Goal: Transaction & Acquisition: Download file/media

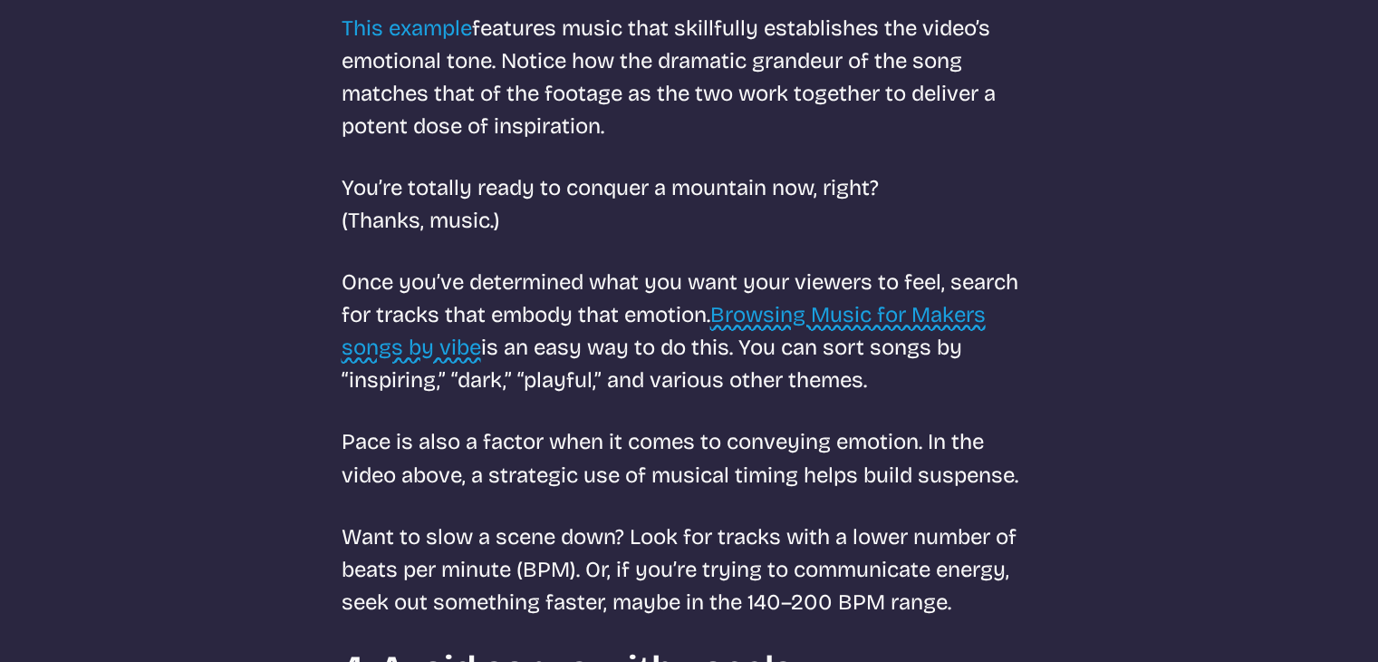
scroll to position [3081, 0]
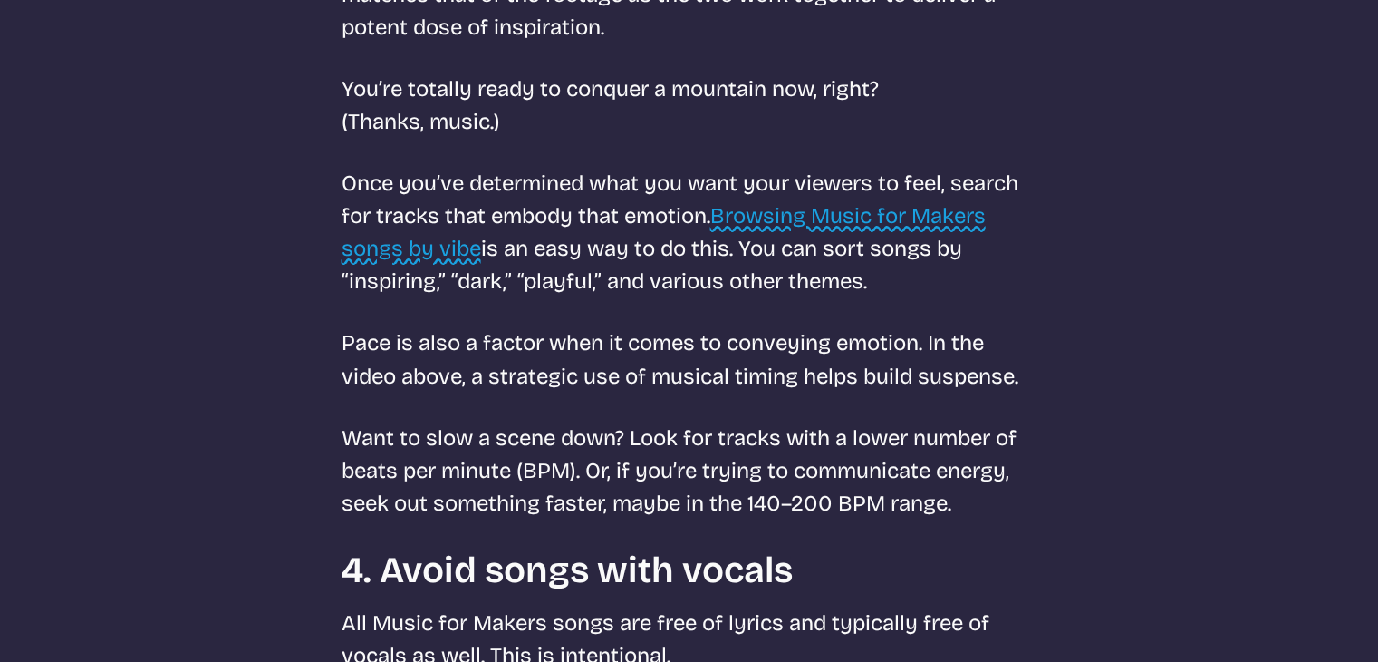
click at [865, 219] on link "Browsing Music for Makers songs by vibe" at bounding box center [664, 232] width 644 height 58
select select "most popular"
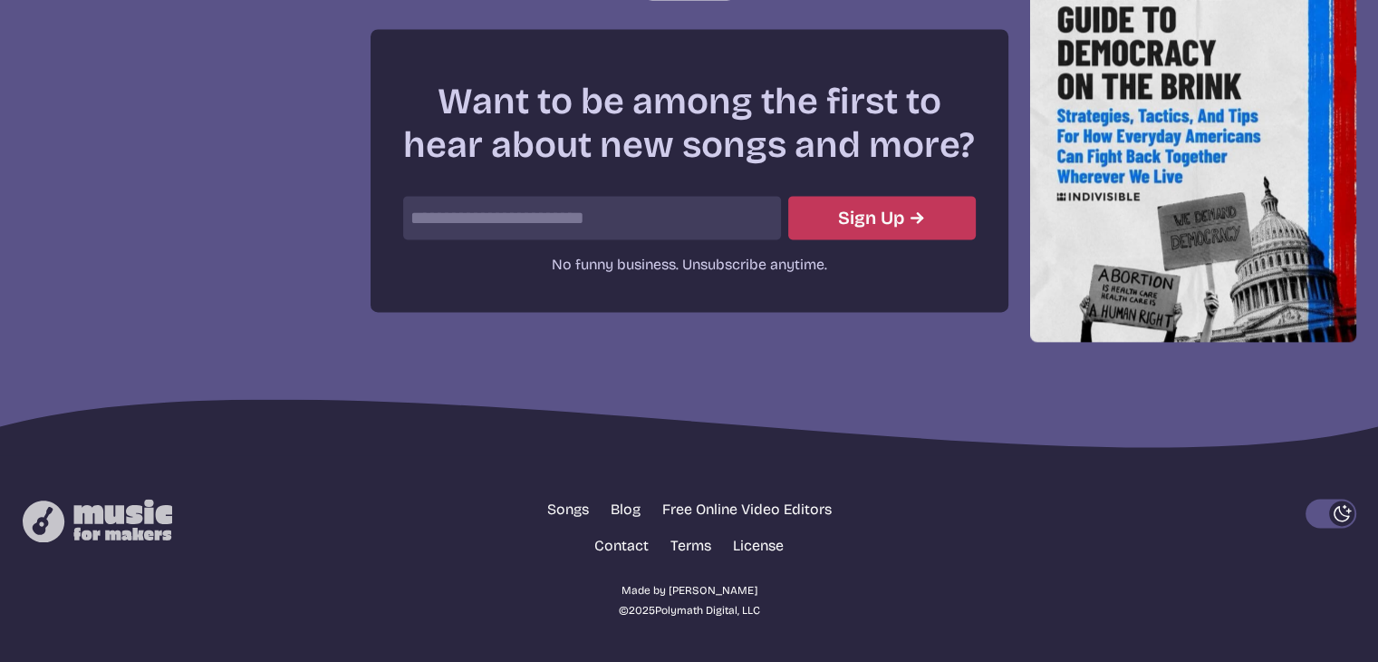
scroll to position [649, 0]
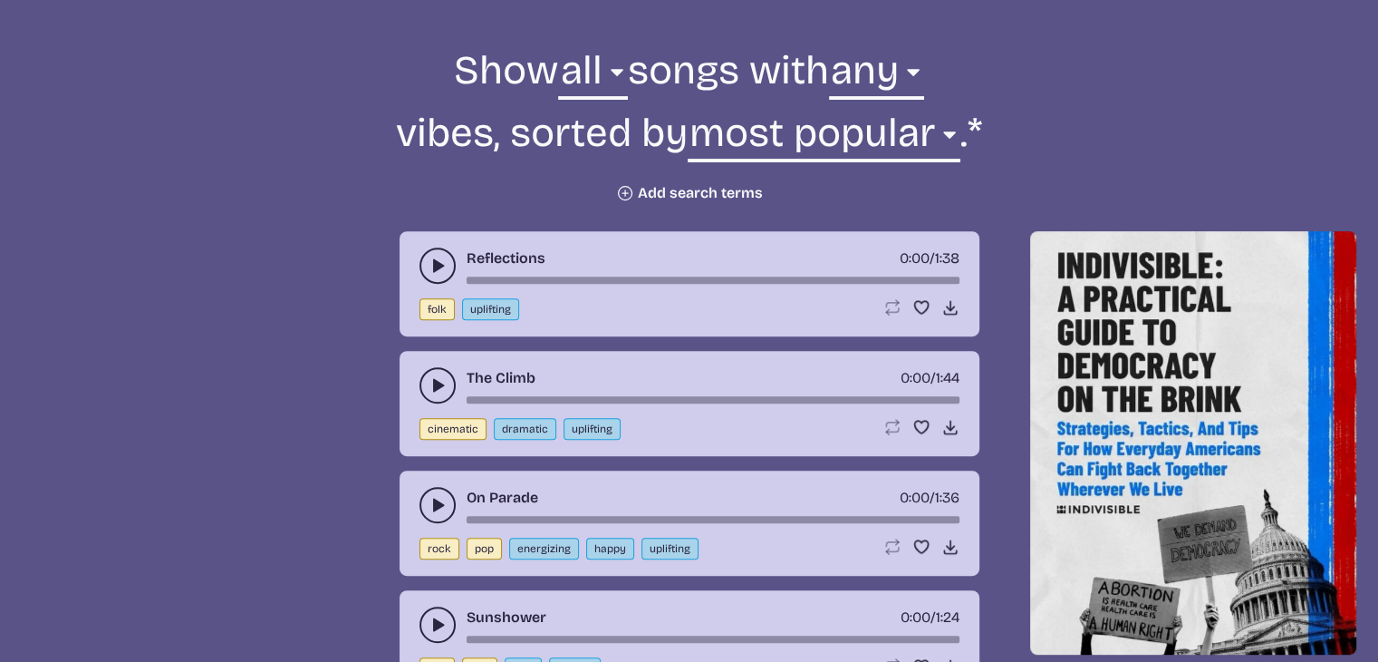
click at [689, 189] on button "Plus icon Add search terms" at bounding box center [689, 193] width 147 height 18
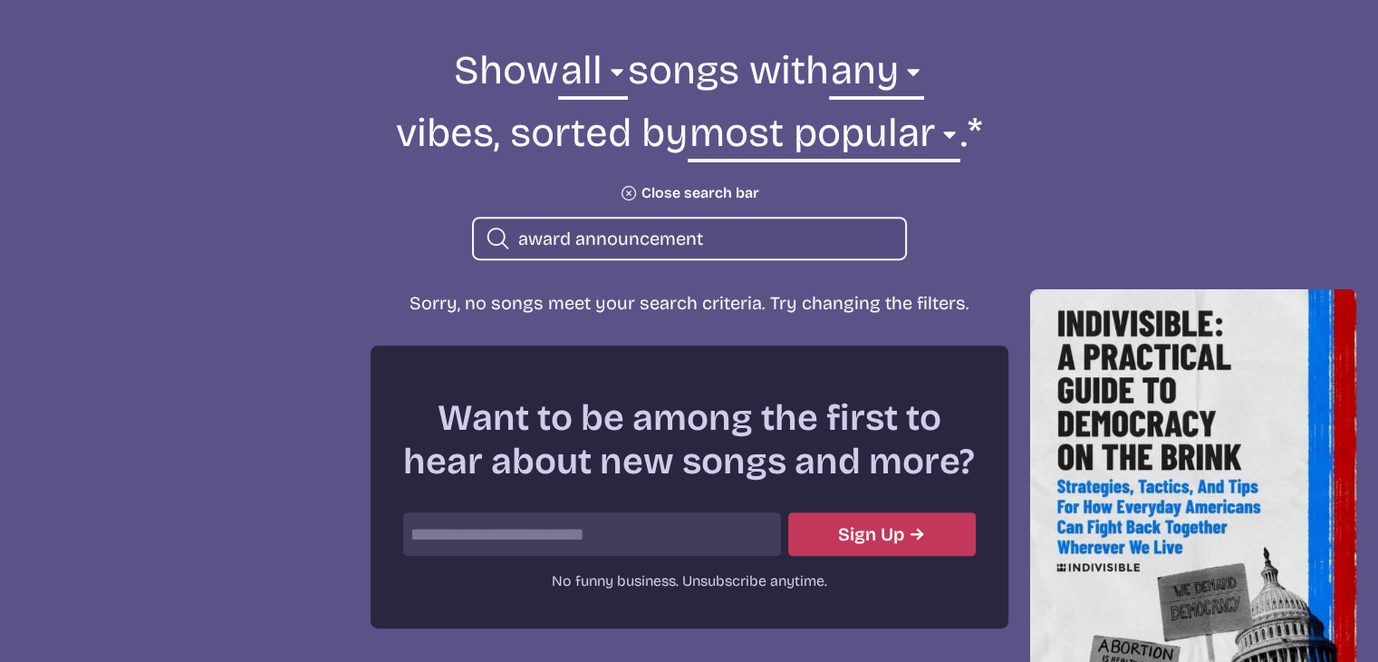
drag, startPoint x: 720, startPoint y: 237, endPoint x: 567, endPoint y: 235, distance: 153.2
click at [567, 235] on input "award announcement" at bounding box center [704, 239] width 372 height 24
click at [625, 230] on input "awards" at bounding box center [704, 239] width 372 height 24
type input "awards"
click at [690, 186] on button "Plus icon Close search bar" at bounding box center [690, 193] width 140 height 18
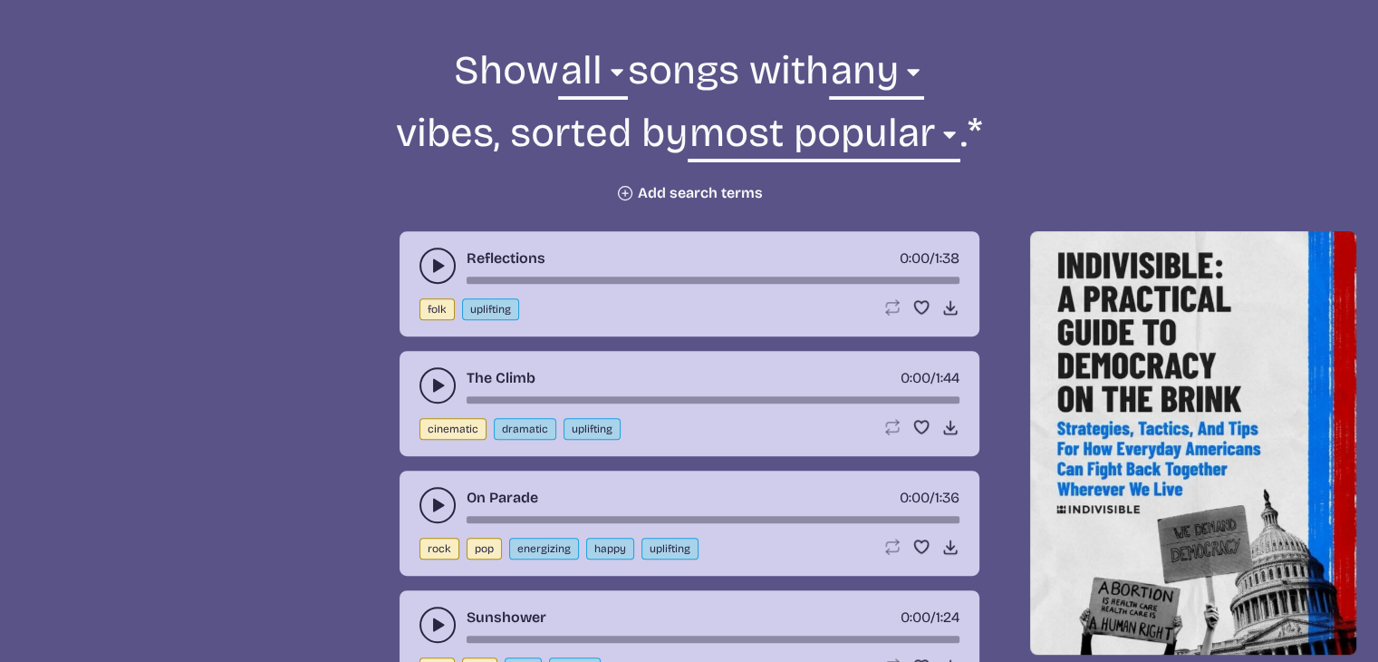
click at [431, 253] on button "play-pause toggle" at bounding box center [438, 265] width 36 height 36
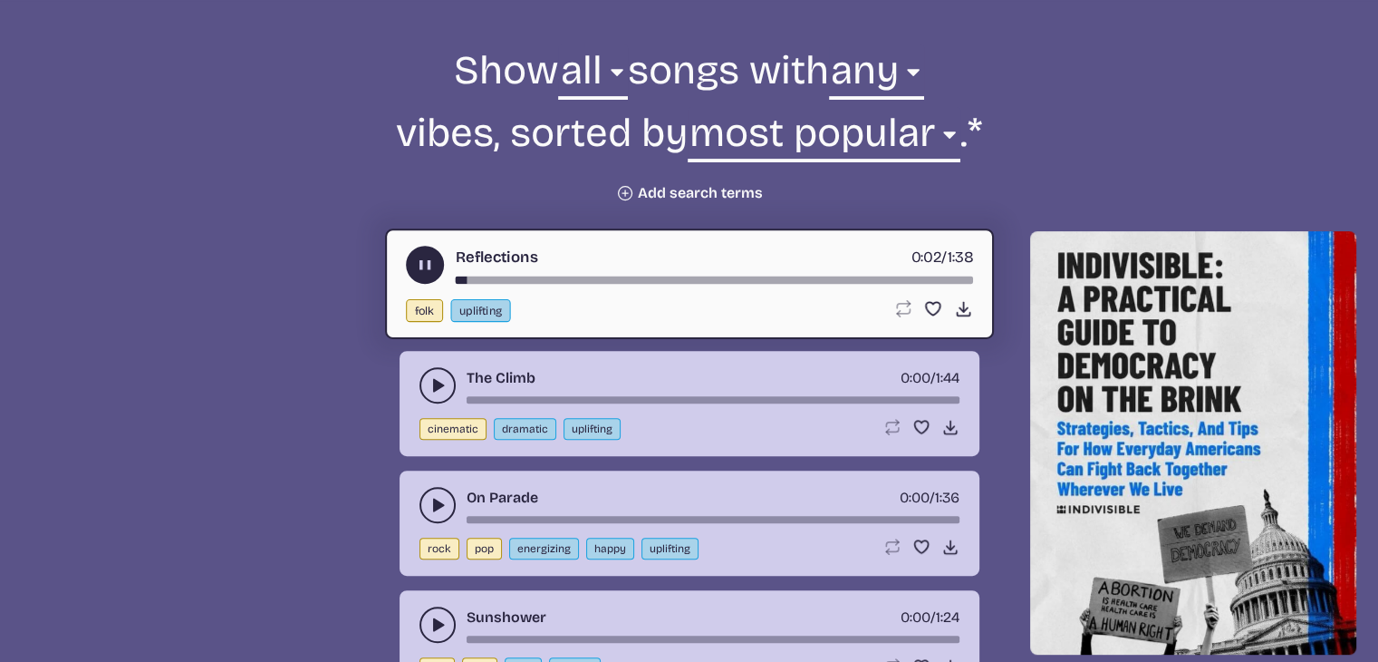
click at [429, 379] on icon "play-pause toggle" at bounding box center [438, 385] width 18 height 18
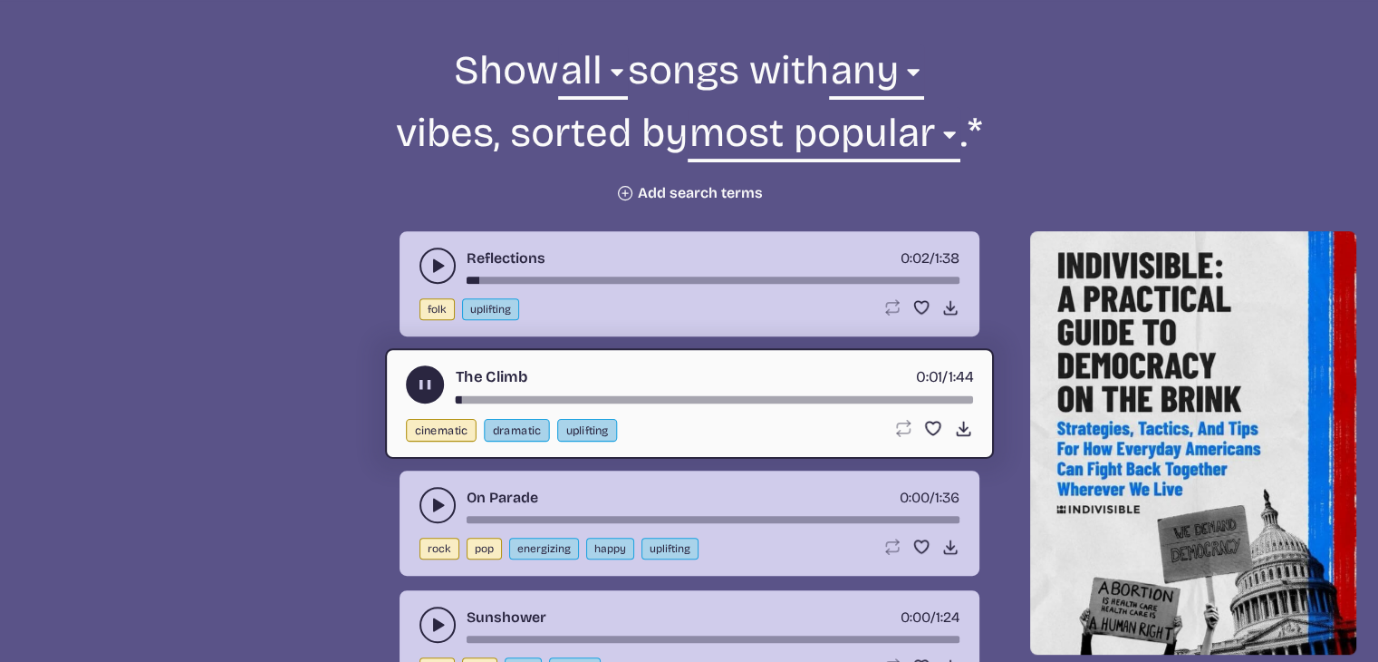
click at [433, 501] on use "play-pause toggle" at bounding box center [438, 505] width 18 height 18
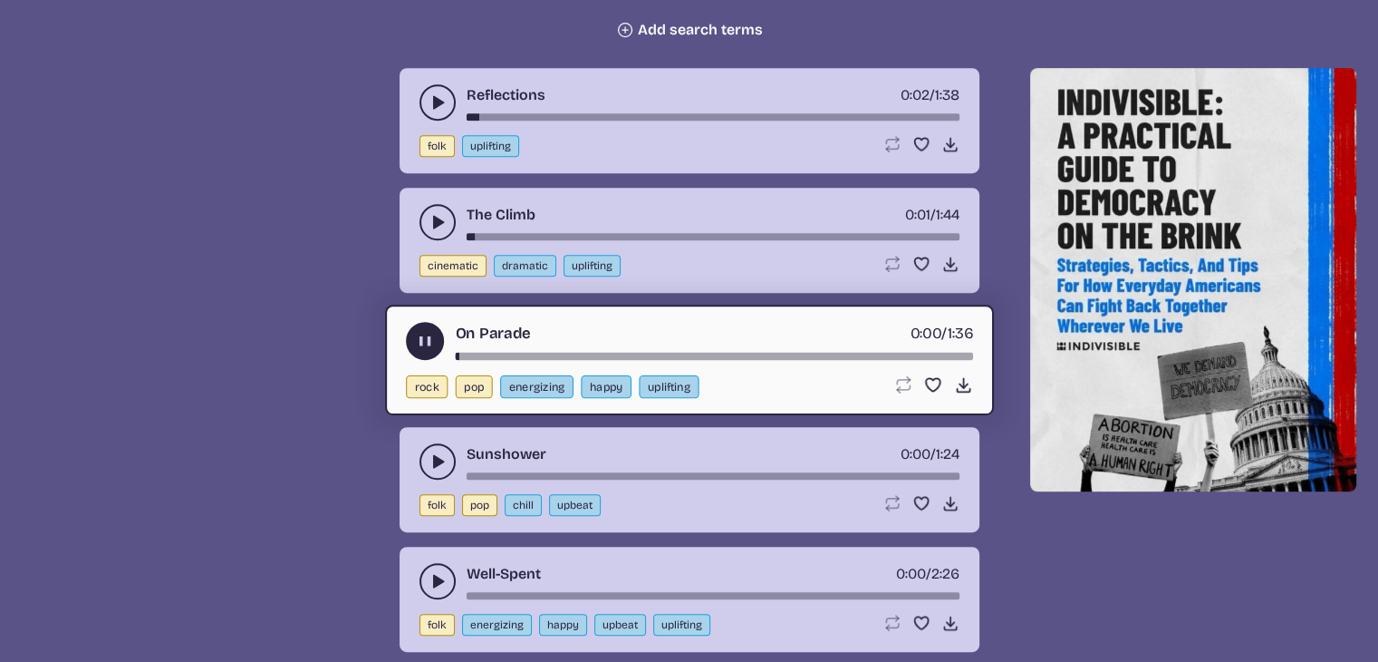
scroll to position [830, 0]
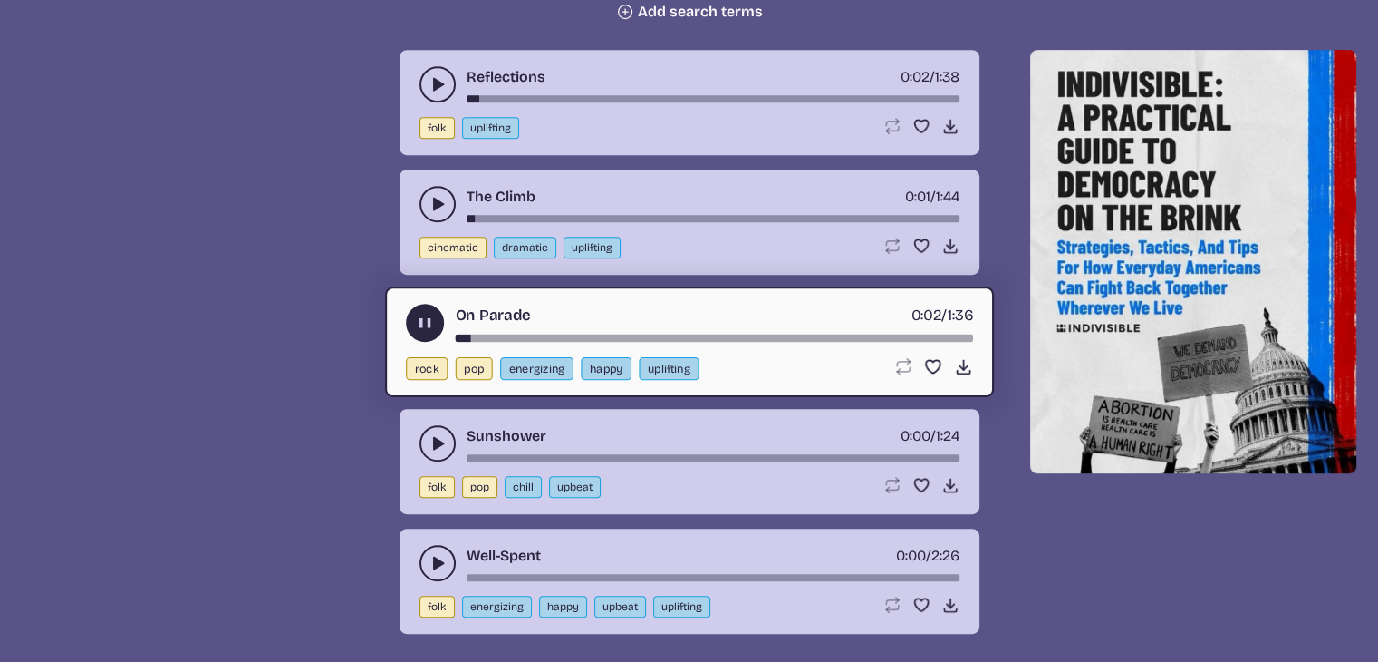
click at [429, 435] on icon "play-pause toggle" at bounding box center [438, 443] width 18 height 18
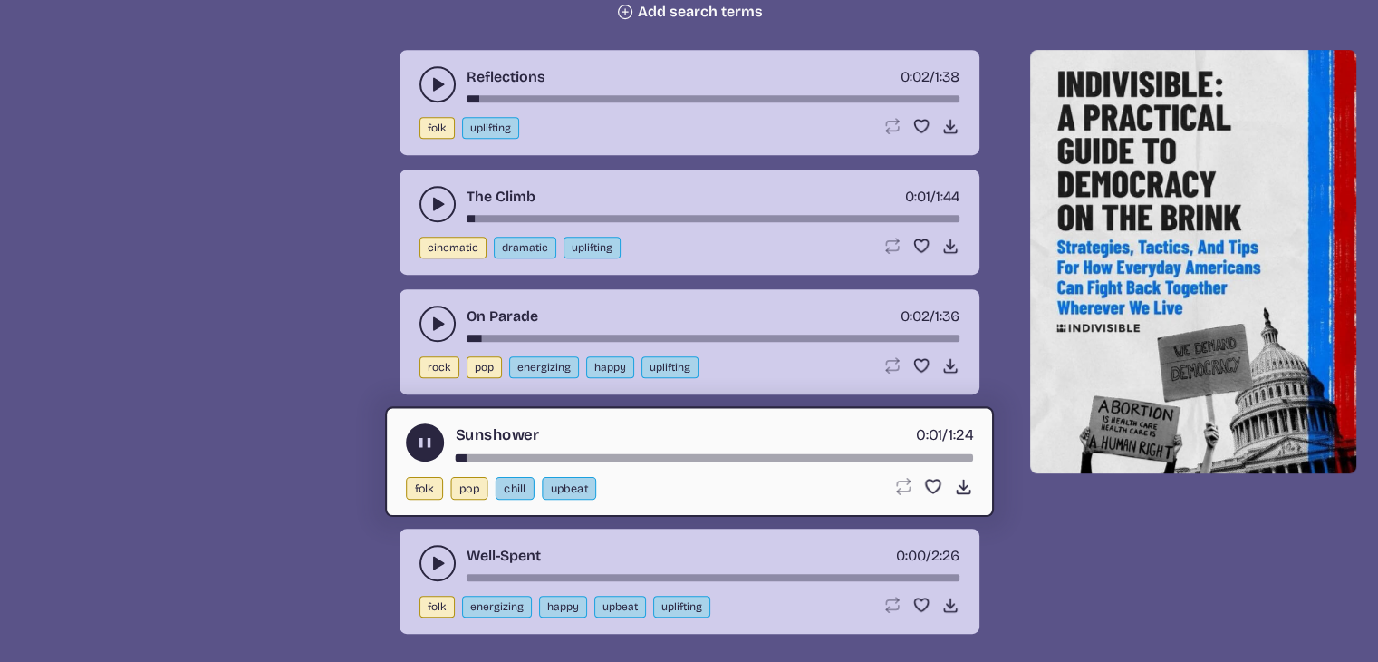
click at [431, 554] on icon "play-pause toggle" at bounding box center [438, 563] width 18 height 18
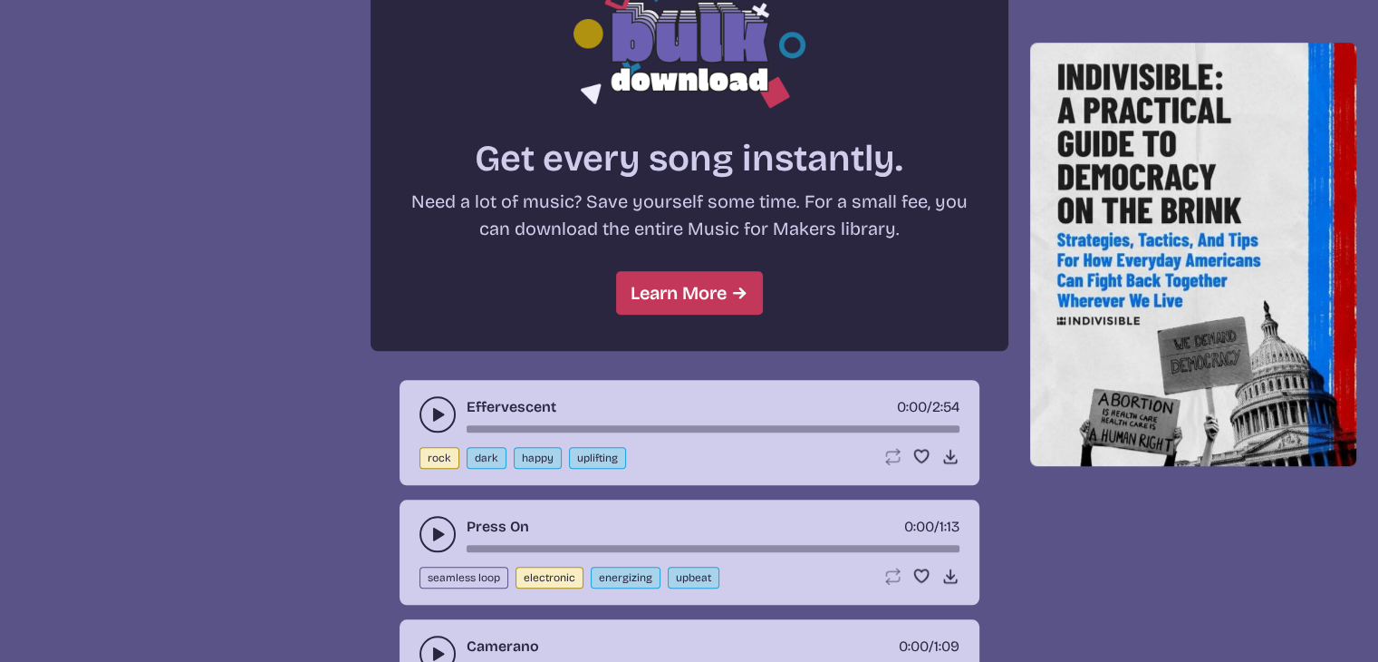
scroll to position [1555, 0]
click at [428, 395] on button "play-pause toggle" at bounding box center [438, 413] width 36 height 36
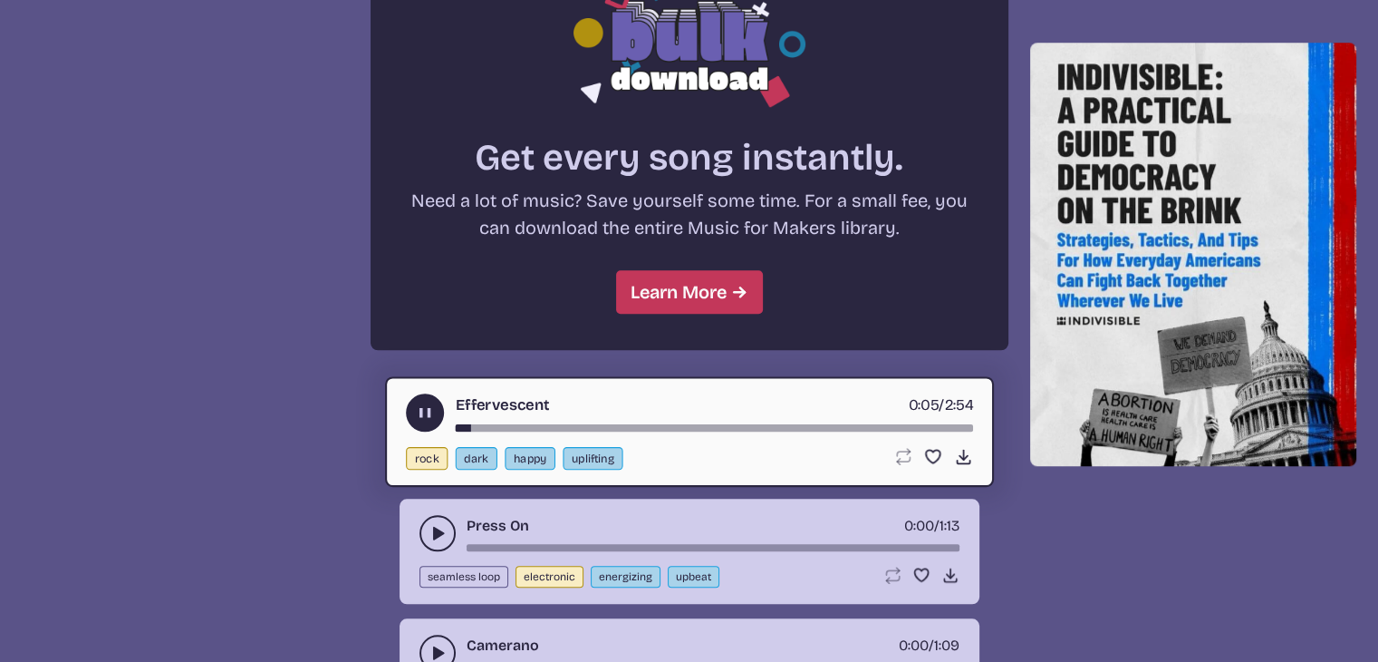
click at [433, 524] on use "play-pause toggle" at bounding box center [438, 533] width 18 height 18
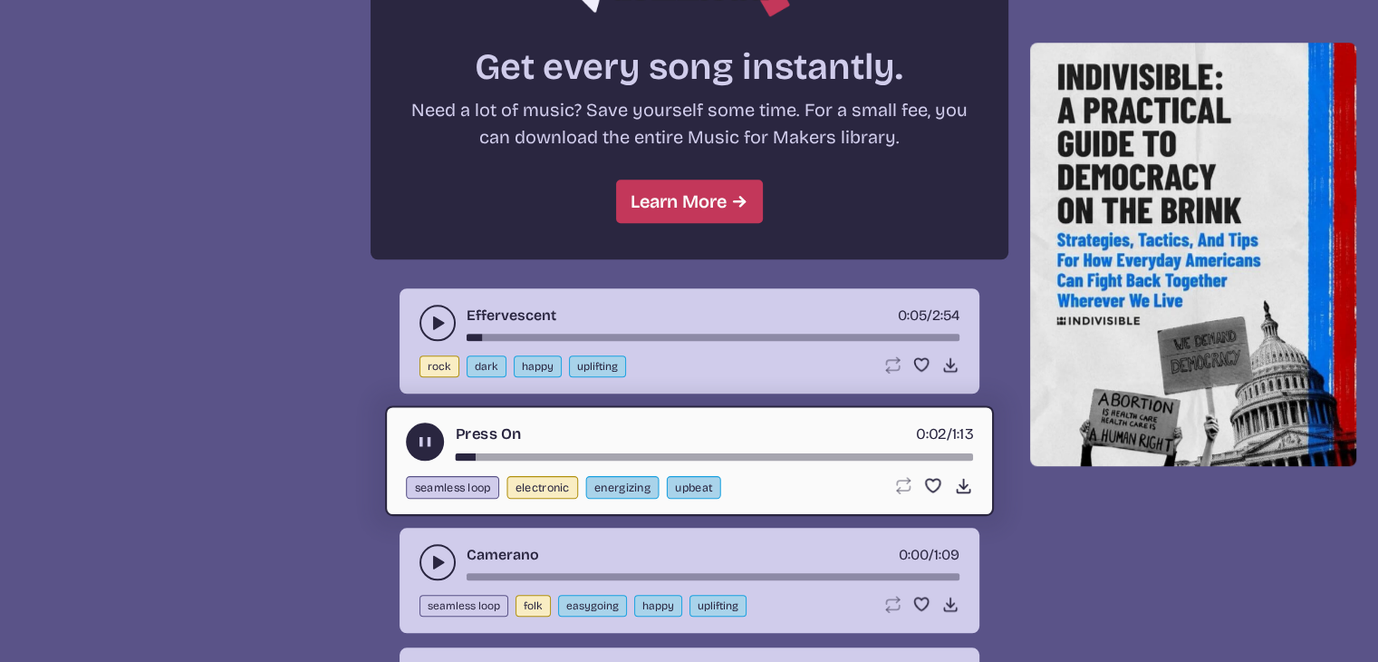
scroll to position [1827, 0]
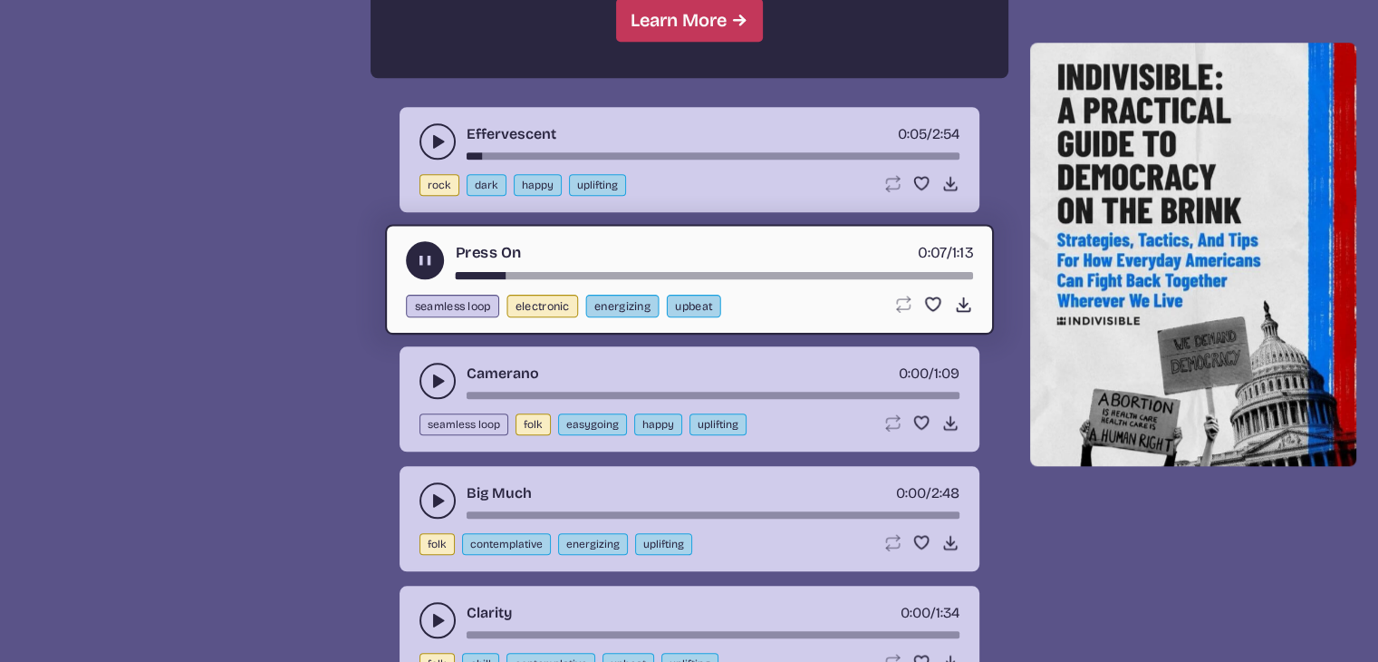
click at [433, 372] on use "play-pause toggle" at bounding box center [438, 381] width 18 height 18
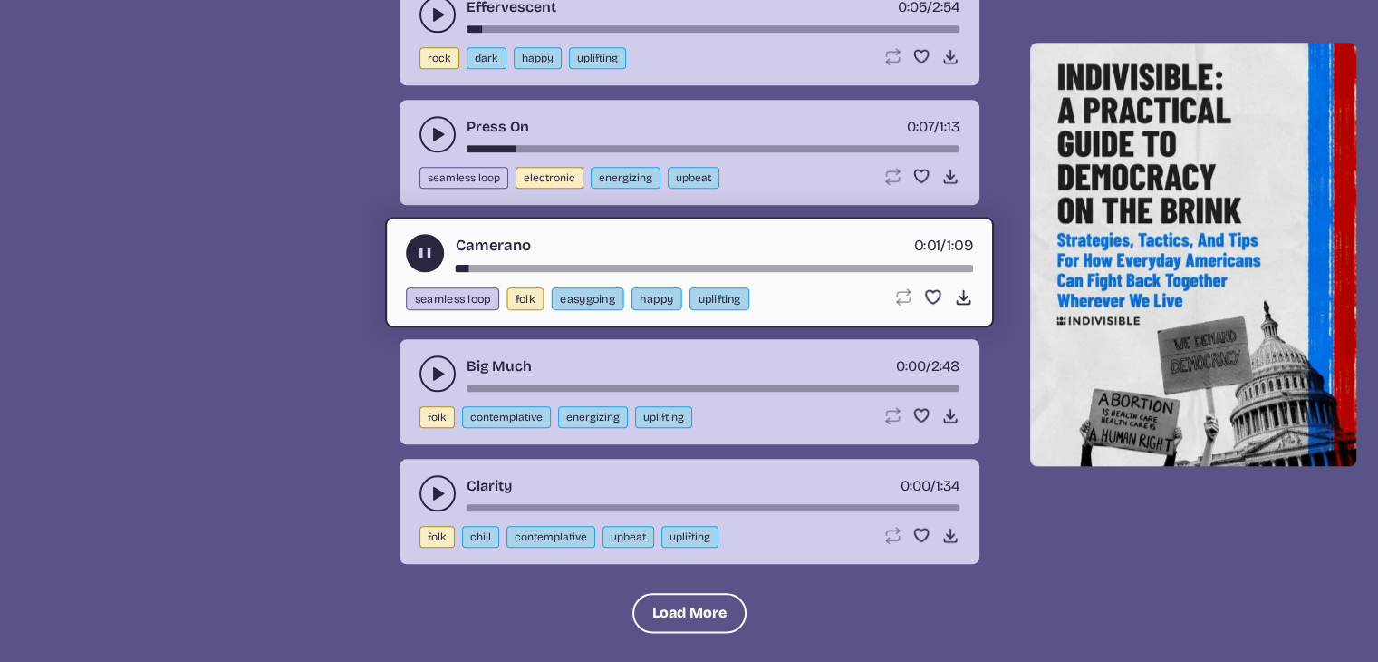
scroll to position [2008, 0]
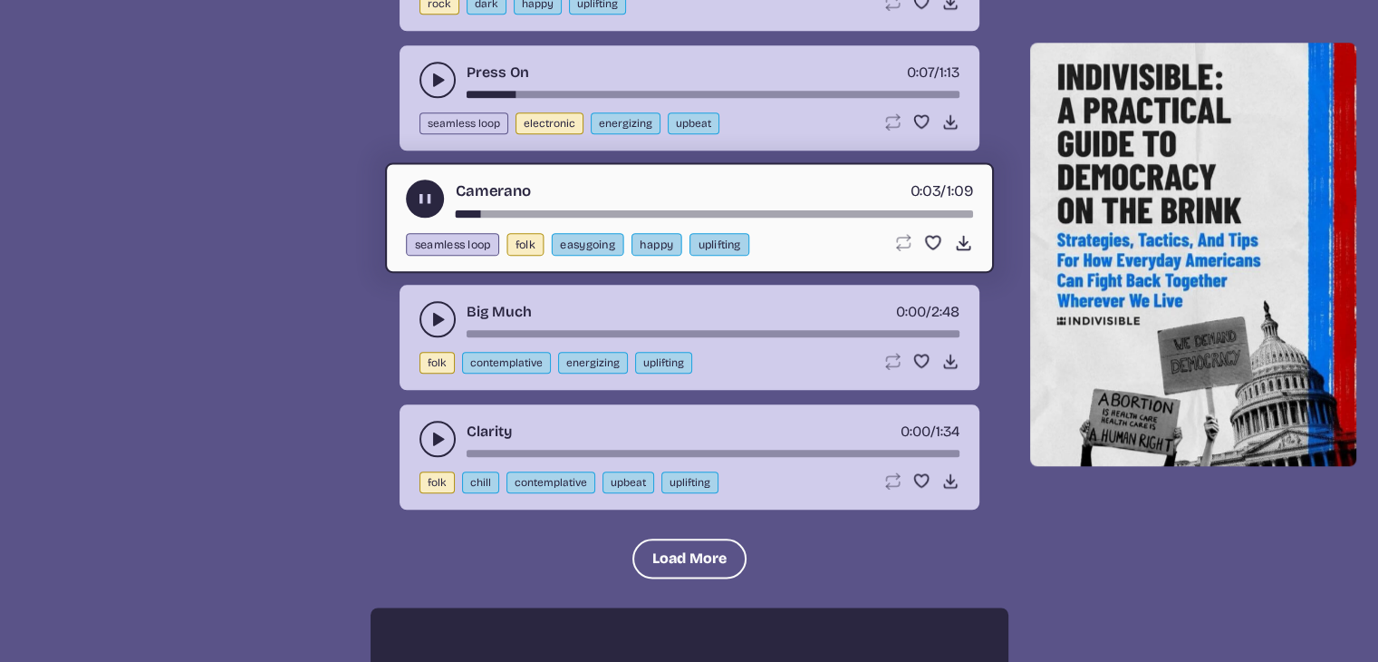
click at [424, 308] on button "play-pause toggle" at bounding box center [438, 319] width 36 height 36
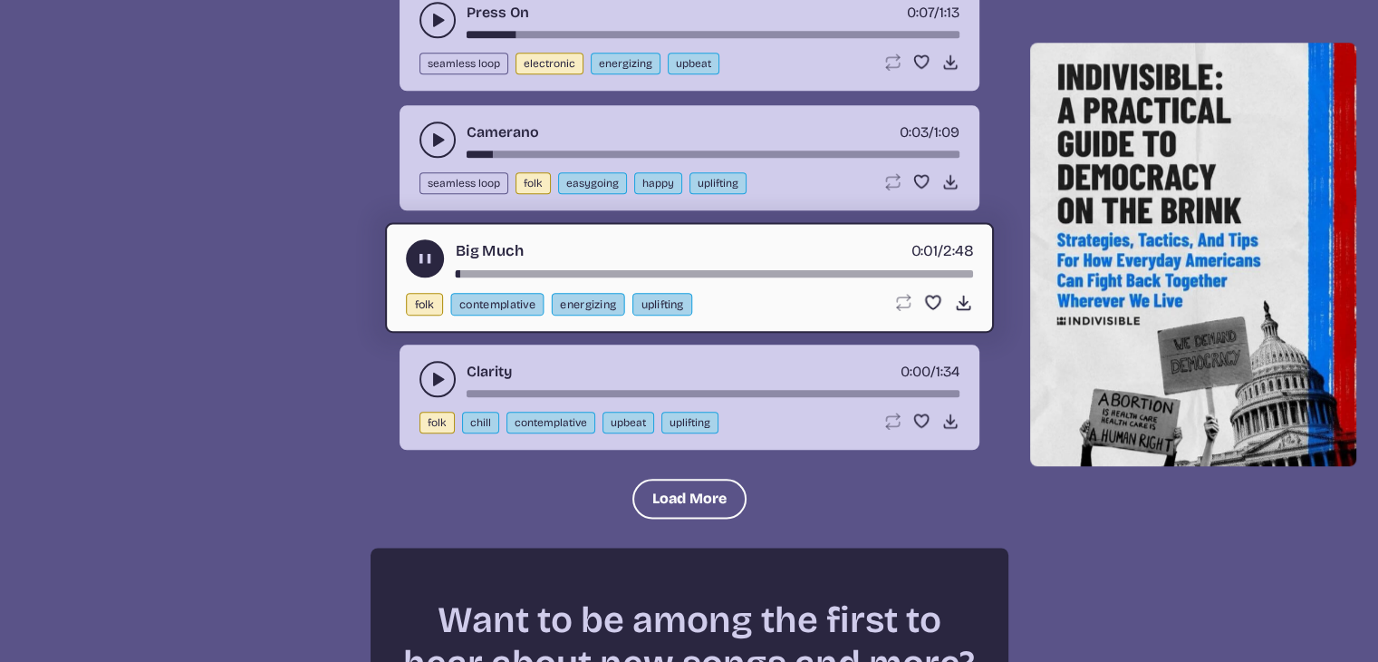
scroll to position [2099, 0]
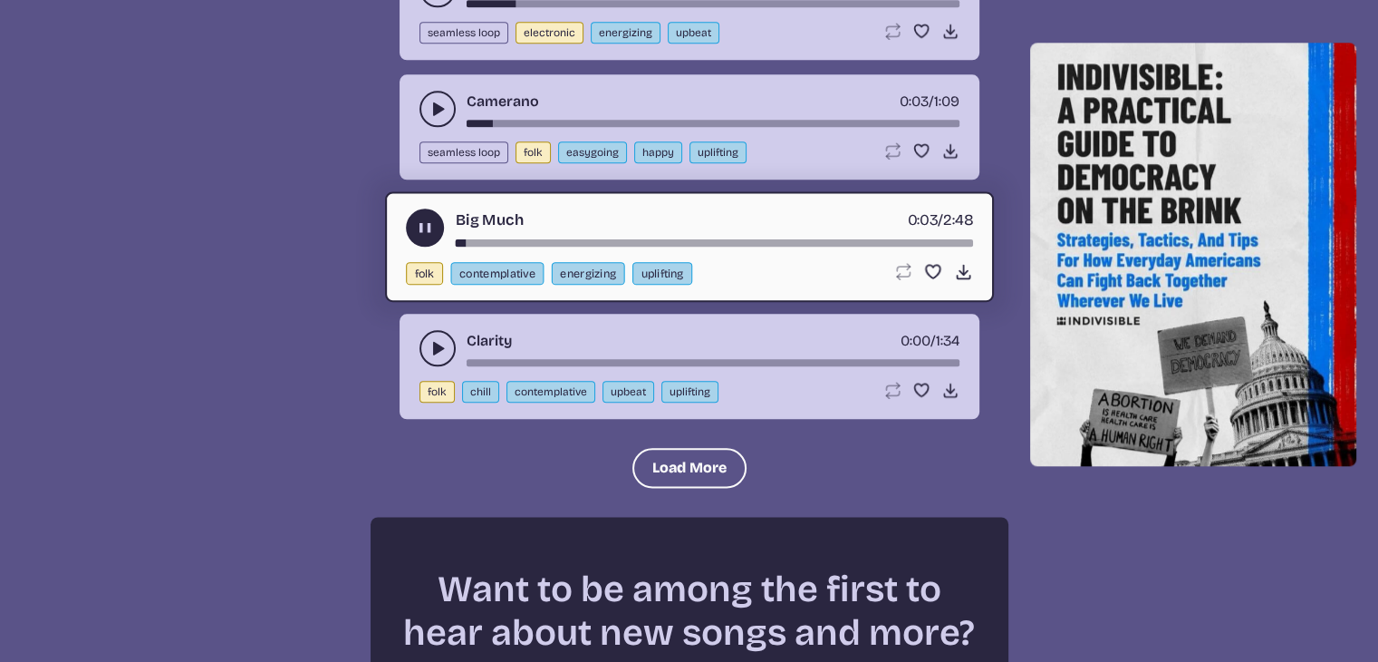
click at [420, 334] on button "play-pause toggle" at bounding box center [438, 348] width 36 height 36
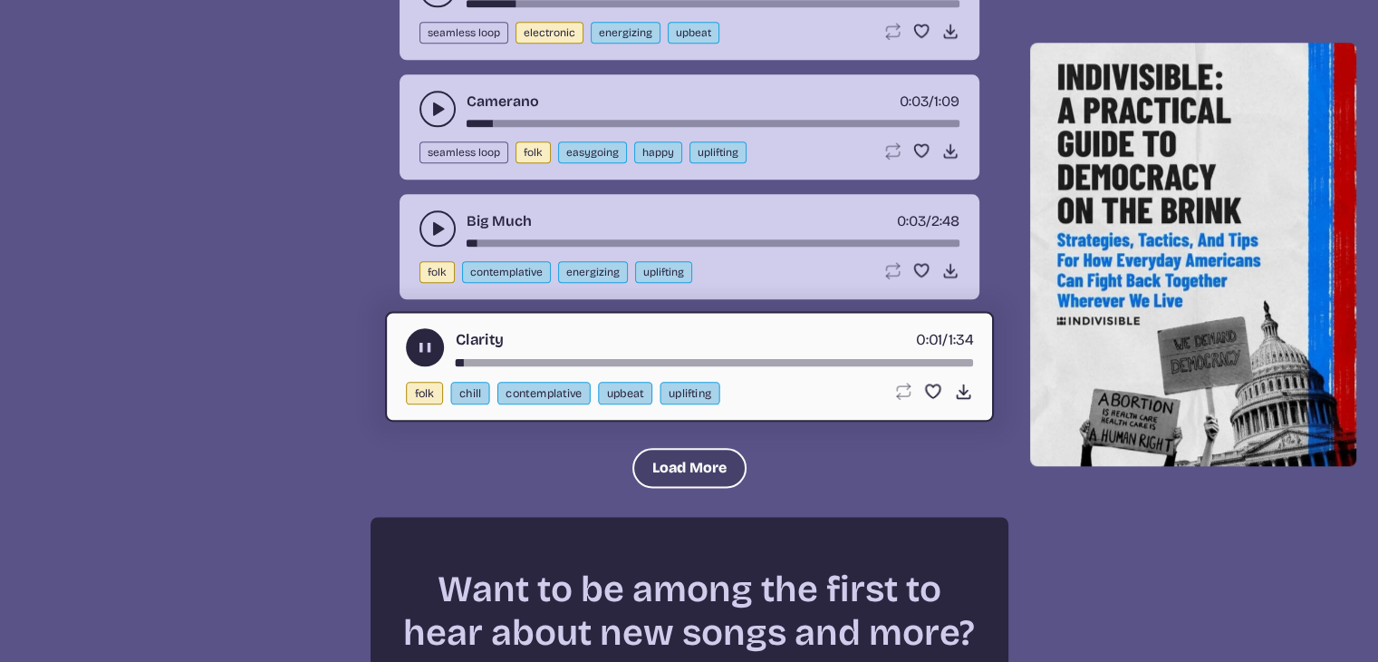
click at [690, 449] on button "Load More" at bounding box center [690, 468] width 114 height 40
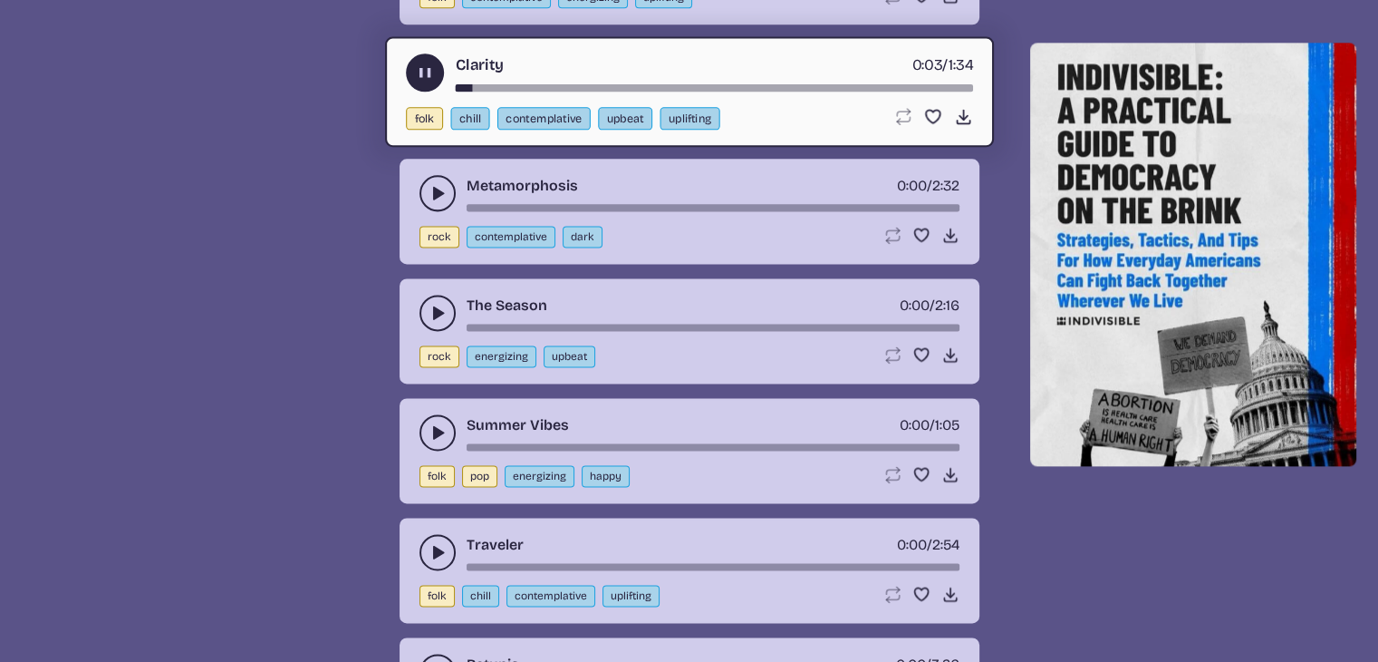
scroll to position [2461, 0]
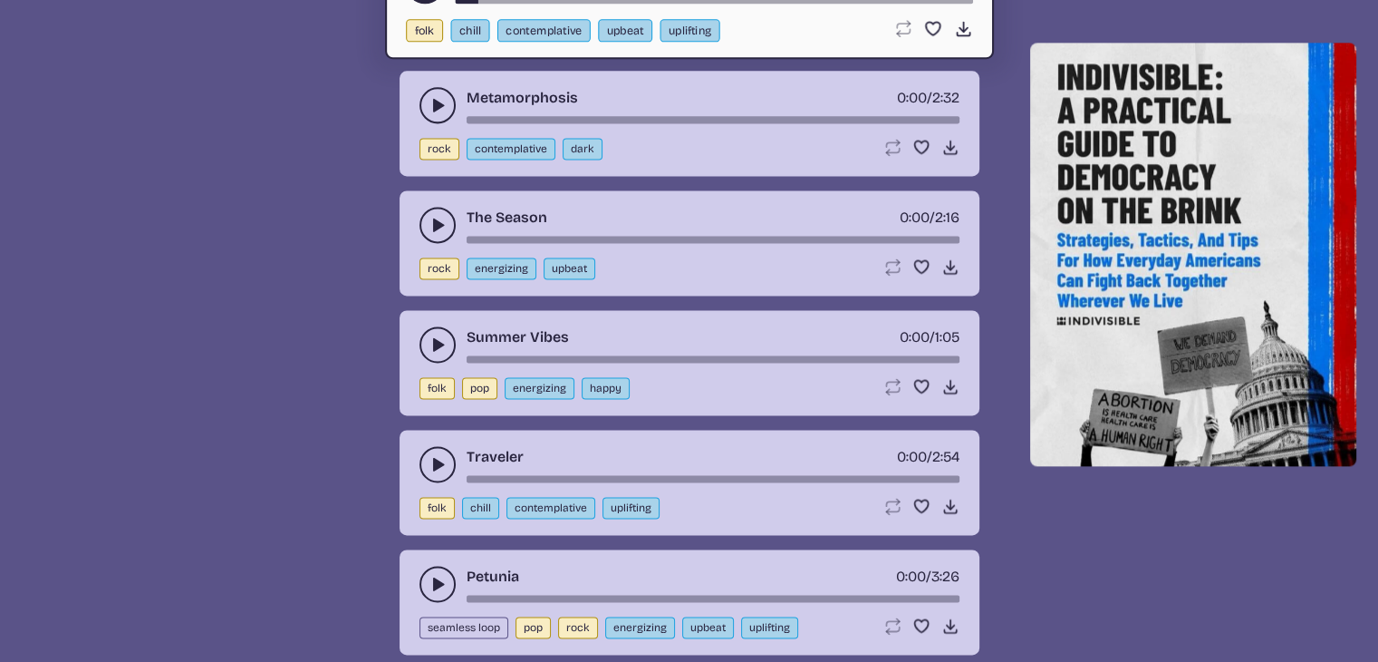
click at [430, 216] on icon "play-pause toggle" at bounding box center [438, 225] width 18 height 18
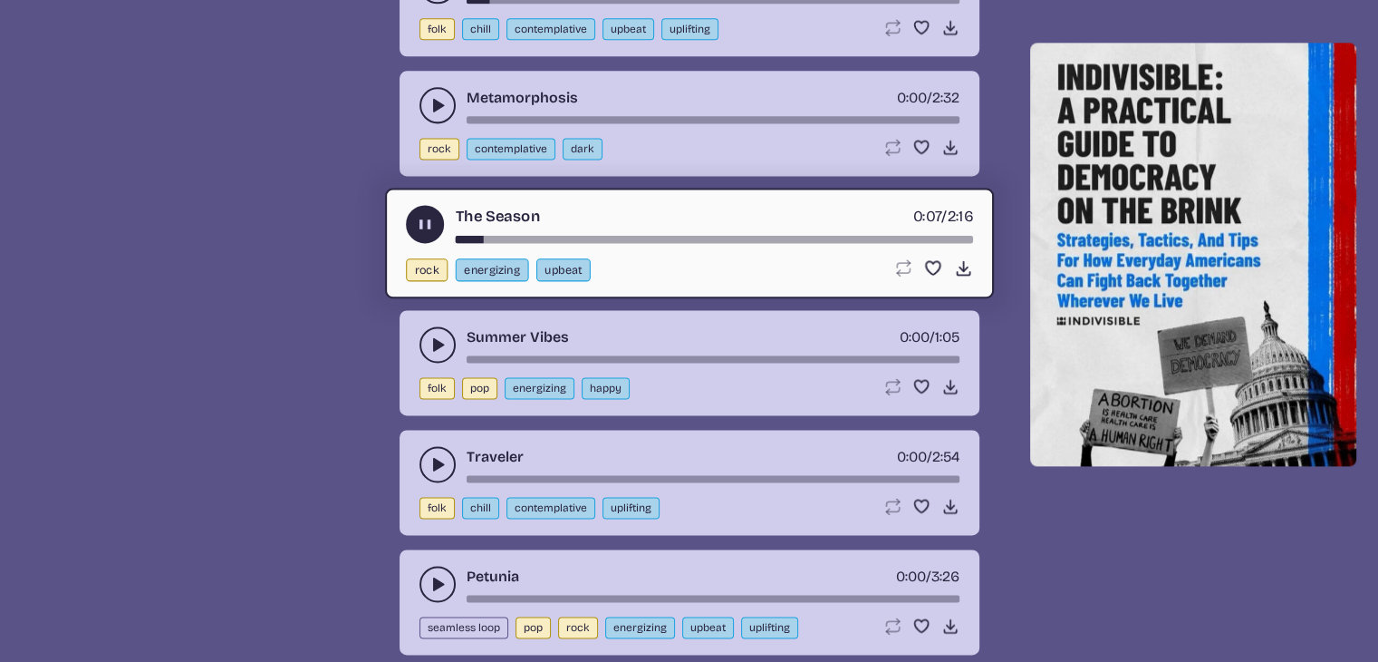
click at [430, 335] on icon "play-pause toggle" at bounding box center [438, 344] width 18 height 18
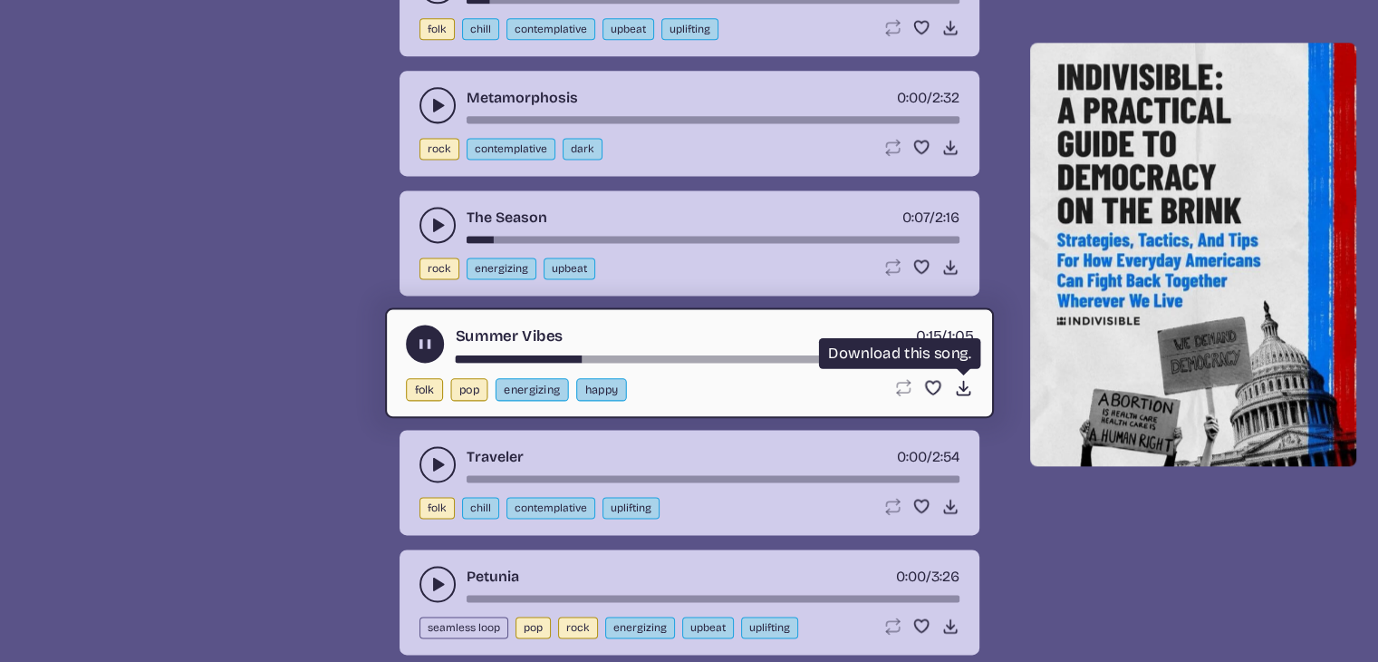
click at [957, 378] on icon "Download song" at bounding box center [962, 387] width 19 height 19
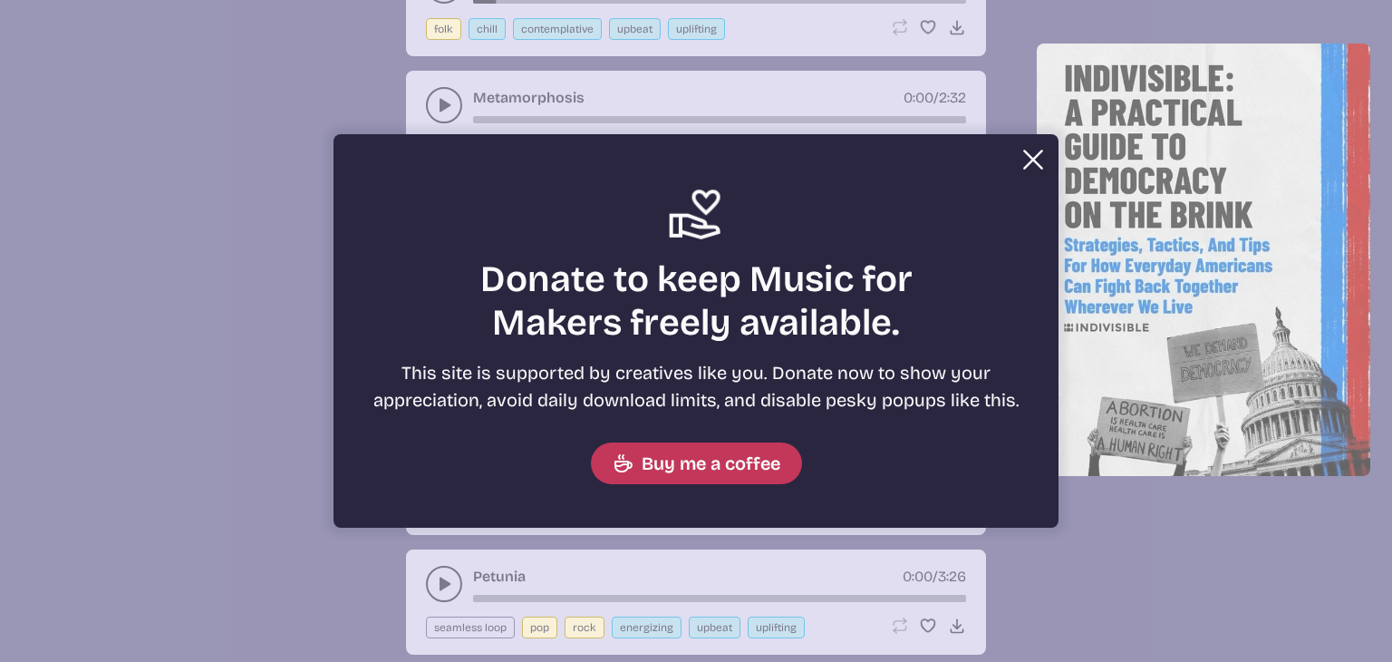
click at [1024, 156] on button "Close" at bounding box center [1033, 159] width 36 height 36
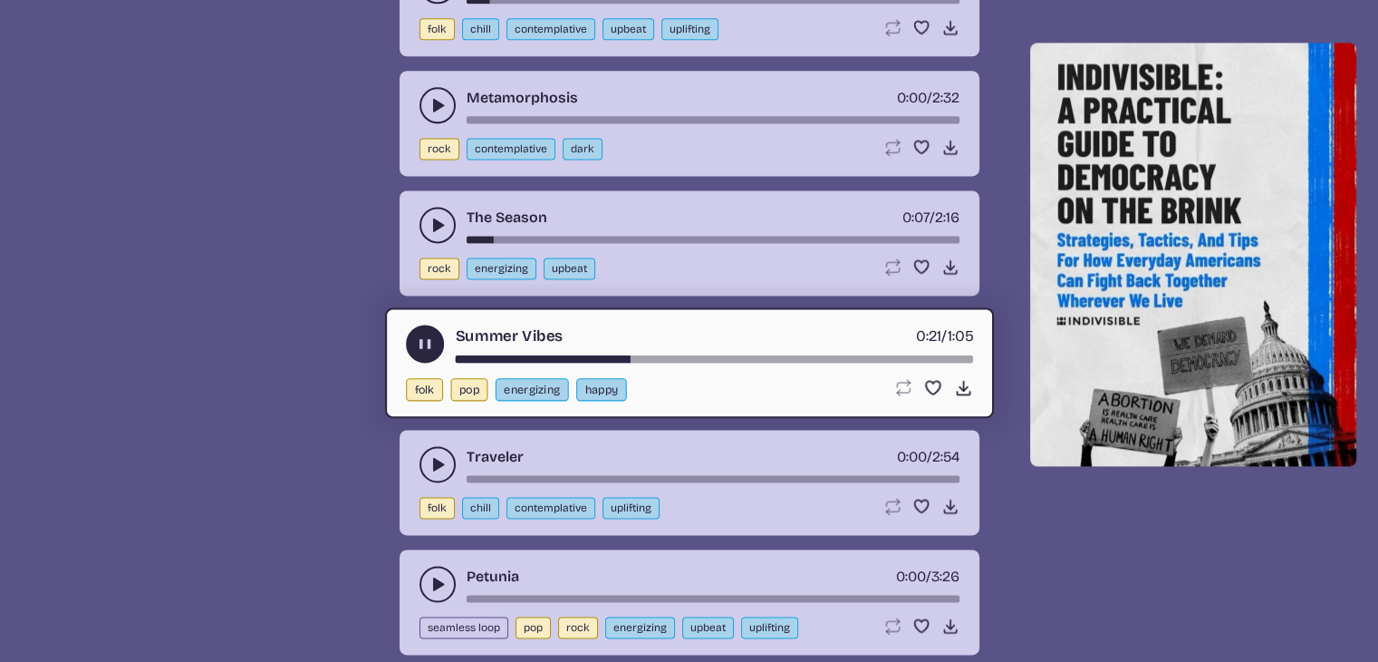
click at [434, 455] on use "play-pause toggle" at bounding box center [438, 464] width 18 height 18
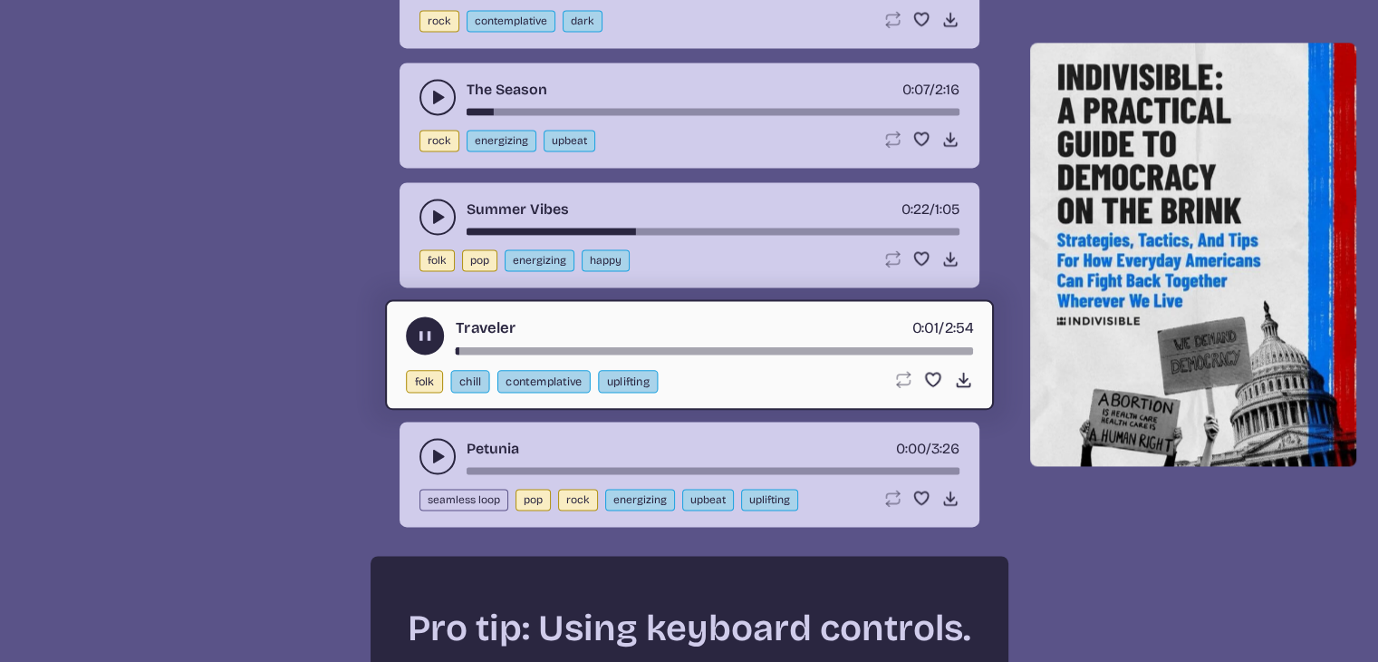
scroll to position [2642, 0]
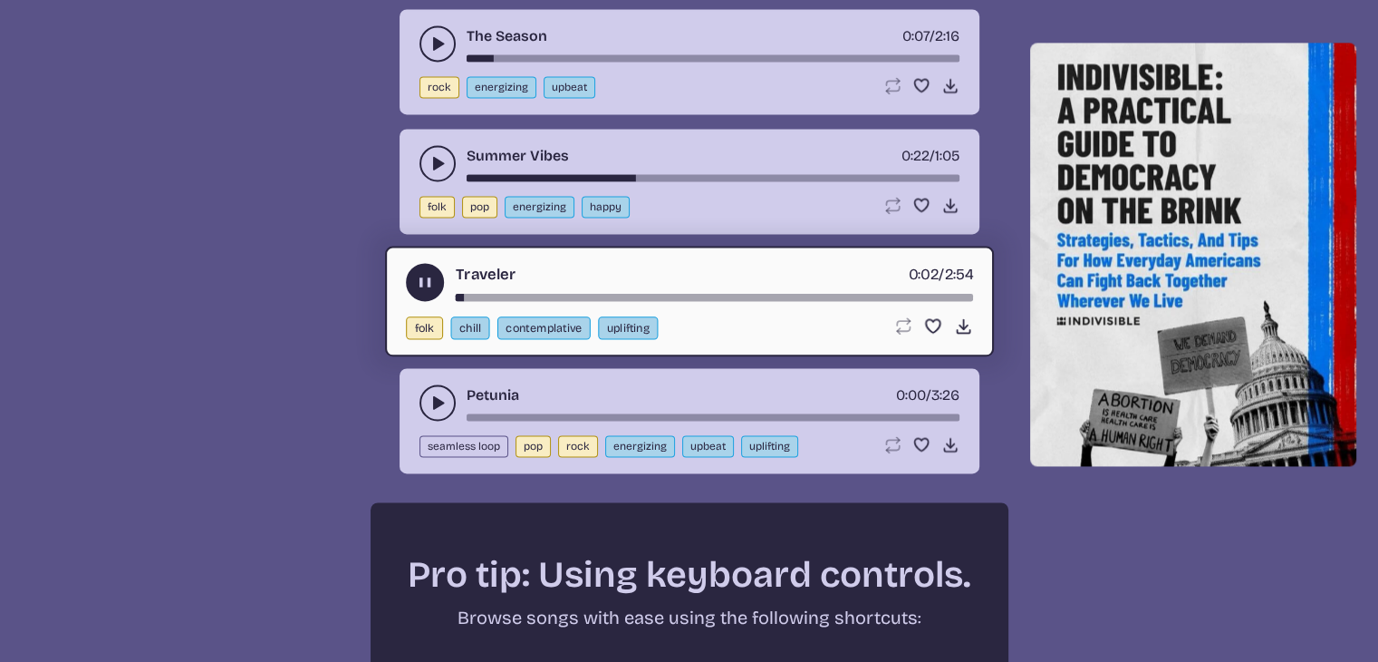
click at [424, 384] on button "play-pause toggle" at bounding box center [438, 402] width 36 height 36
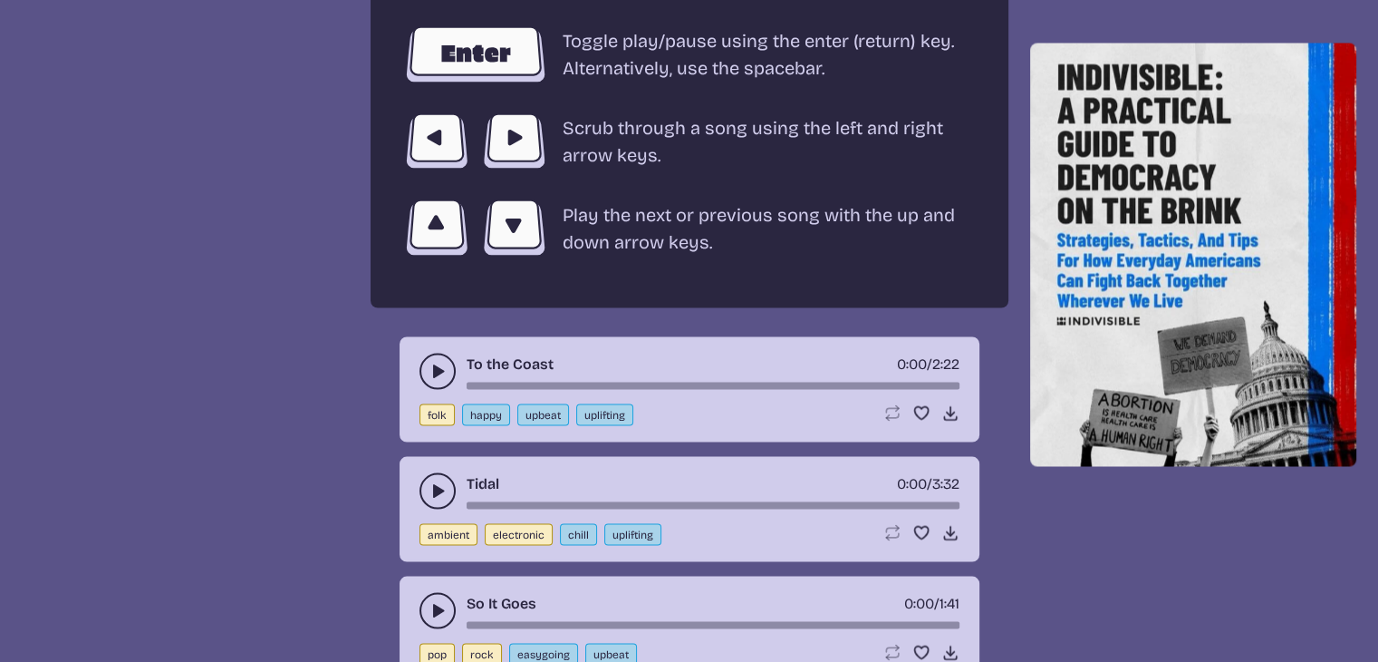
scroll to position [3458, 0]
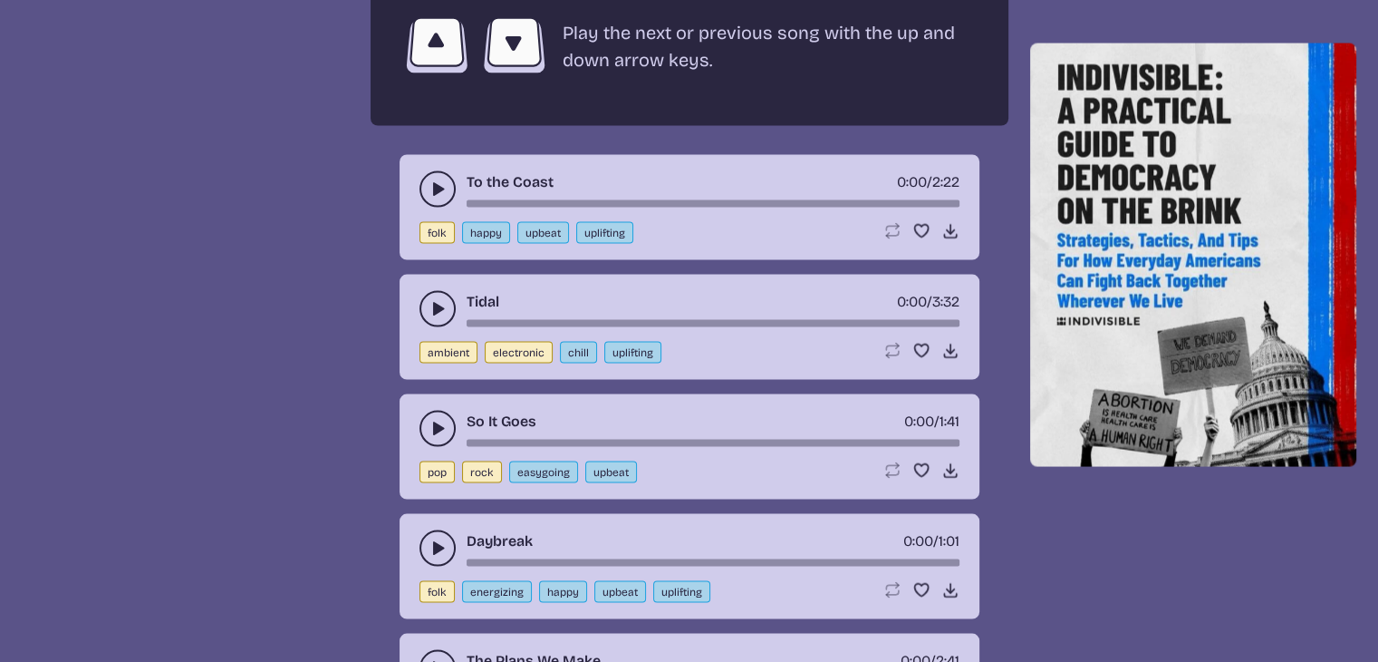
click at [423, 171] on button "play-pause toggle" at bounding box center [438, 189] width 36 height 36
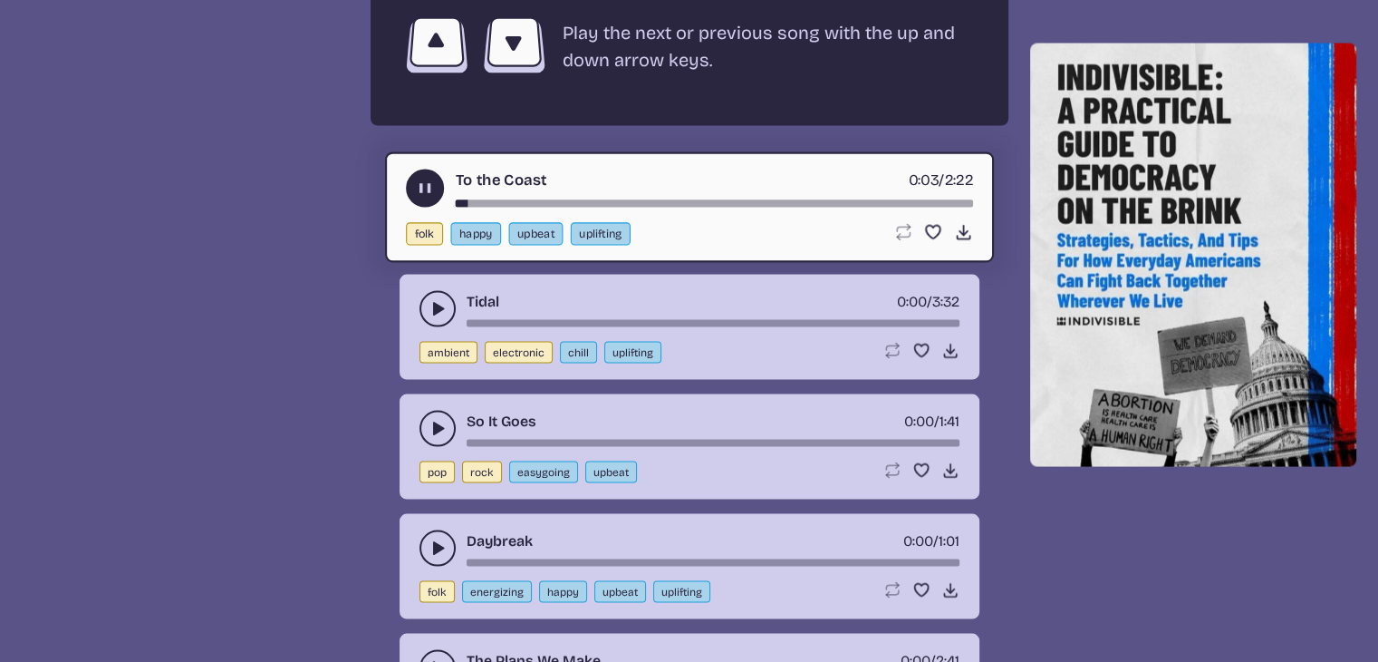
scroll to position [3639, 0]
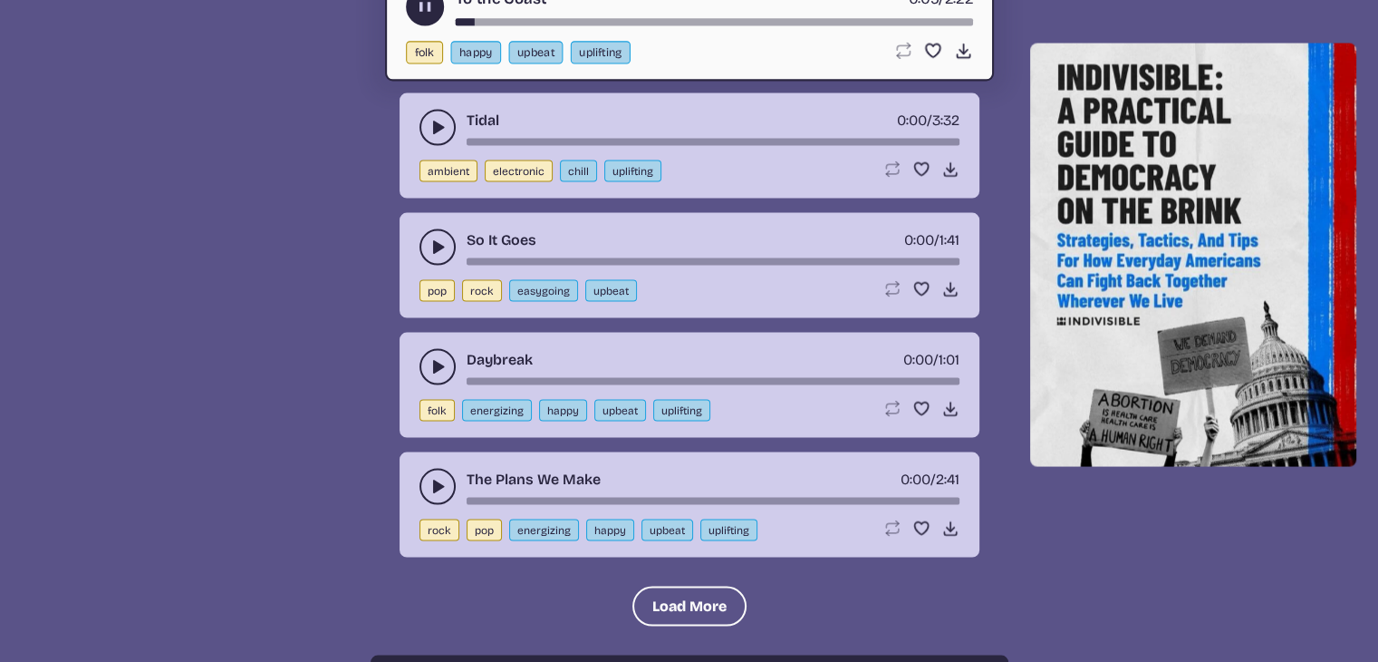
click at [433, 478] on use "play-pause toggle" at bounding box center [438, 487] width 18 height 18
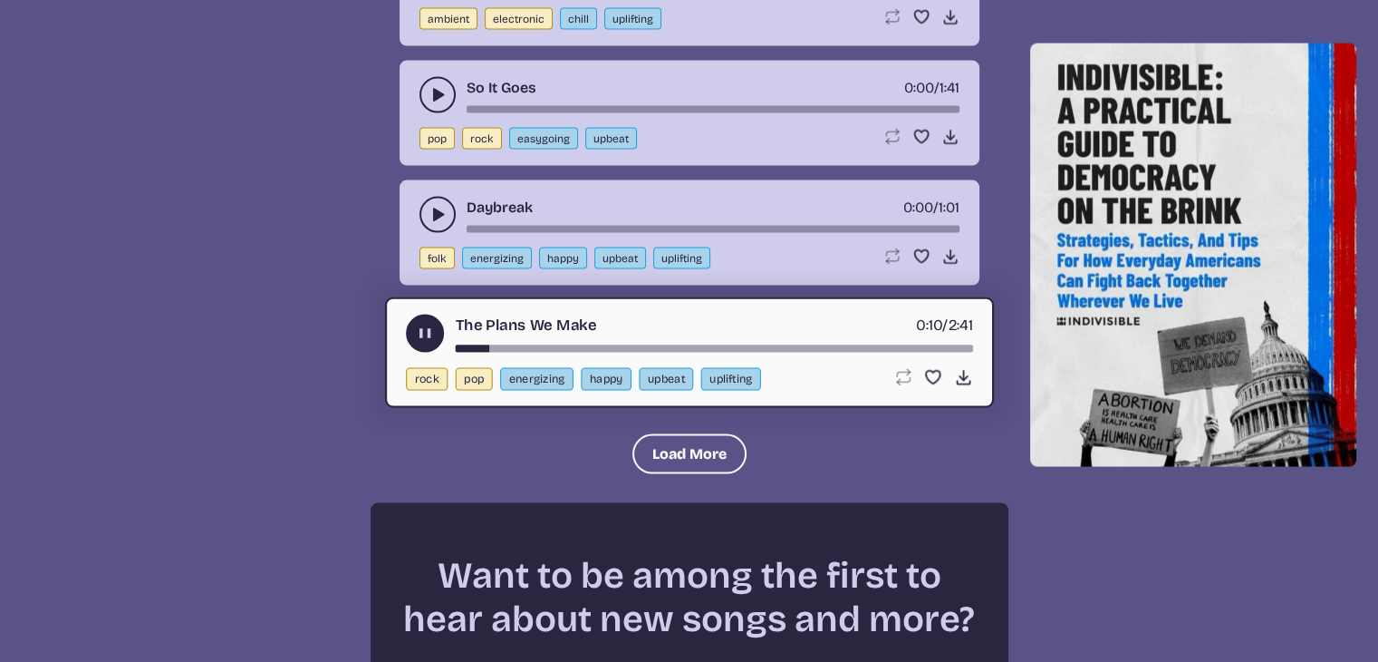
scroll to position [3821, 0]
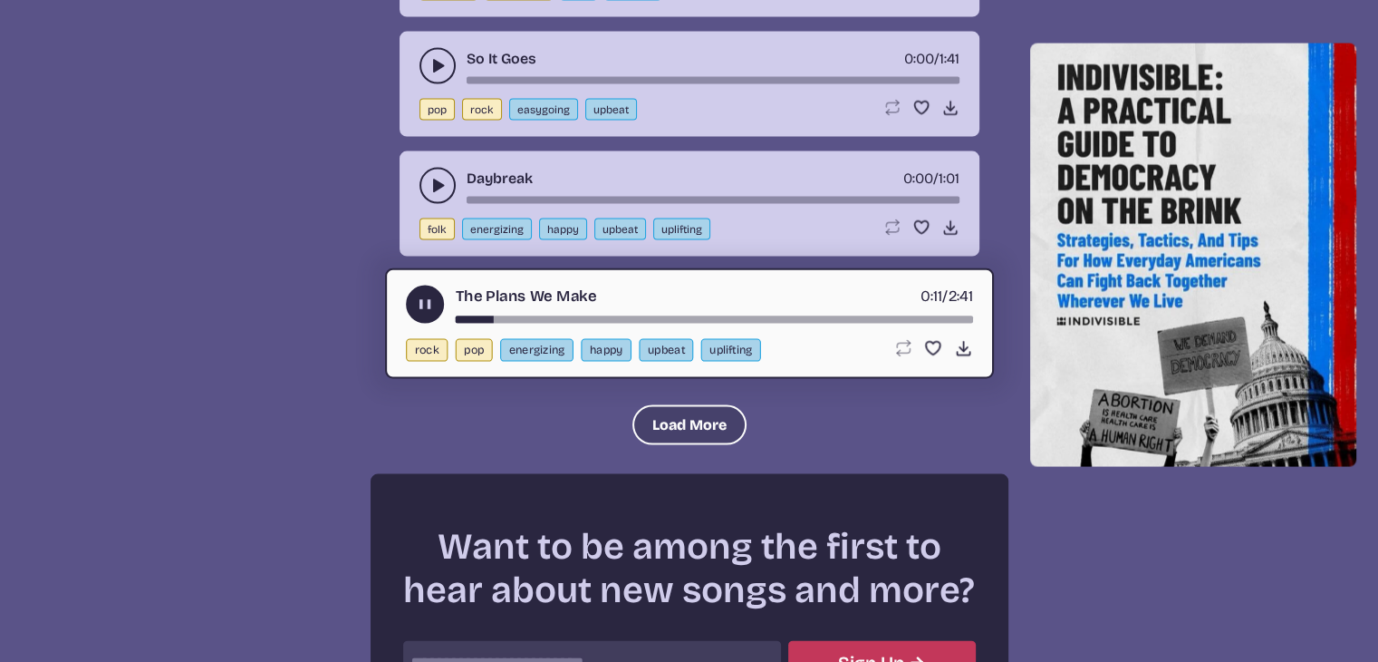
click at [671, 405] on button "Load More" at bounding box center [690, 425] width 114 height 40
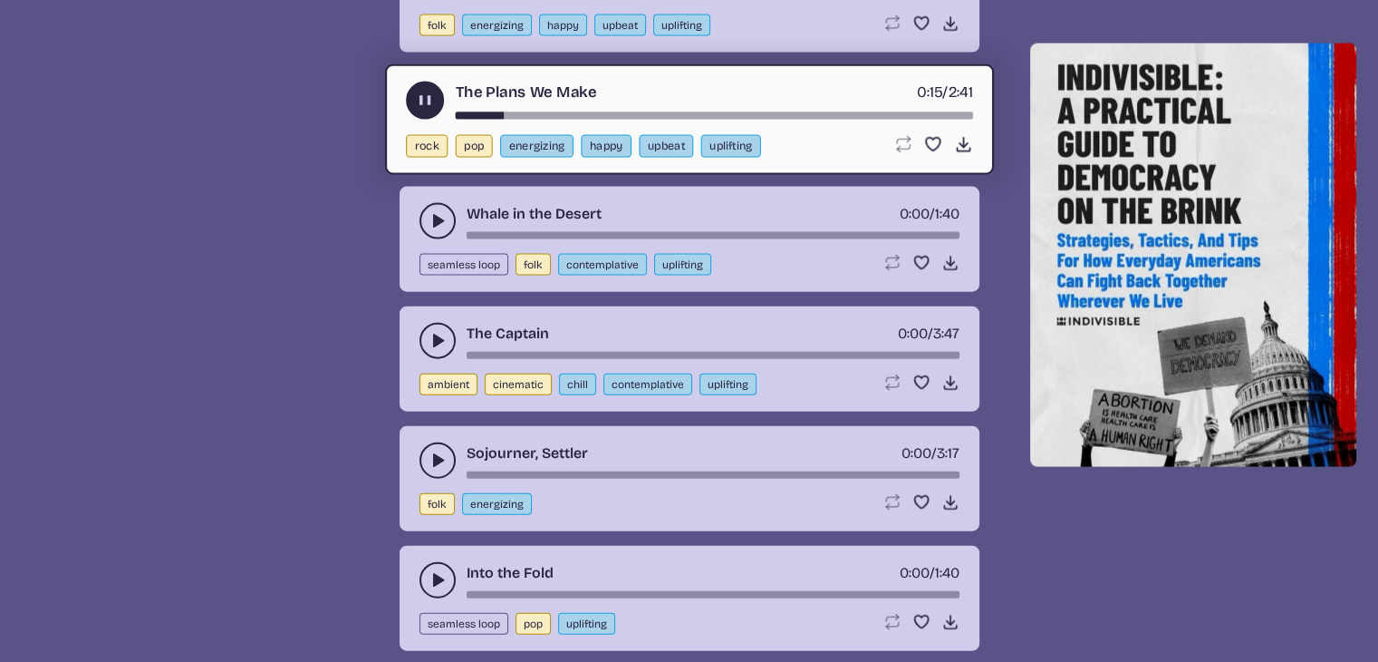
scroll to position [4183, 0]
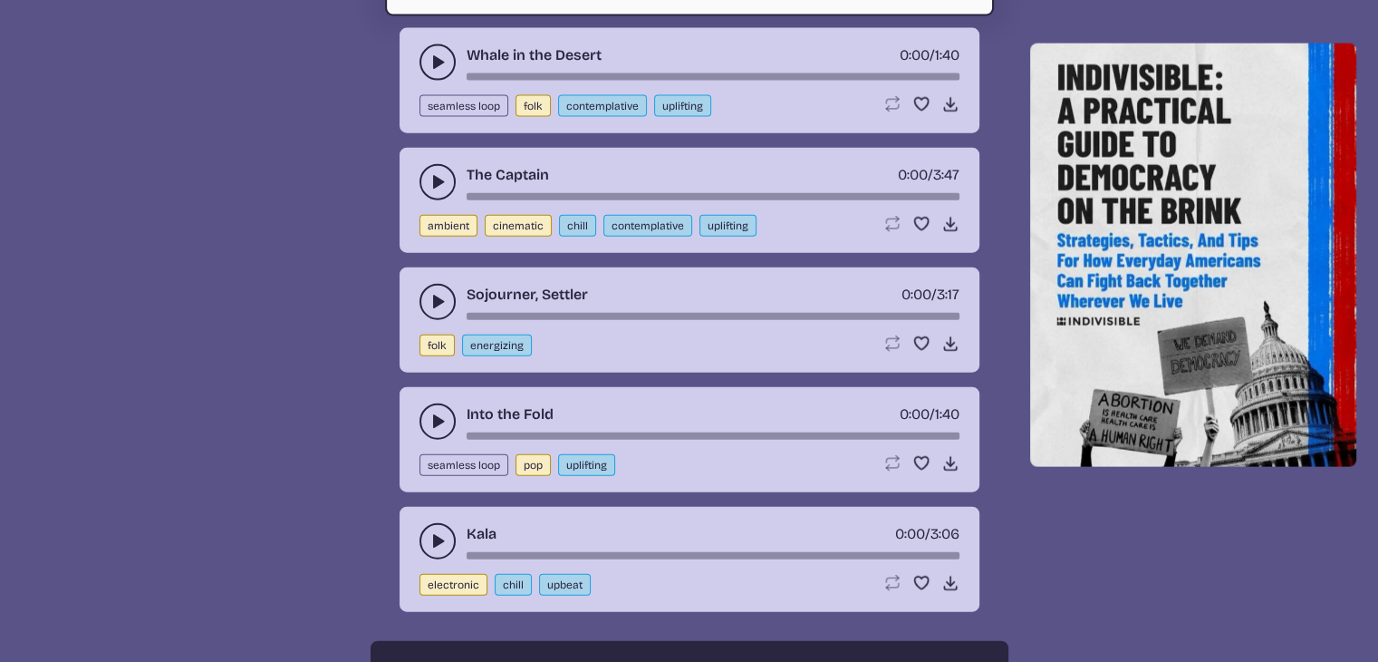
click at [430, 532] on icon "play-pause toggle" at bounding box center [438, 541] width 18 height 18
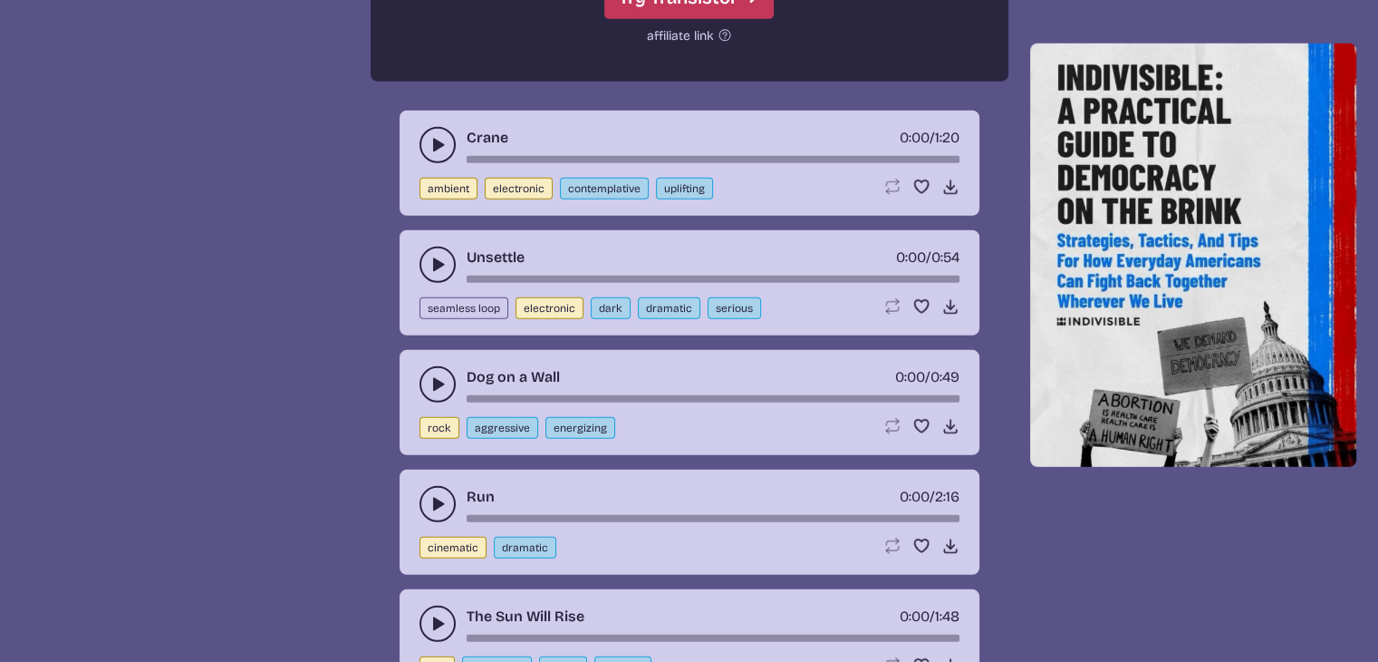
scroll to position [5180, 0]
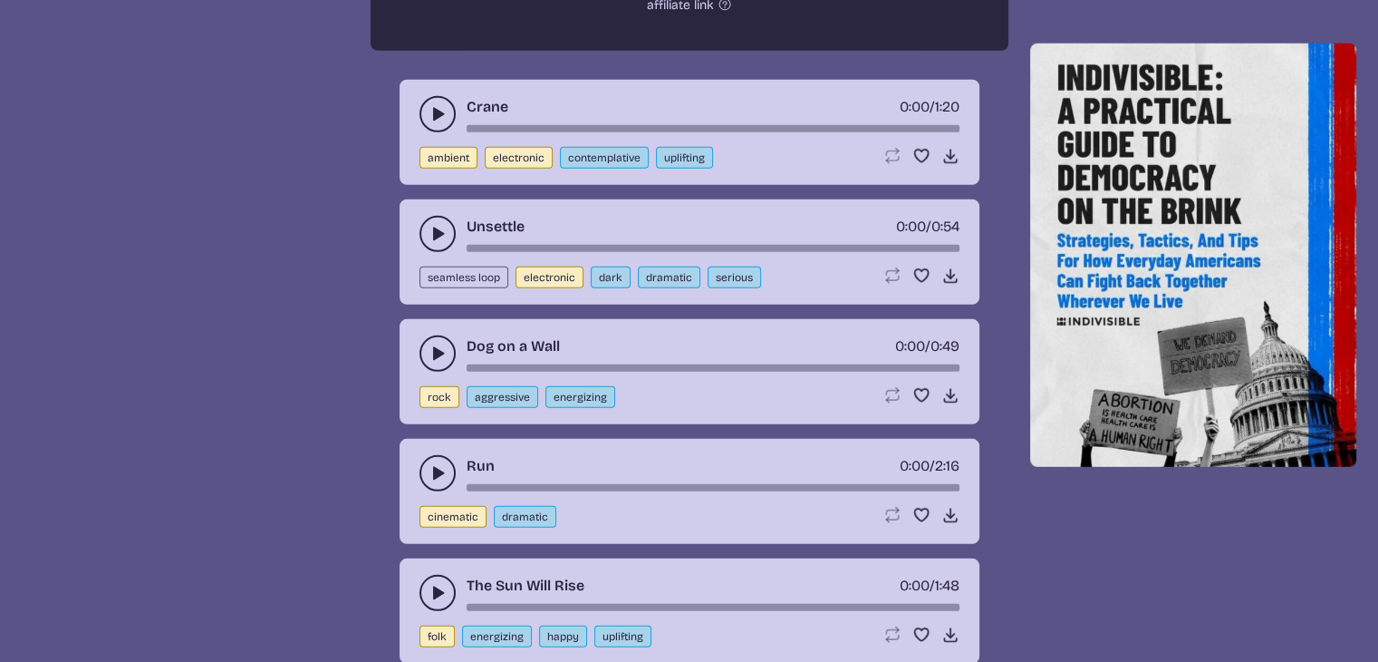
click at [420, 575] on button "play-pause toggle" at bounding box center [438, 593] width 36 height 36
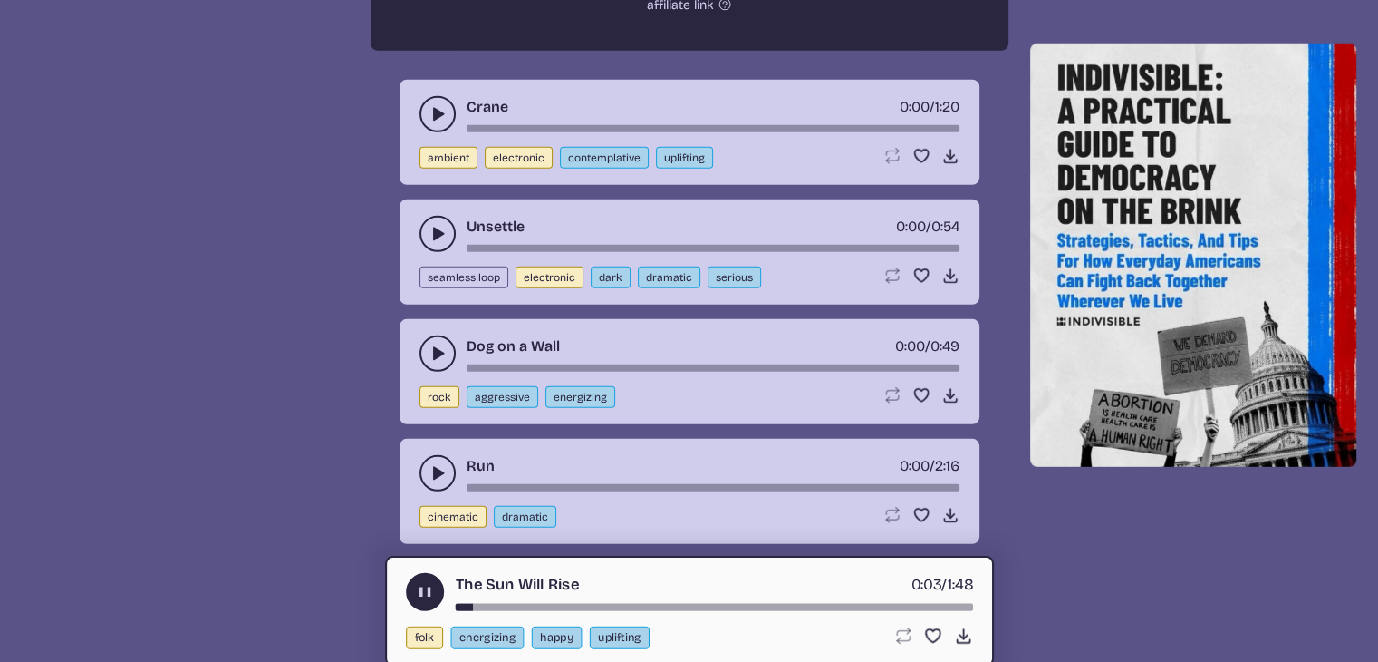
scroll to position [5270, 0]
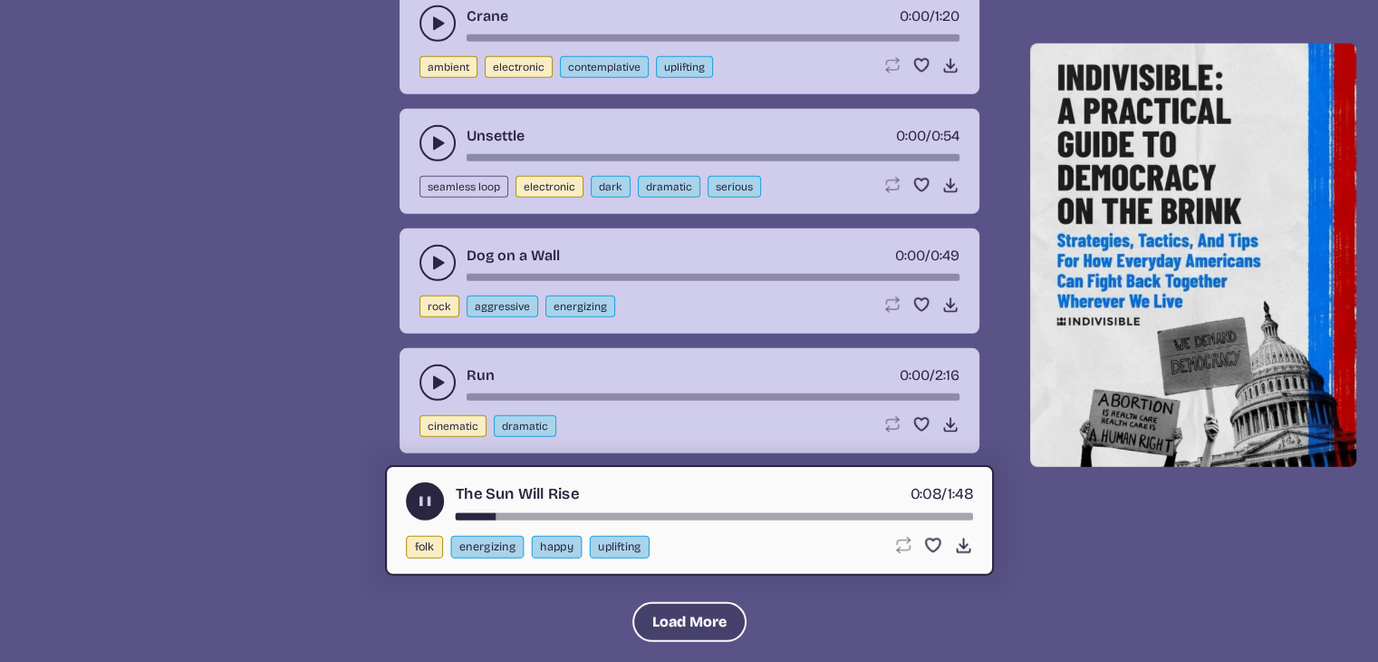
click at [681, 602] on button "Load More" at bounding box center [690, 622] width 114 height 40
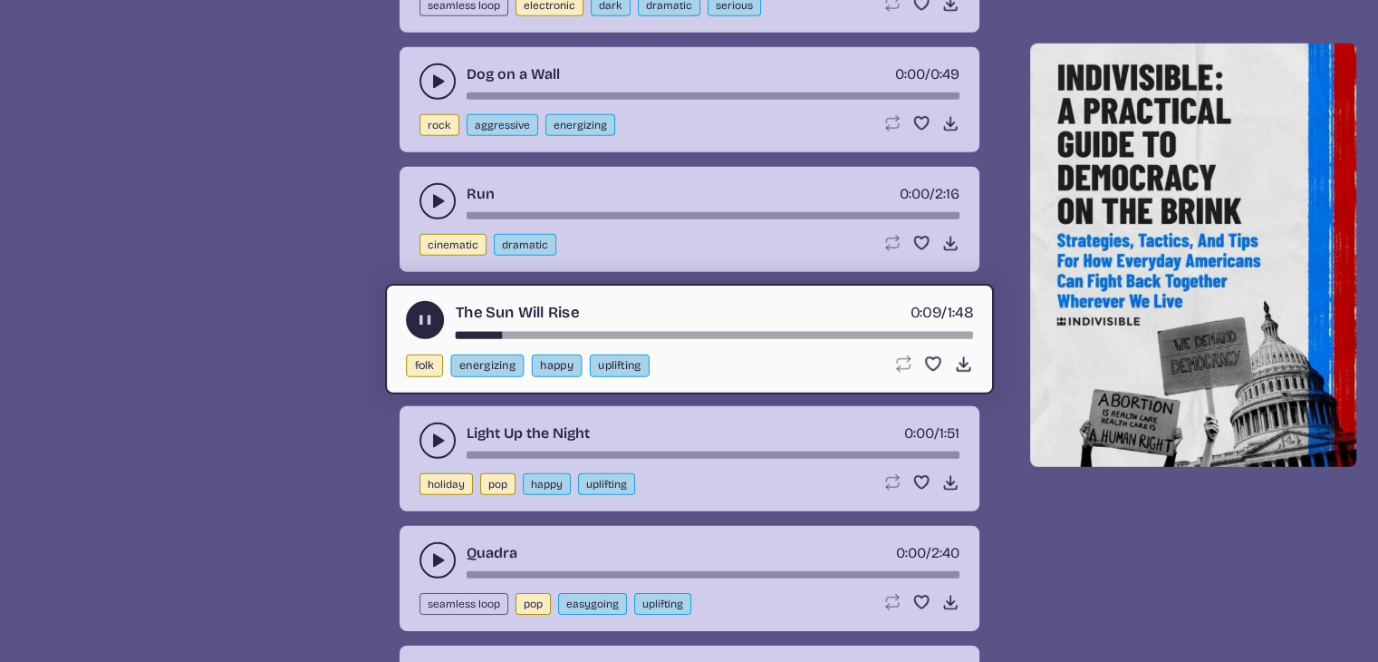
scroll to position [5542, 0]
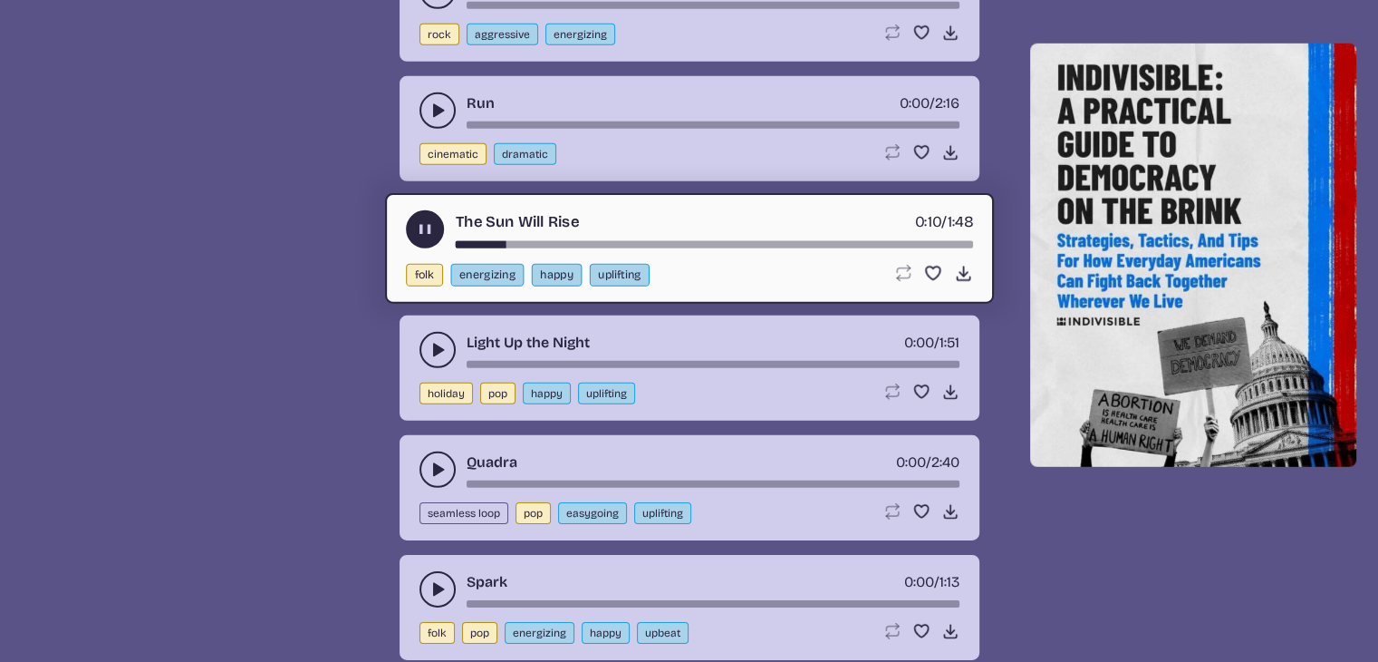
click at [433, 341] on use "play-pause toggle" at bounding box center [438, 350] width 18 height 18
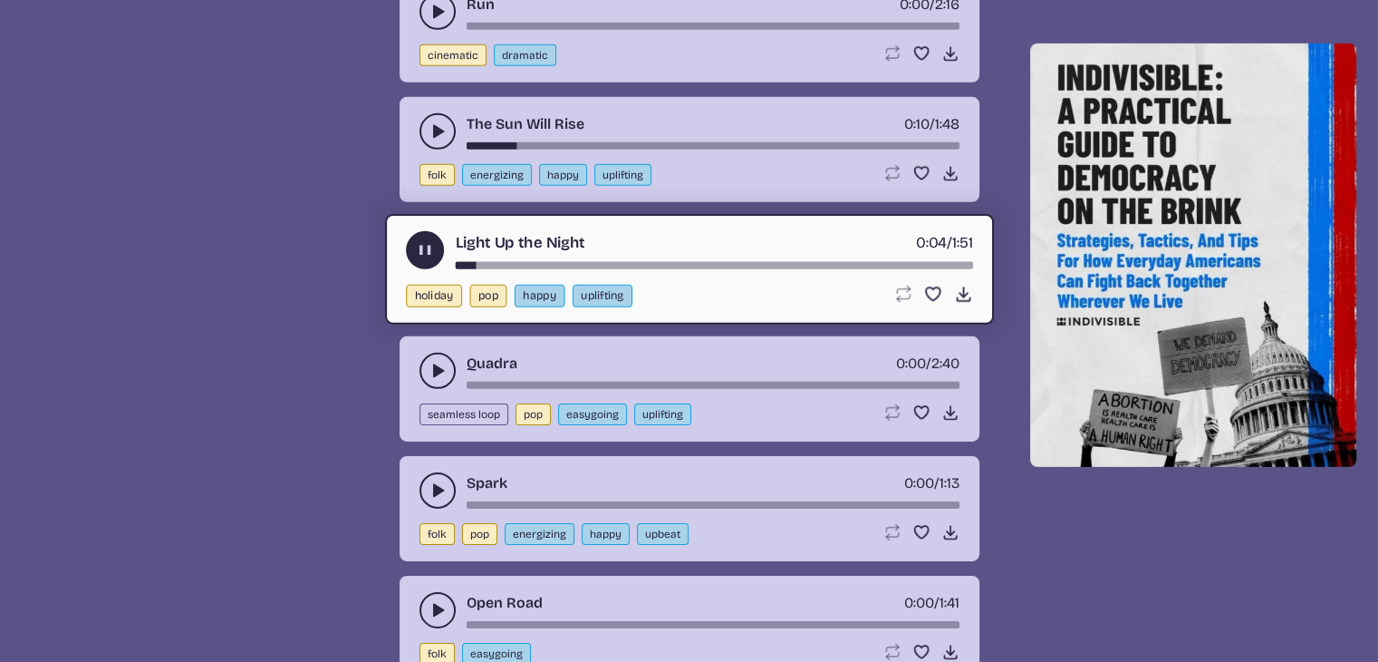
scroll to position [5724, 0]
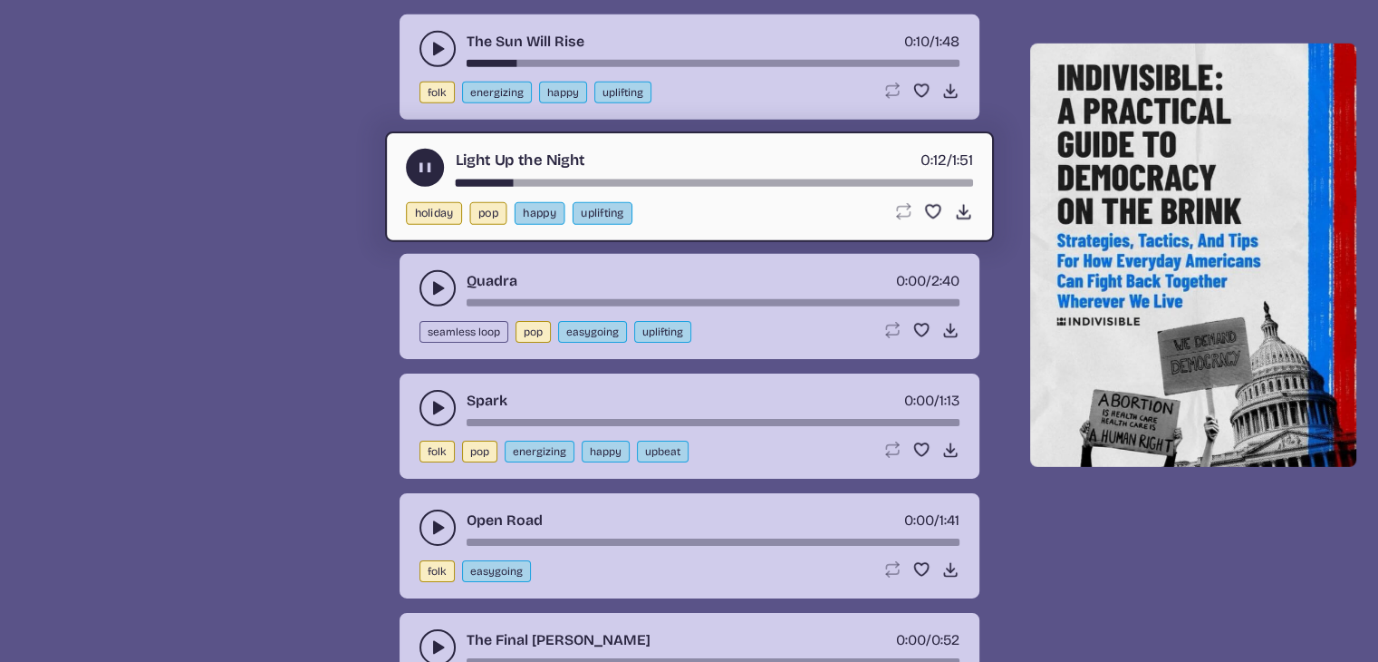
click at [432, 279] on icon "play-pause toggle" at bounding box center [438, 288] width 18 height 18
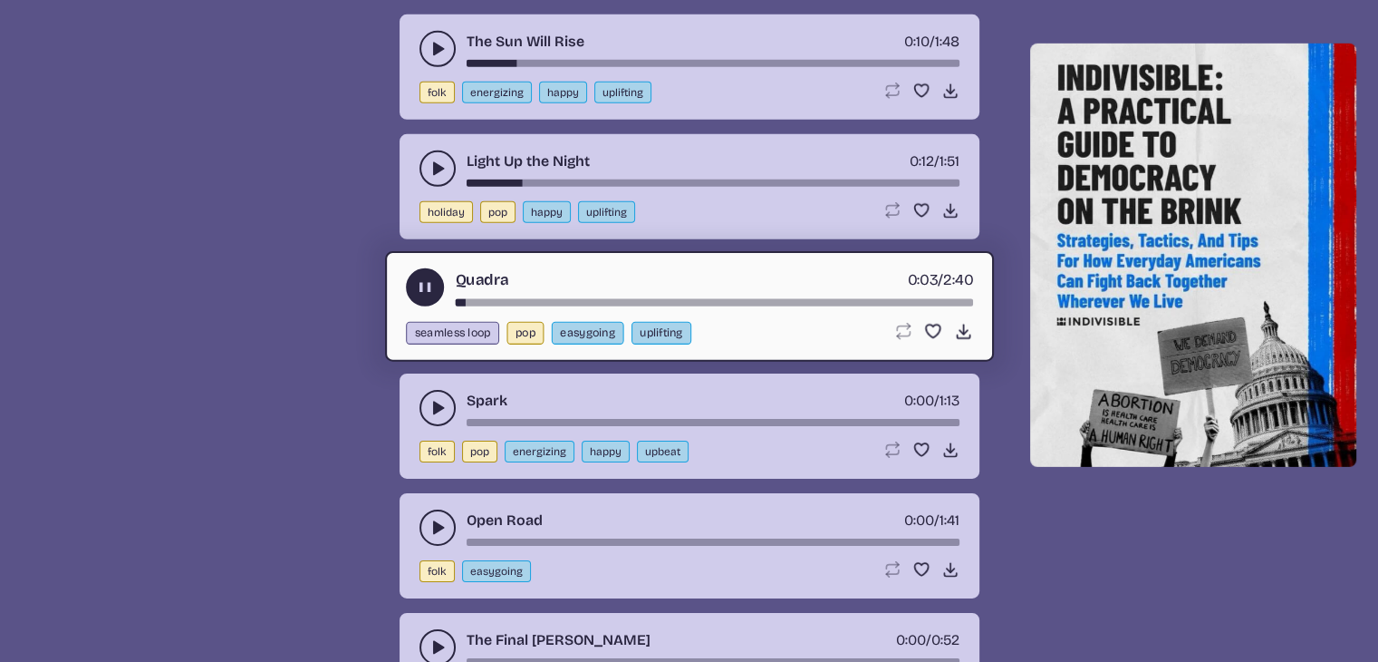
click at [423, 390] on button "play-pause toggle" at bounding box center [438, 408] width 36 height 36
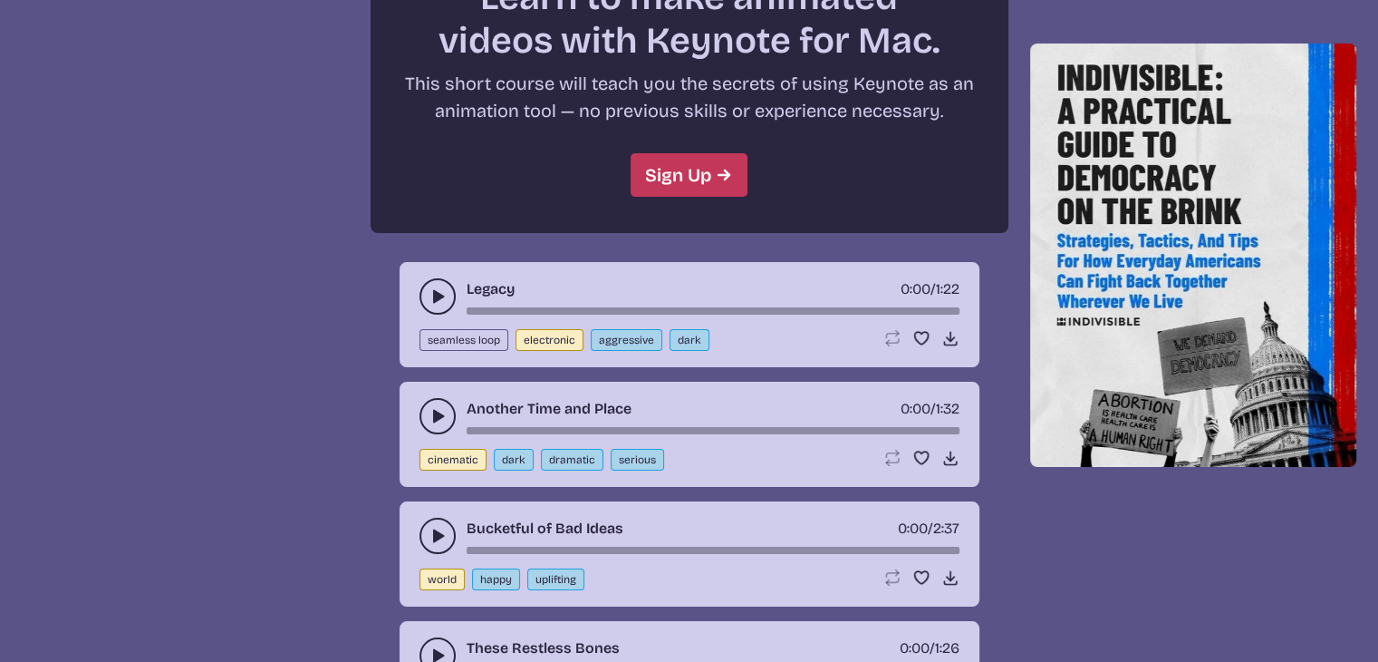
scroll to position [6720, 0]
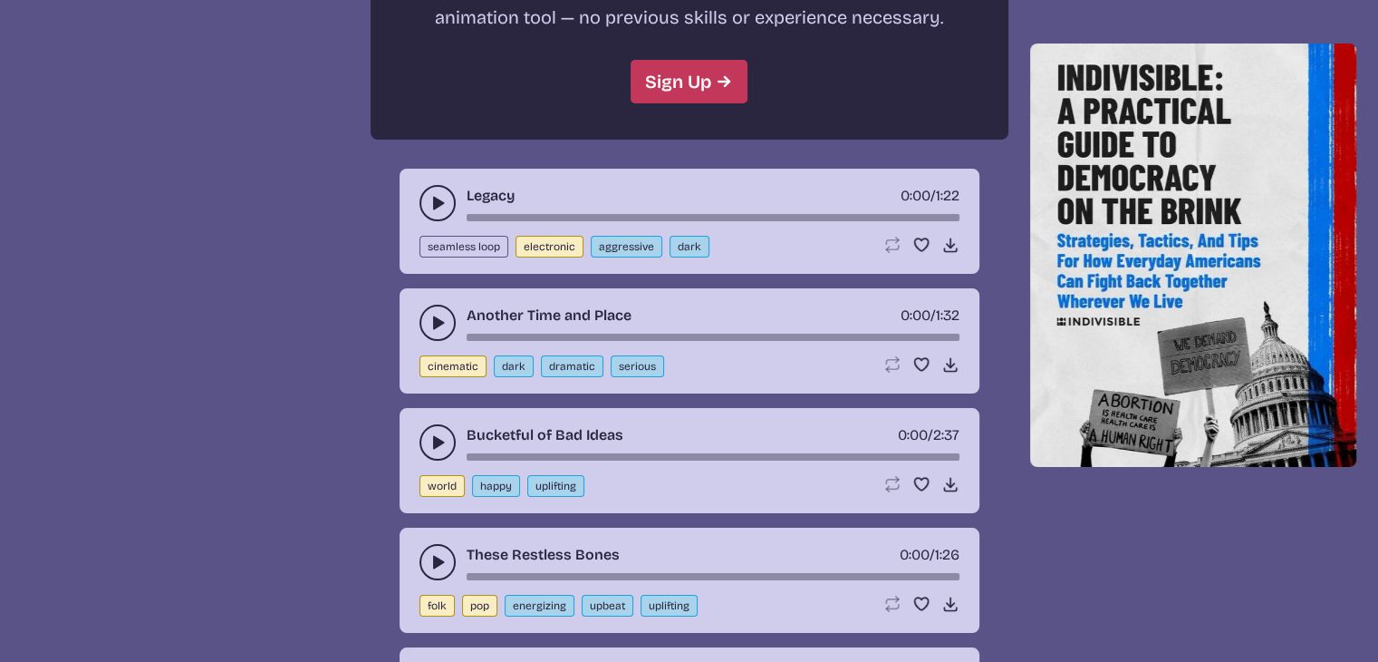
click at [420, 424] on button "play-pause toggle" at bounding box center [438, 442] width 36 height 36
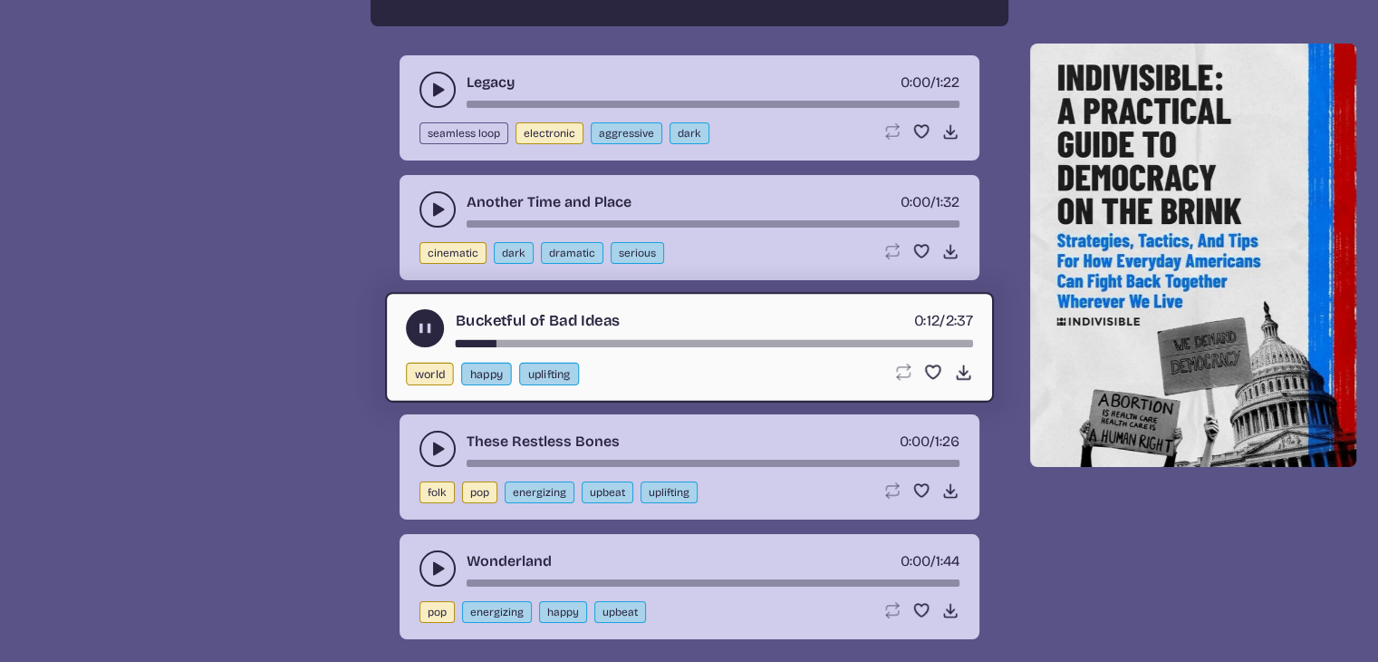
scroll to position [6902, 0]
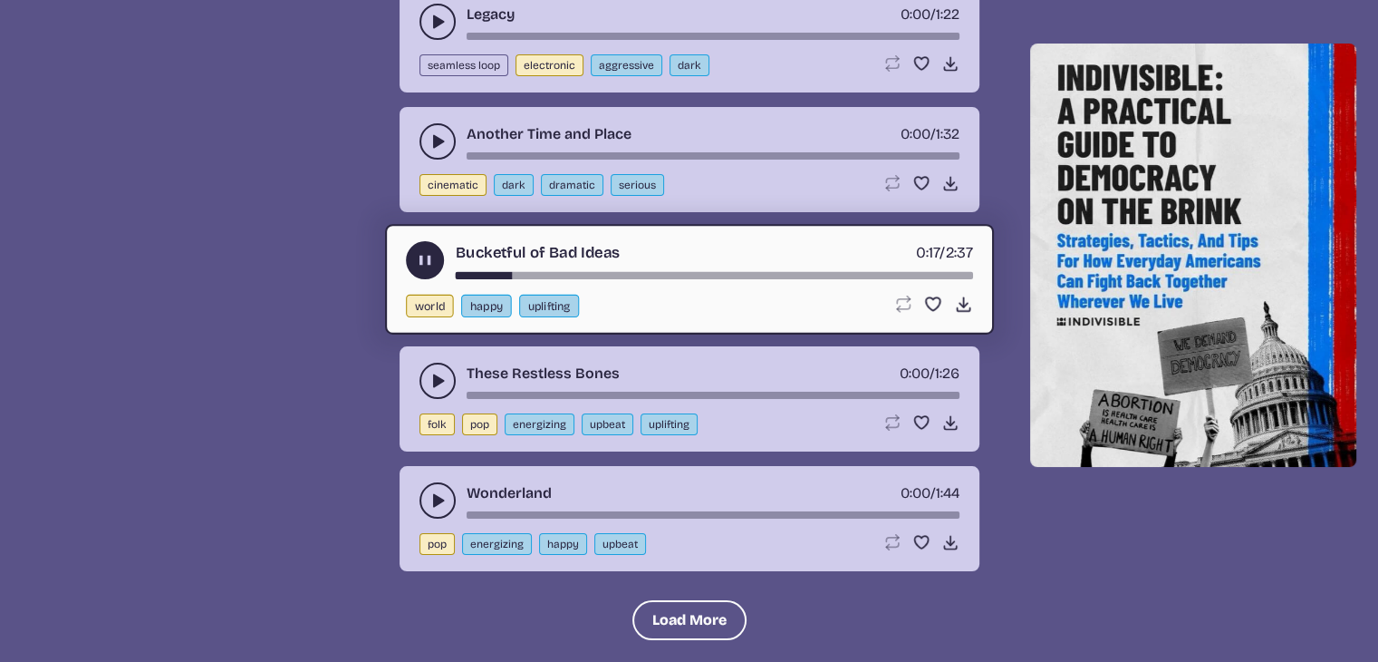
click at [431, 491] on icon "play-pause toggle" at bounding box center [438, 500] width 18 height 18
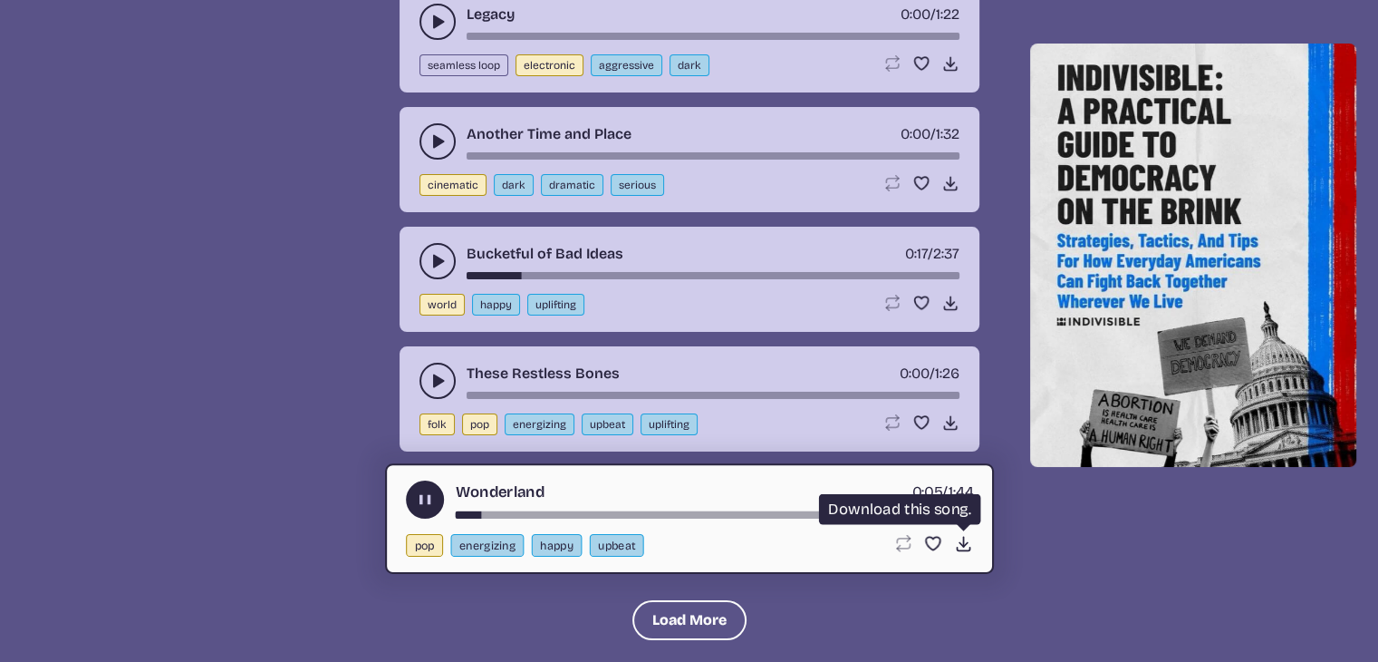
click at [961, 534] on icon "Download song" at bounding box center [962, 543] width 19 height 19
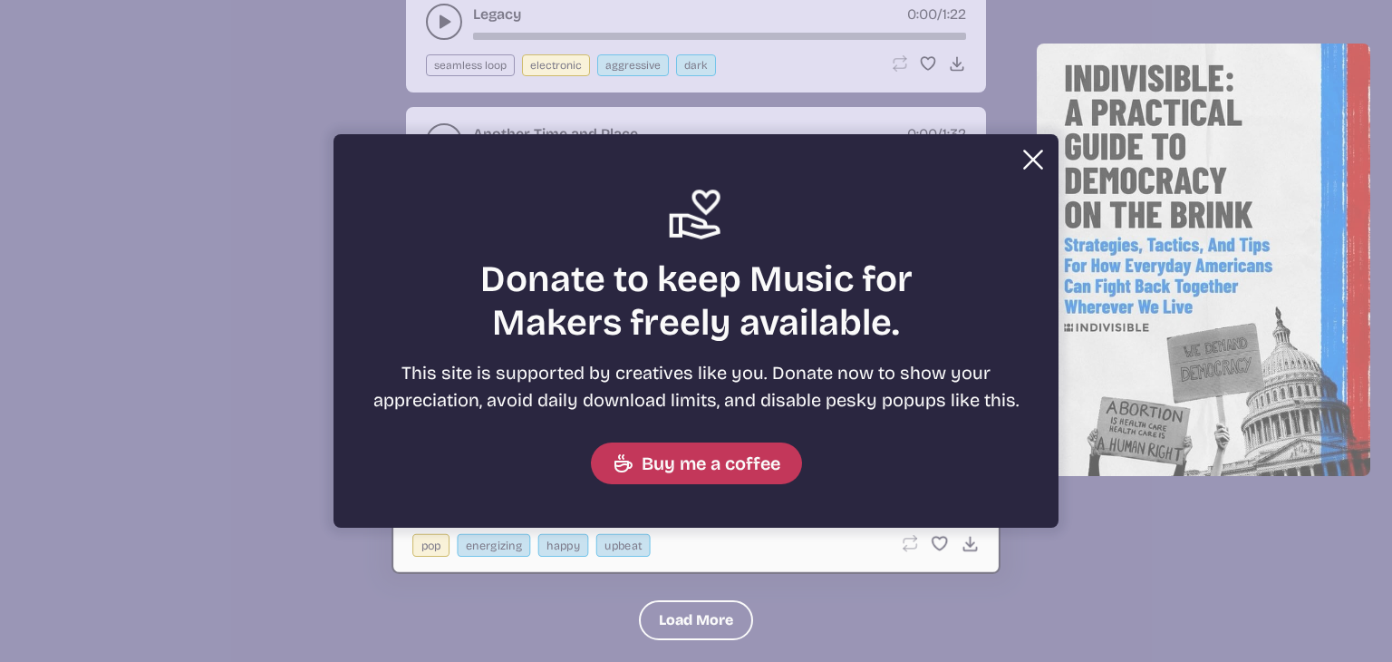
click at [1036, 157] on button "Close" at bounding box center [1033, 159] width 36 height 36
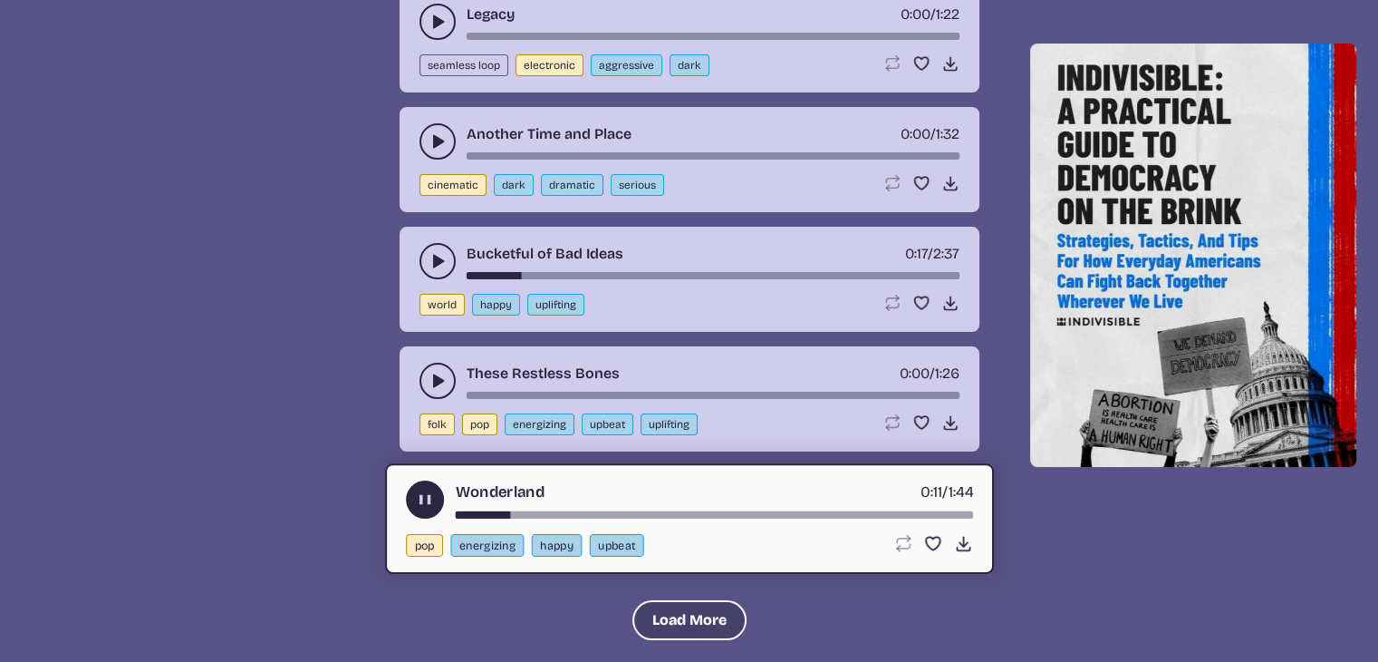
click at [680, 600] on button "Load More" at bounding box center [690, 620] width 114 height 40
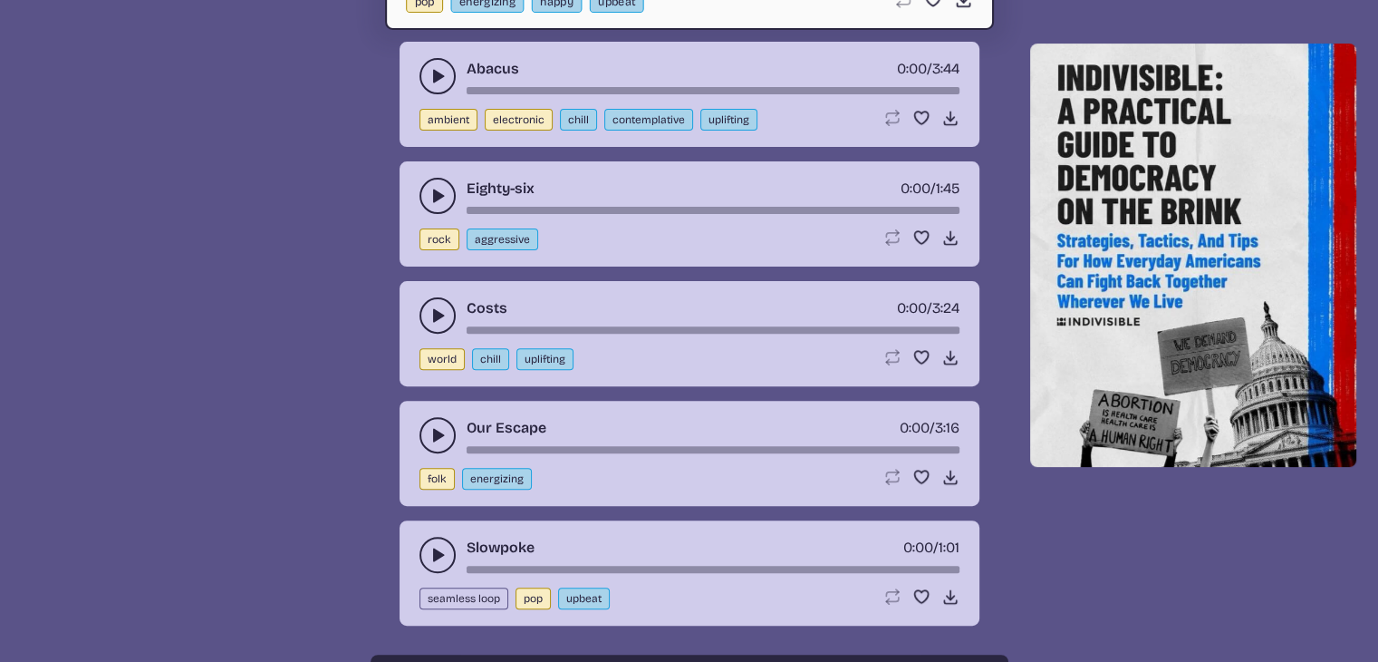
scroll to position [7627, 0]
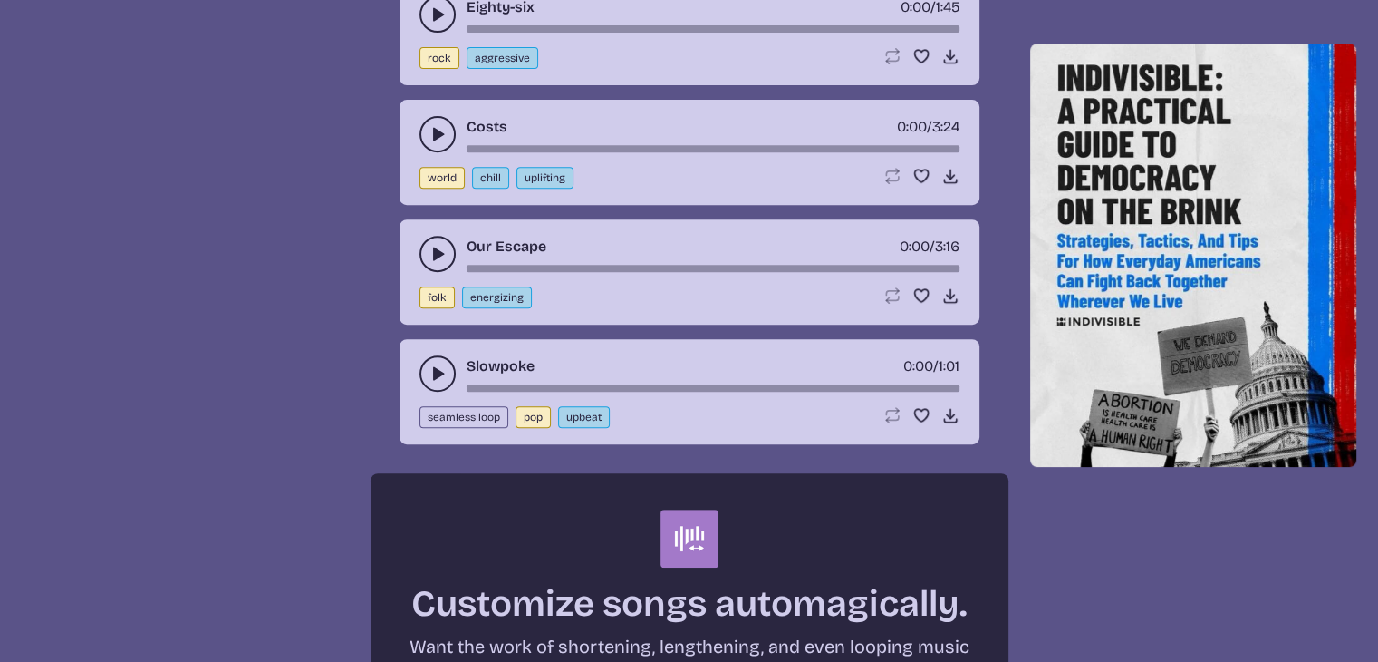
click at [423, 355] on button "play-pause toggle" at bounding box center [438, 373] width 36 height 36
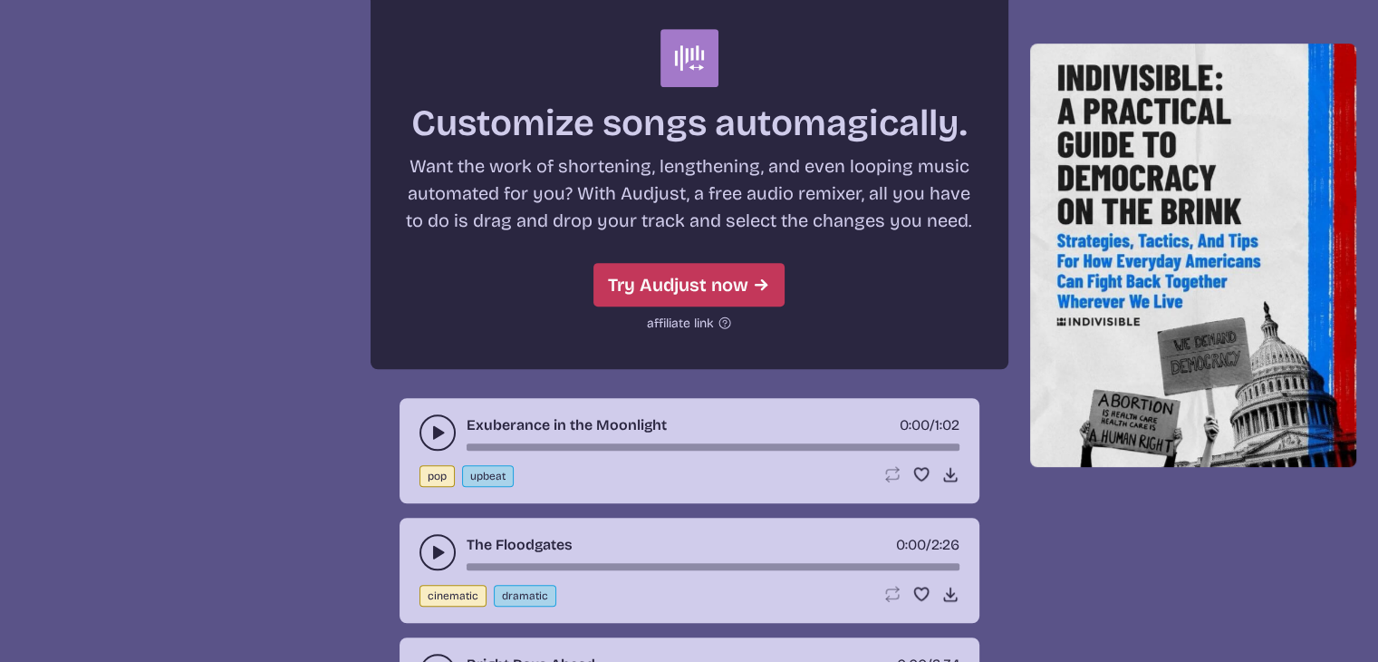
scroll to position [8170, 0]
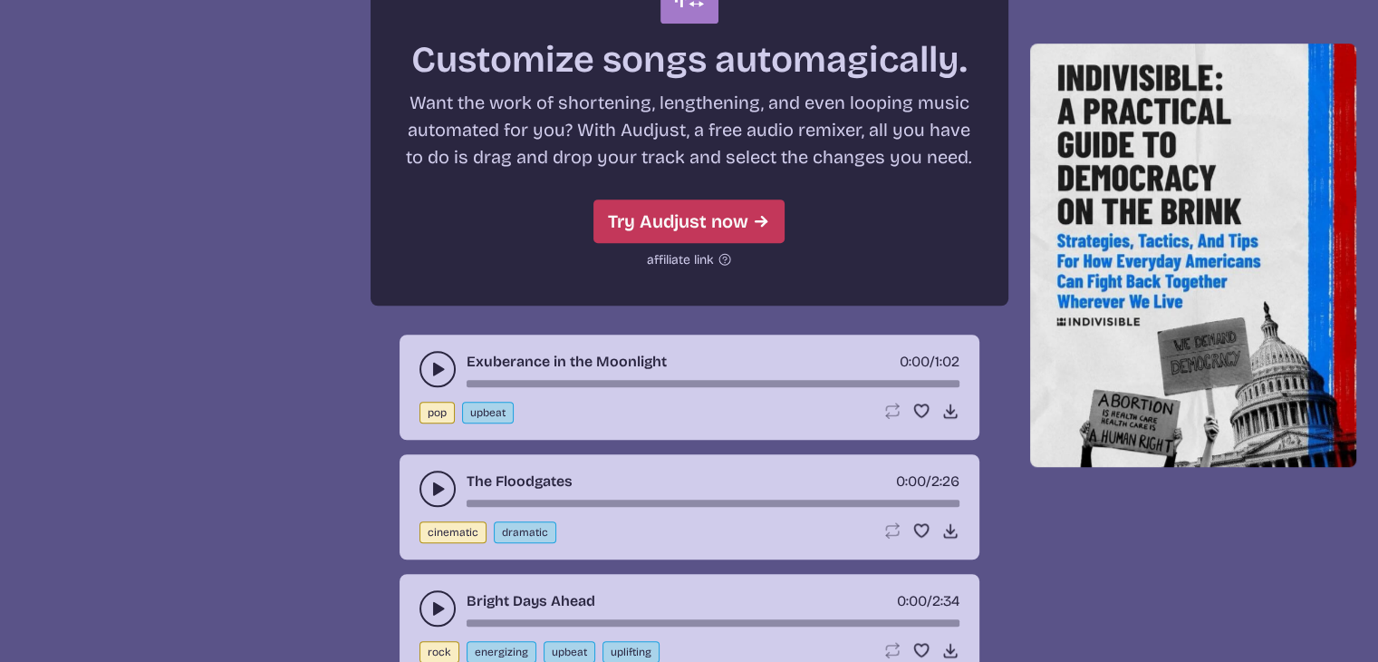
click at [430, 360] on icon "play-pause toggle" at bounding box center [438, 369] width 18 height 18
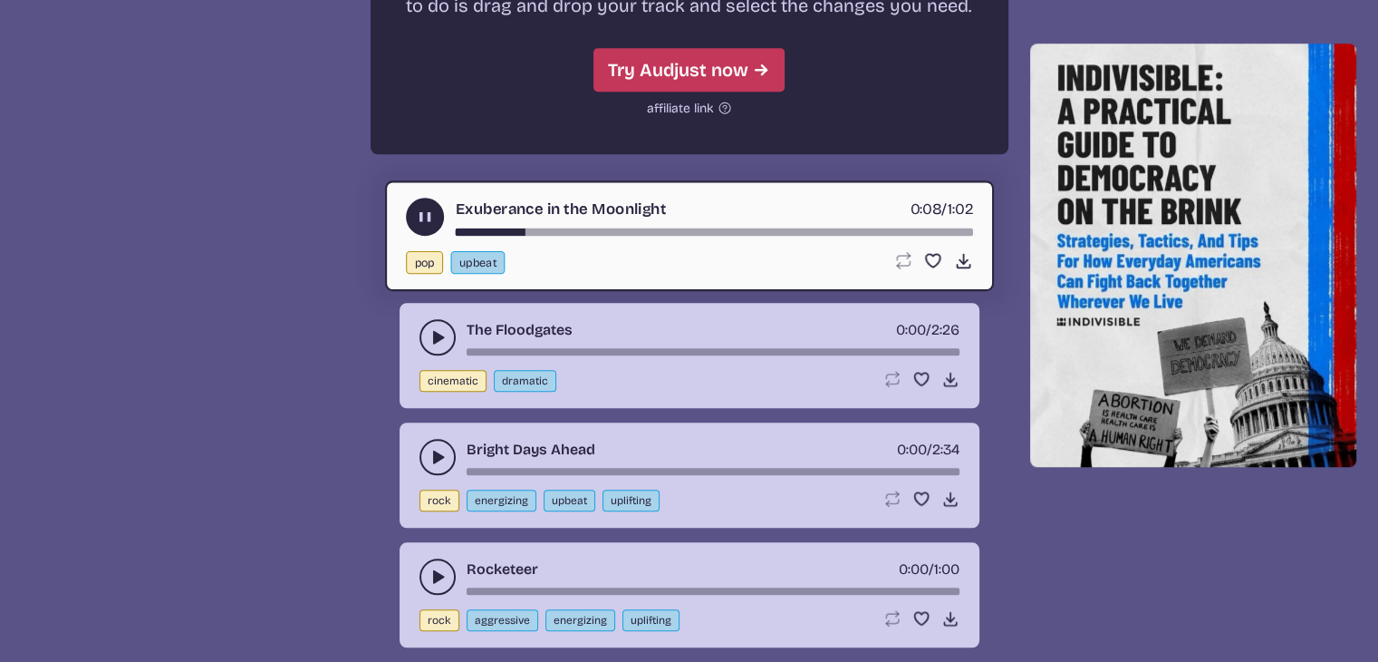
scroll to position [8352, 0]
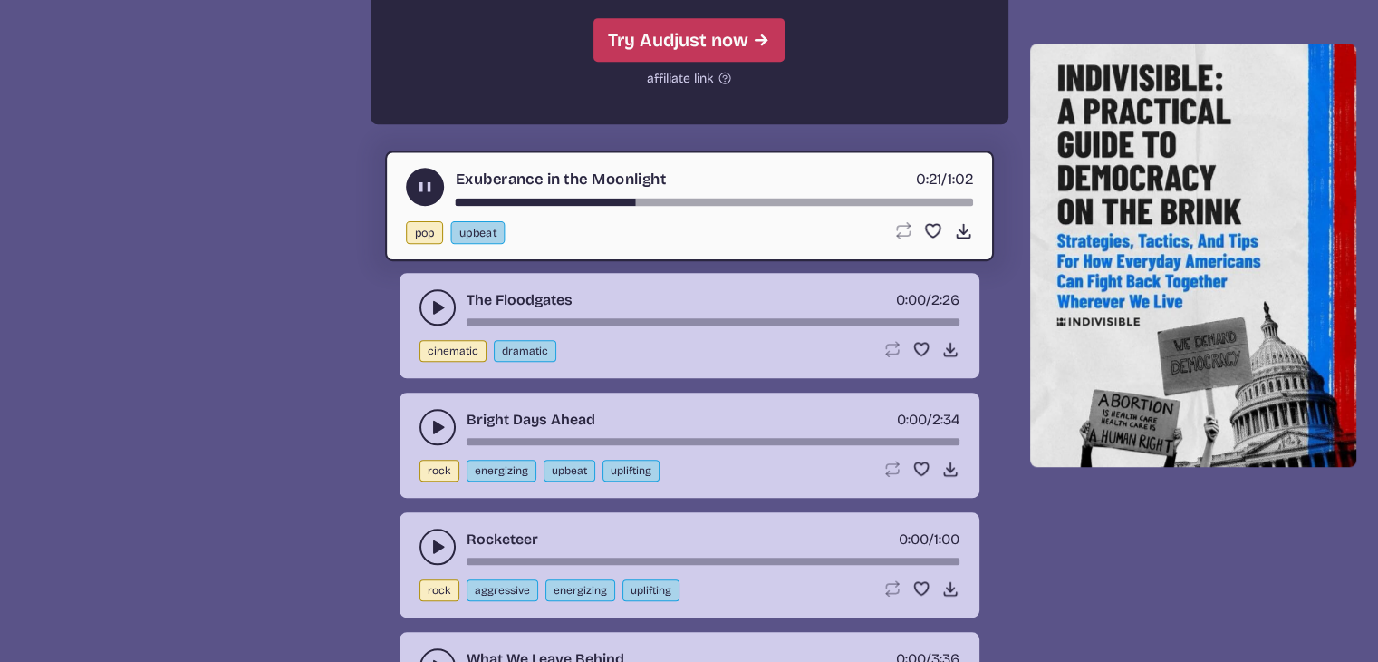
click at [426, 409] on button "play-pause toggle" at bounding box center [438, 427] width 36 height 36
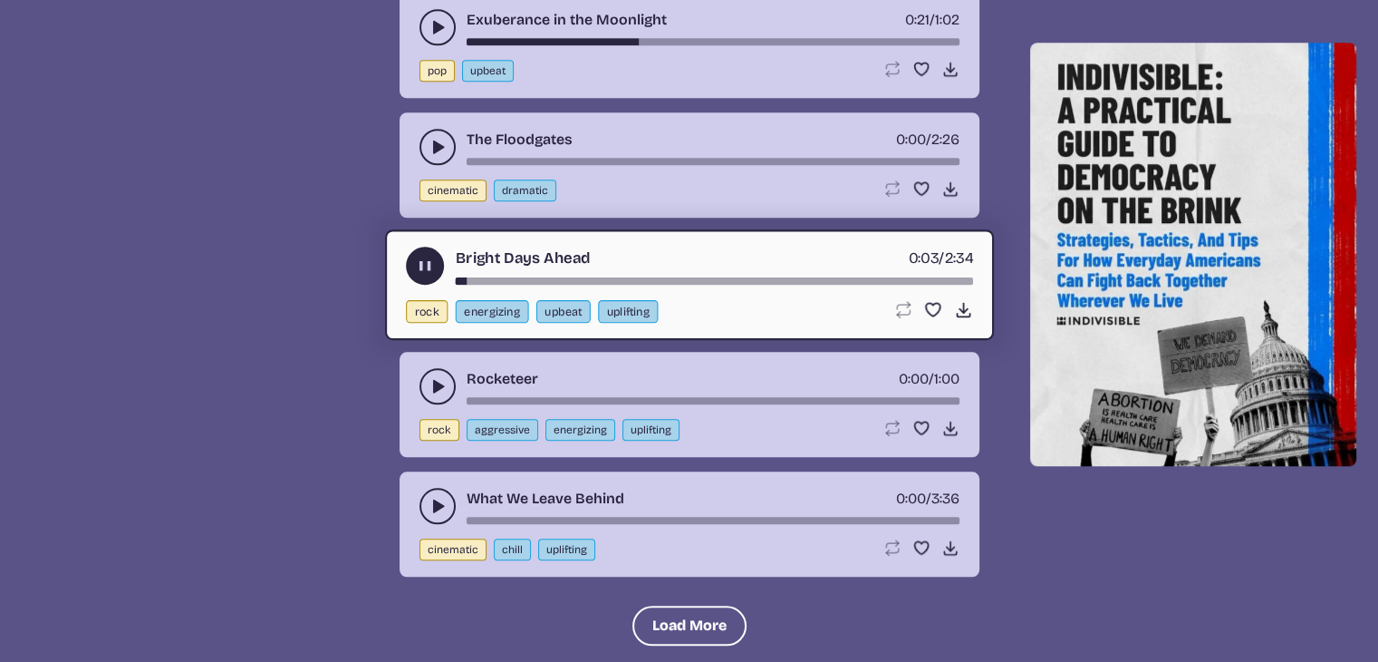
scroll to position [8533, 0]
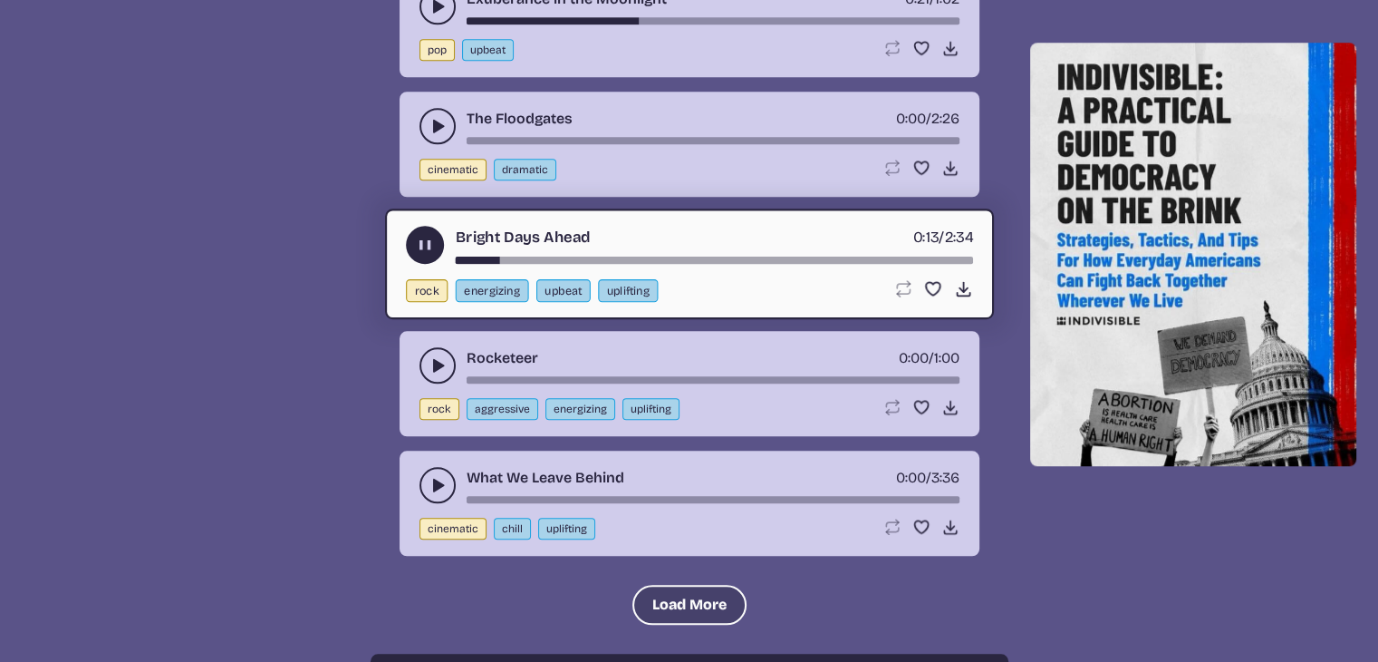
click at [686, 584] on button "Load More" at bounding box center [690, 604] width 114 height 40
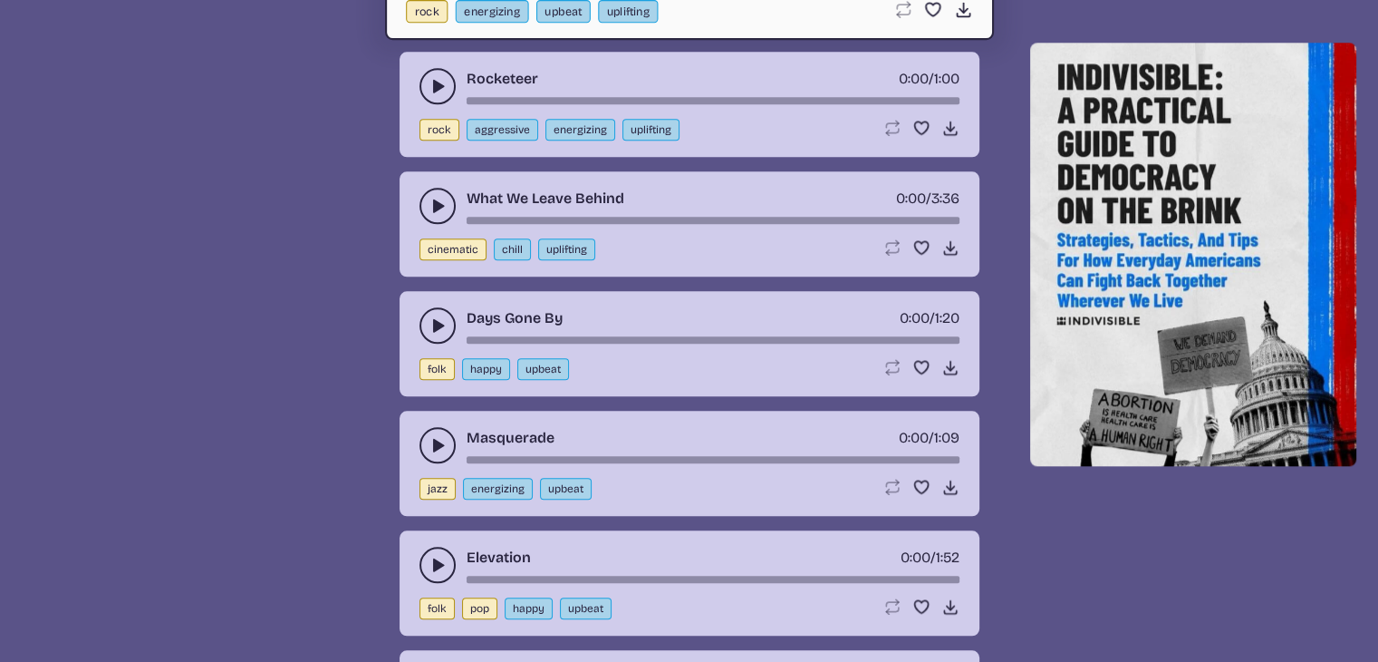
scroll to position [8895, 0]
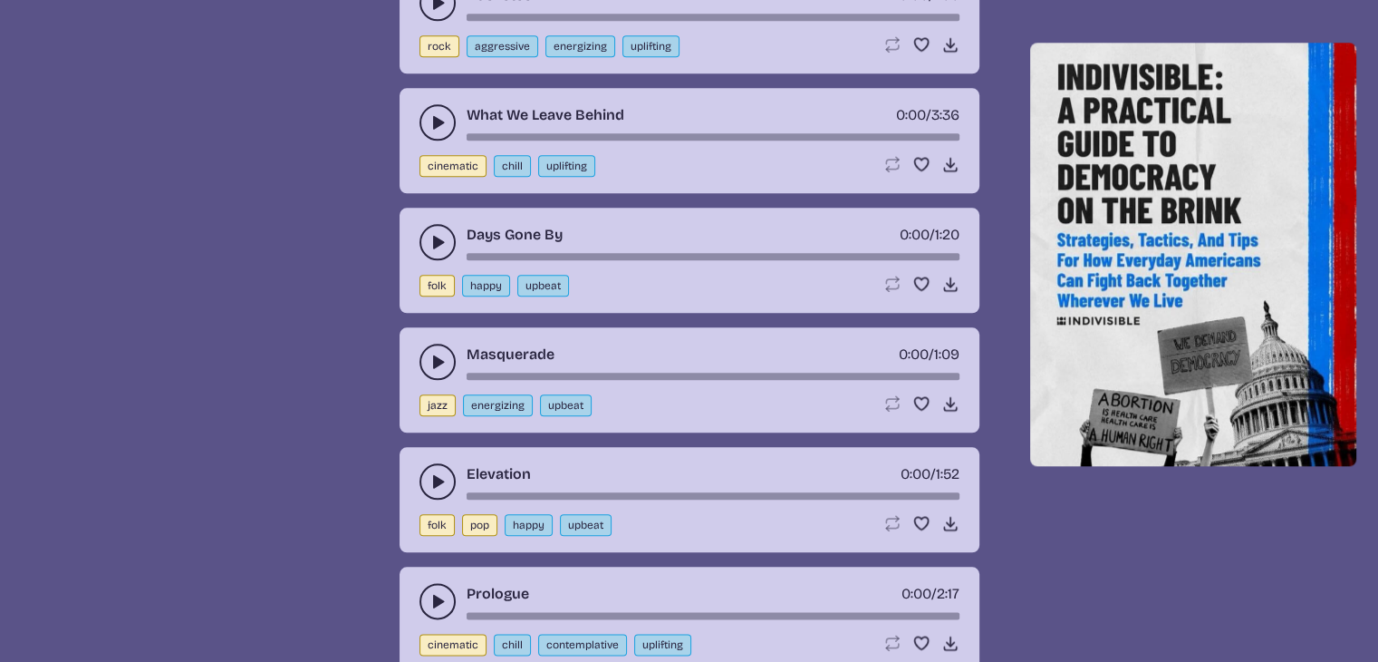
click at [425, 224] on button "play-pause toggle" at bounding box center [438, 242] width 36 height 36
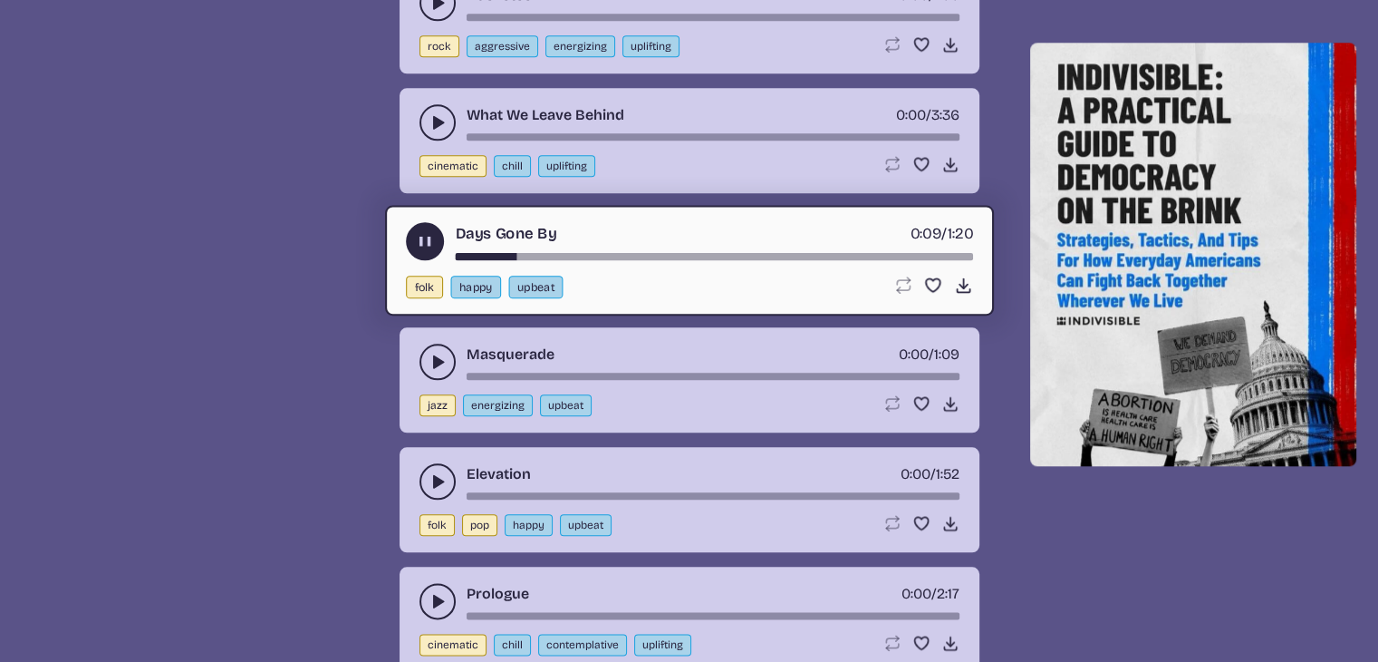
click at [424, 343] on button "play-pause toggle" at bounding box center [438, 361] width 36 height 36
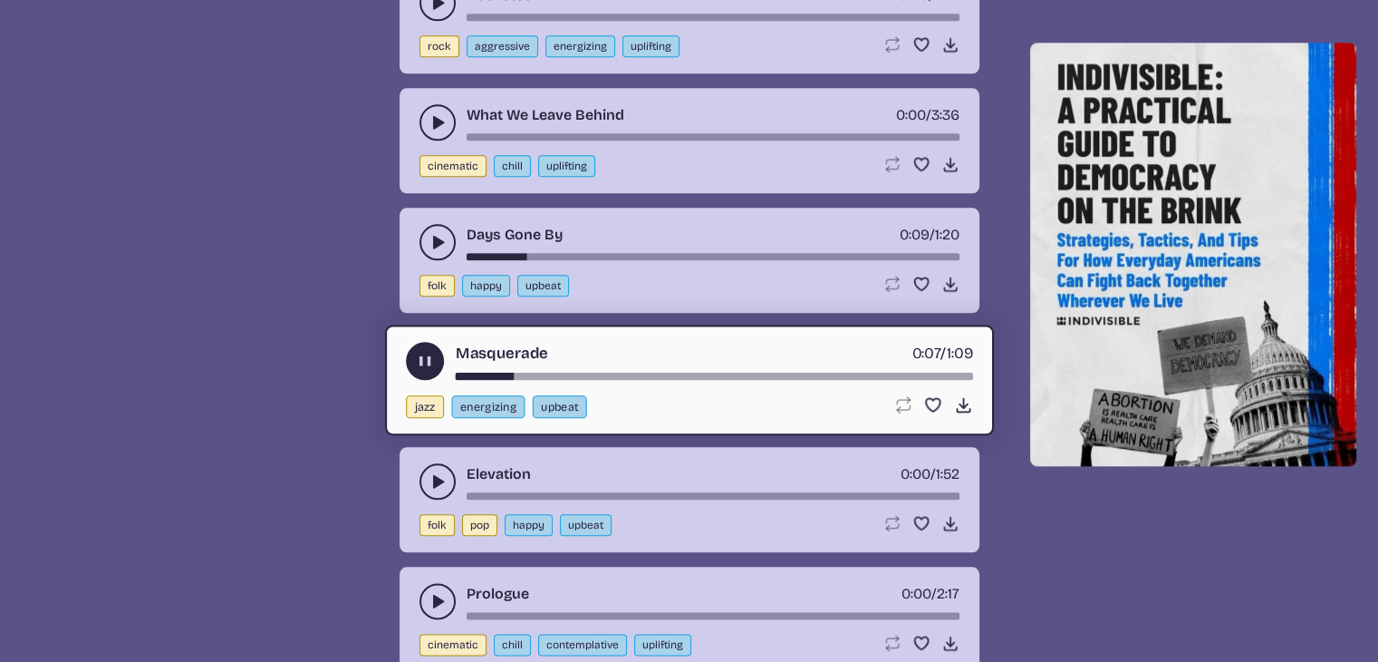
scroll to position [8986, 0]
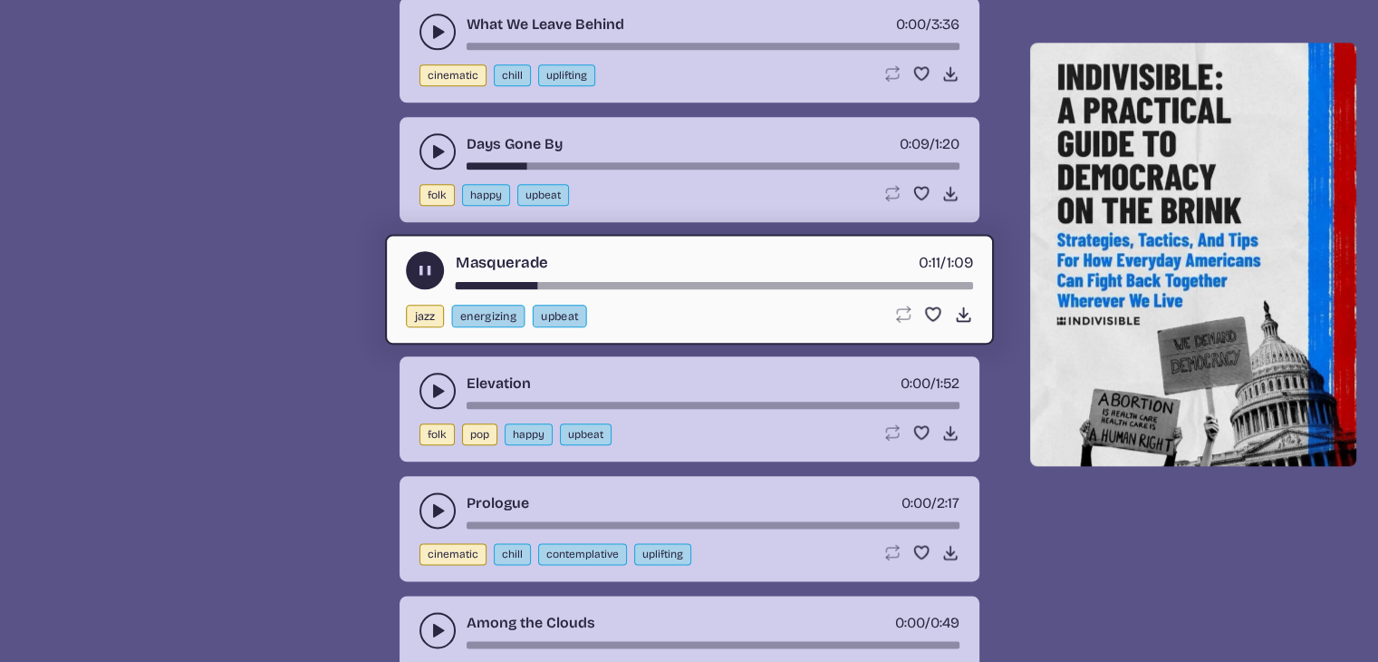
click at [429, 382] on icon "play-pause toggle" at bounding box center [438, 391] width 18 height 18
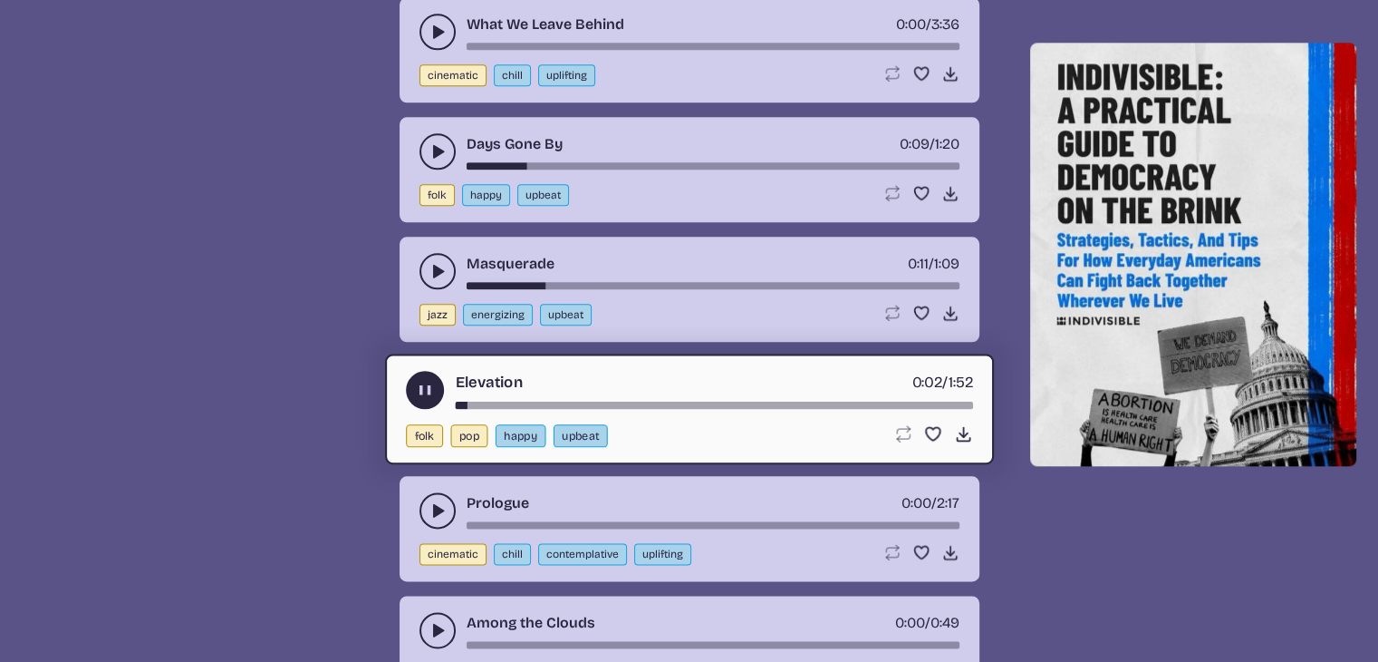
click at [420, 492] on button "play-pause toggle" at bounding box center [438, 510] width 36 height 36
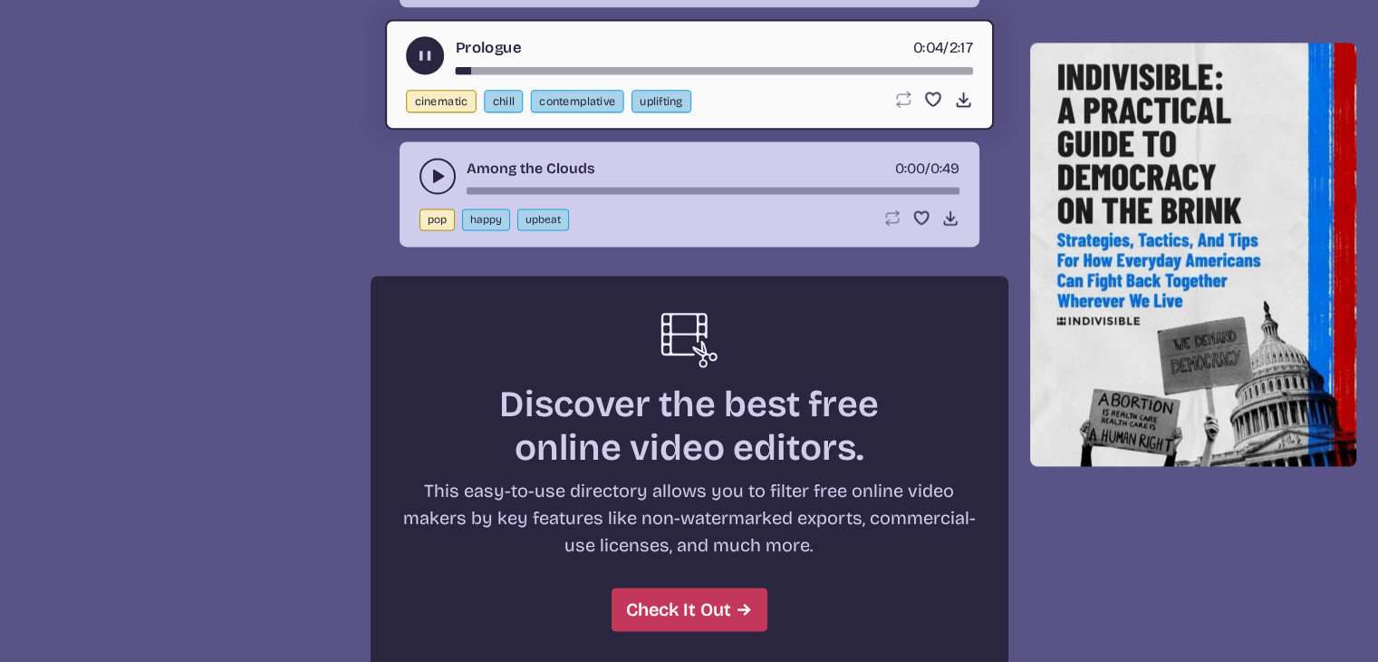
scroll to position [9439, 0]
click at [435, 159] on button "play-pause toggle" at bounding box center [438, 177] width 36 height 36
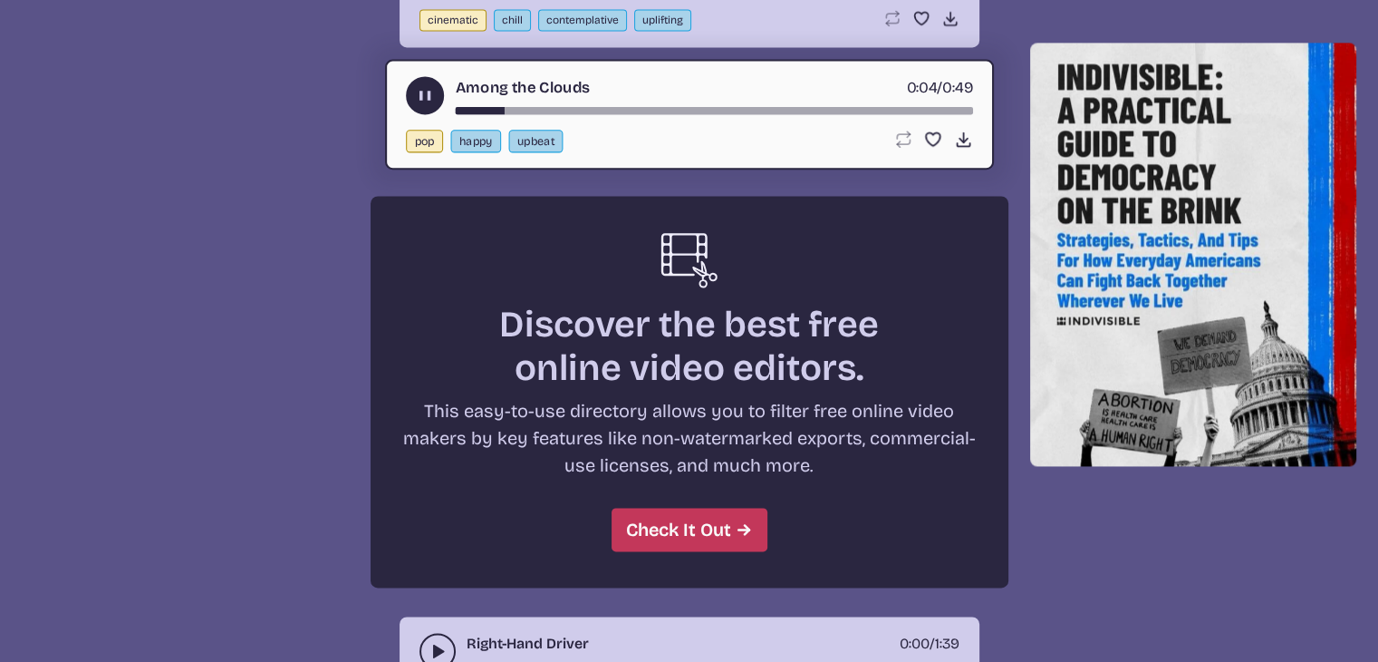
scroll to position [10073, 0]
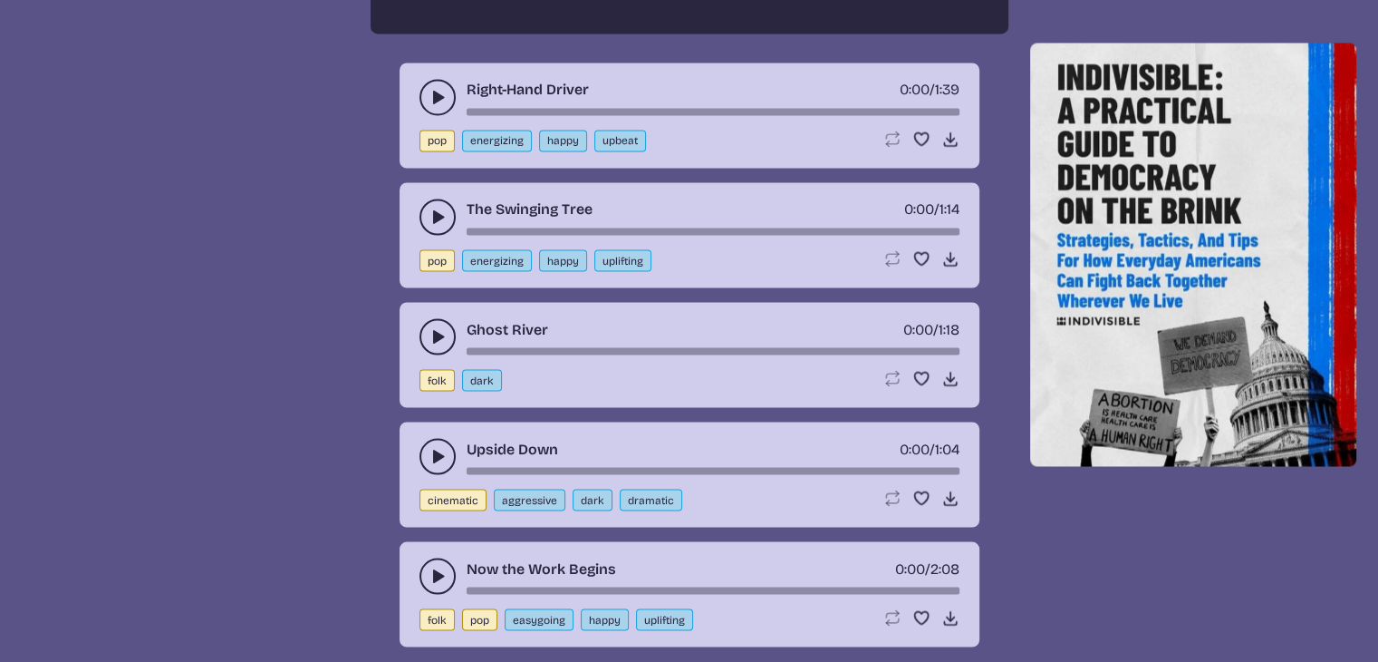
click at [435, 79] on button "play-pause toggle" at bounding box center [438, 97] width 36 height 36
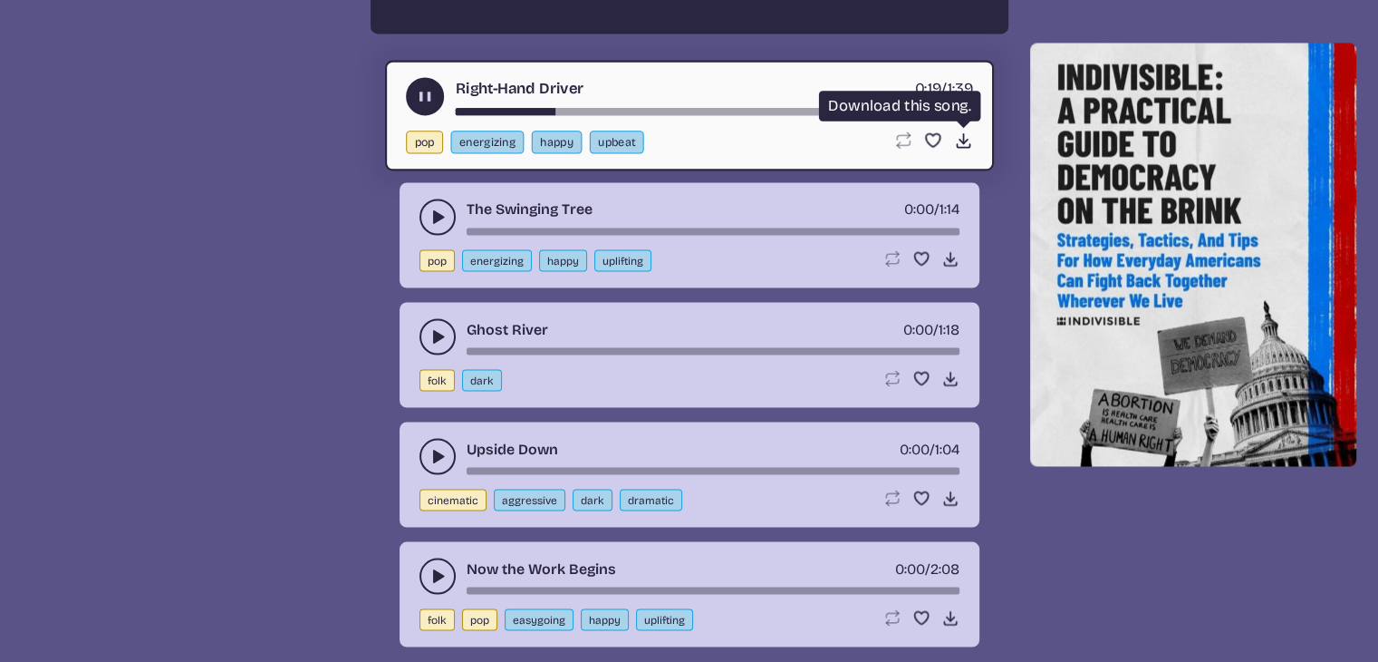
click at [963, 130] on use at bounding box center [962, 139] width 19 height 19
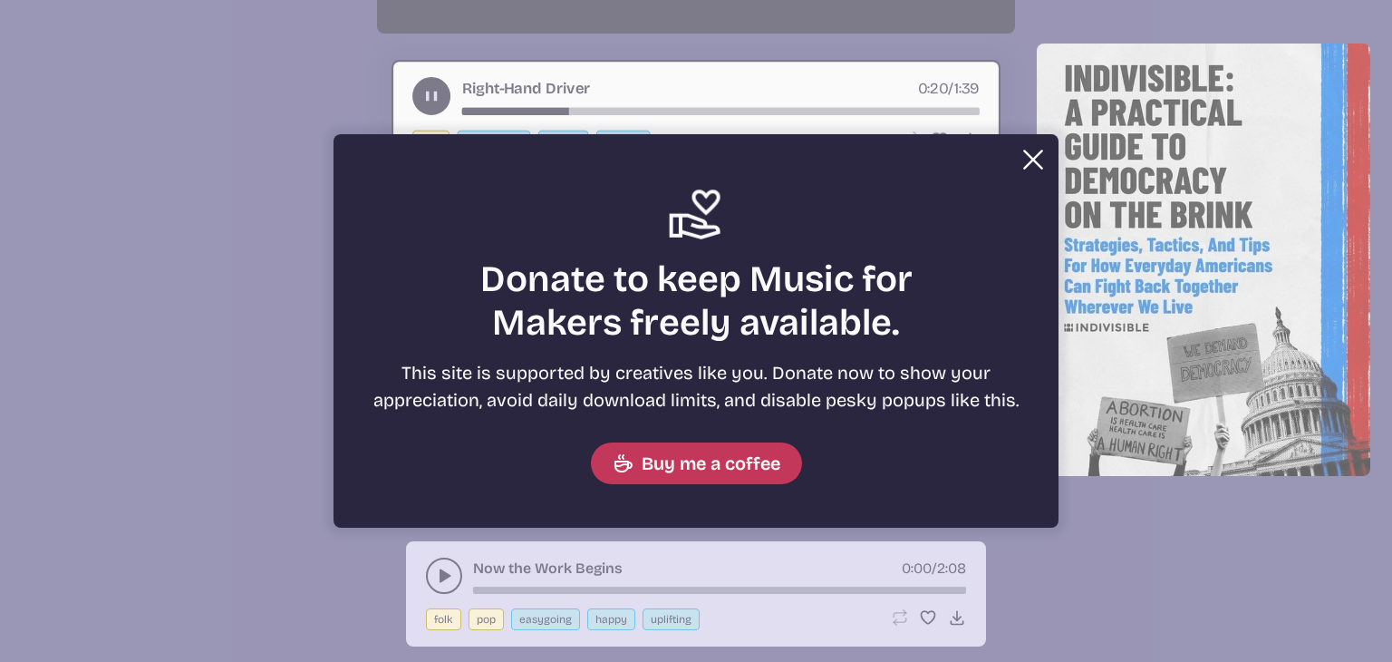
drag, startPoint x: 1032, startPoint y: 165, endPoint x: 1019, endPoint y: 165, distance: 12.7
click at [1032, 165] on button "Close" at bounding box center [1033, 159] width 36 height 36
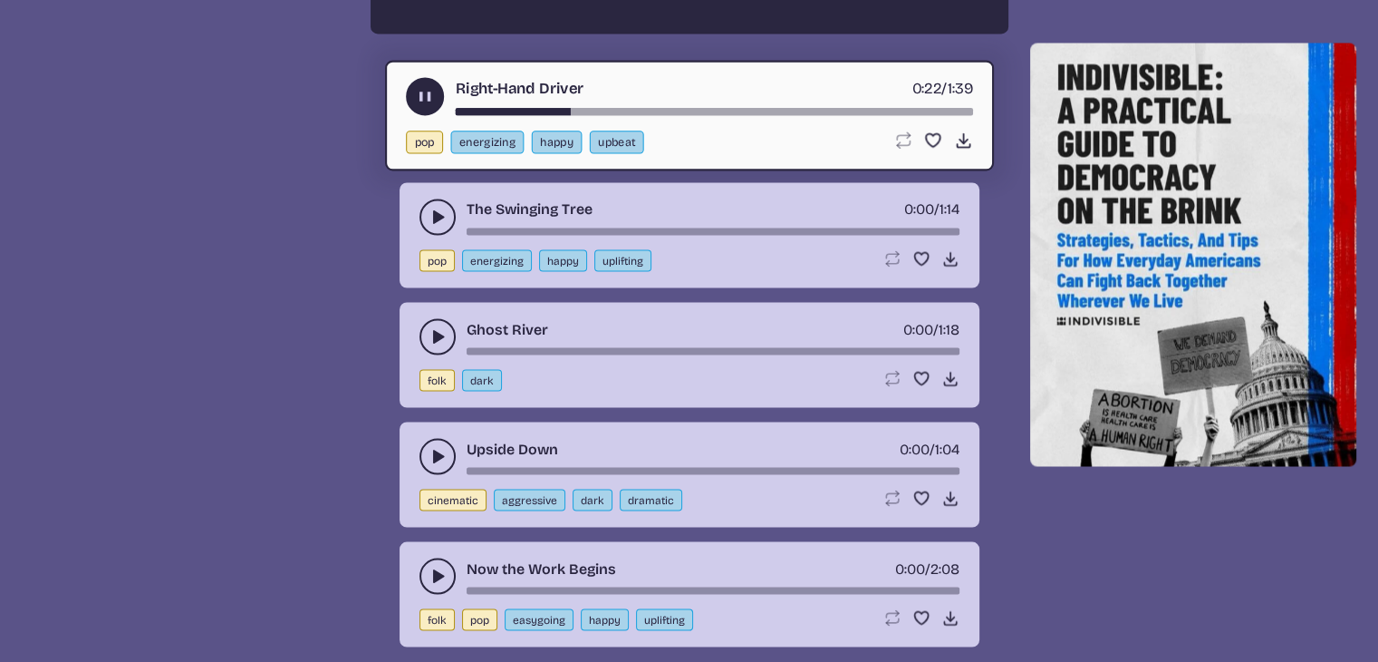
click at [429, 208] on icon "play-pause toggle" at bounding box center [438, 217] width 18 height 18
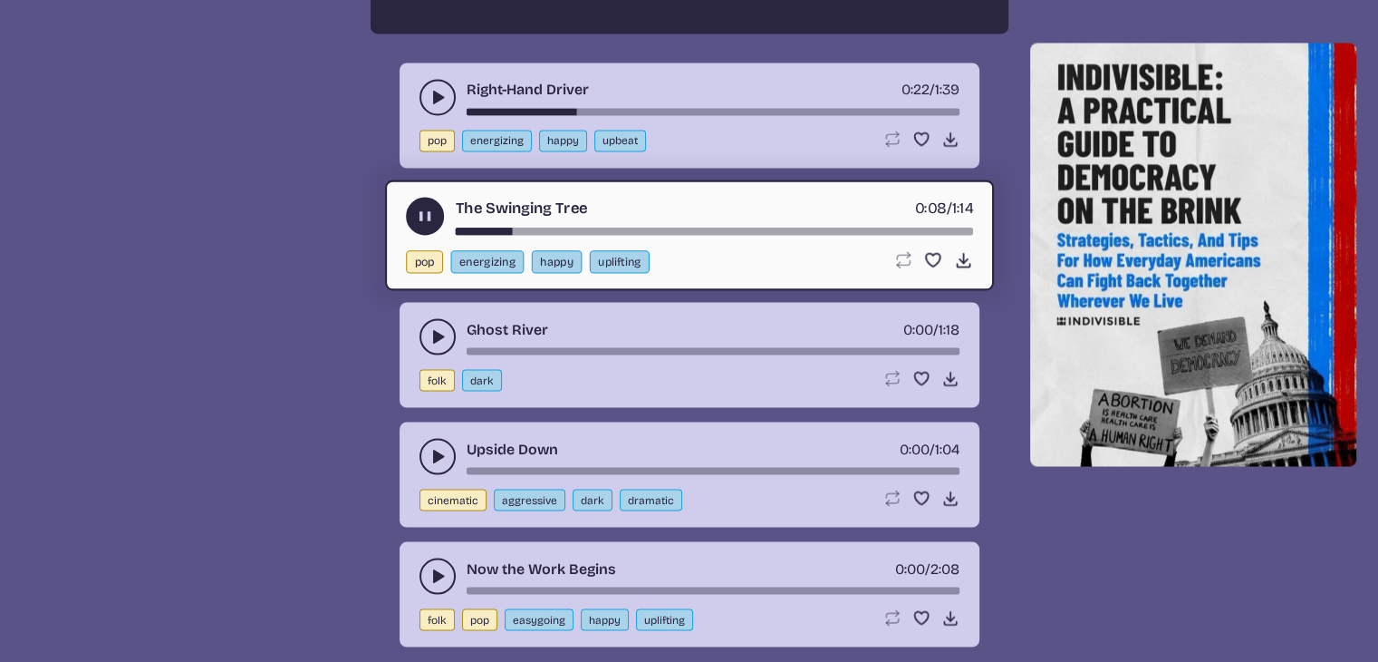
click at [432, 566] on icon "play-pause toggle" at bounding box center [438, 575] width 18 height 18
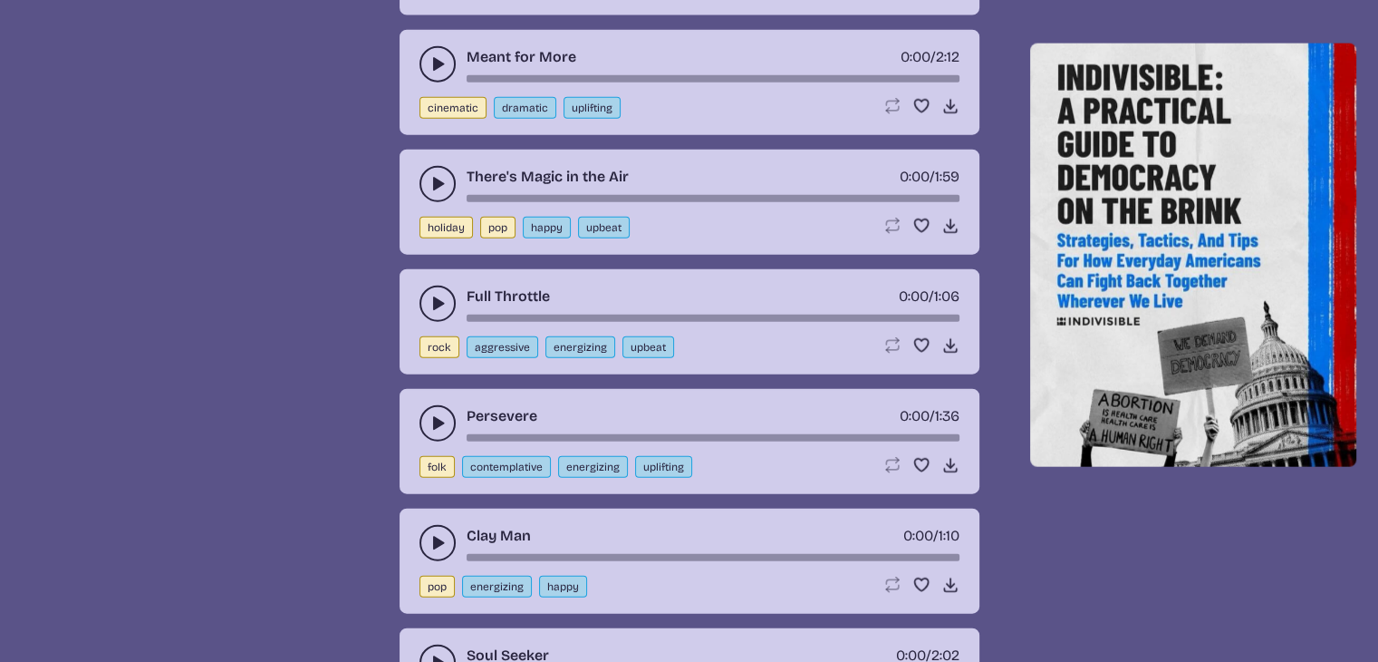
scroll to position [11070, 0]
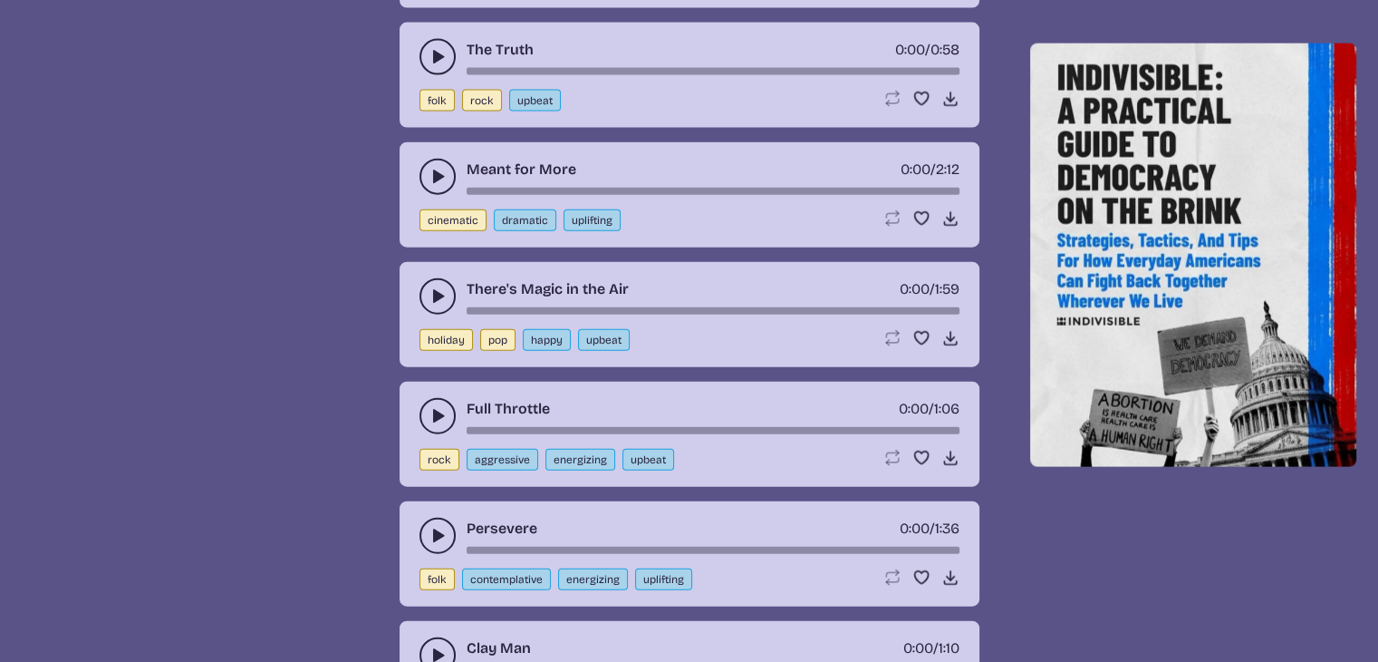
click at [424, 278] on button "play-pause toggle" at bounding box center [438, 296] width 36 height 36
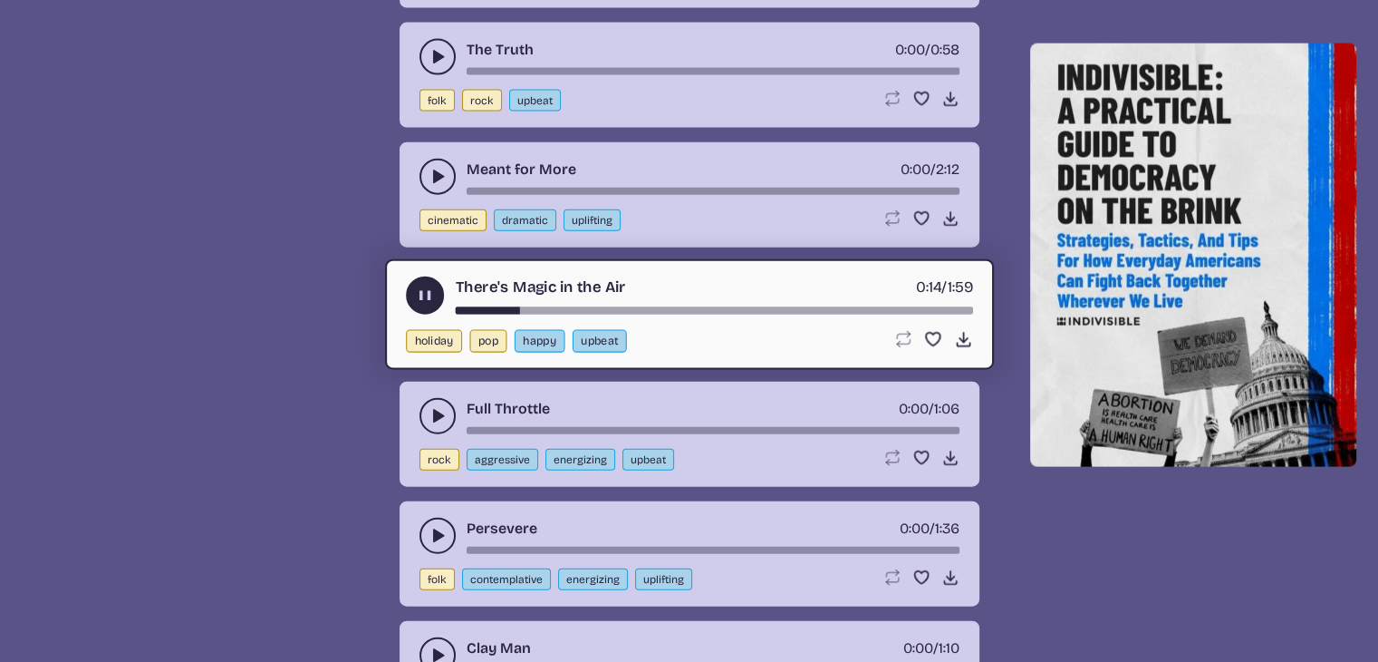
scroll to position [11251, 0]
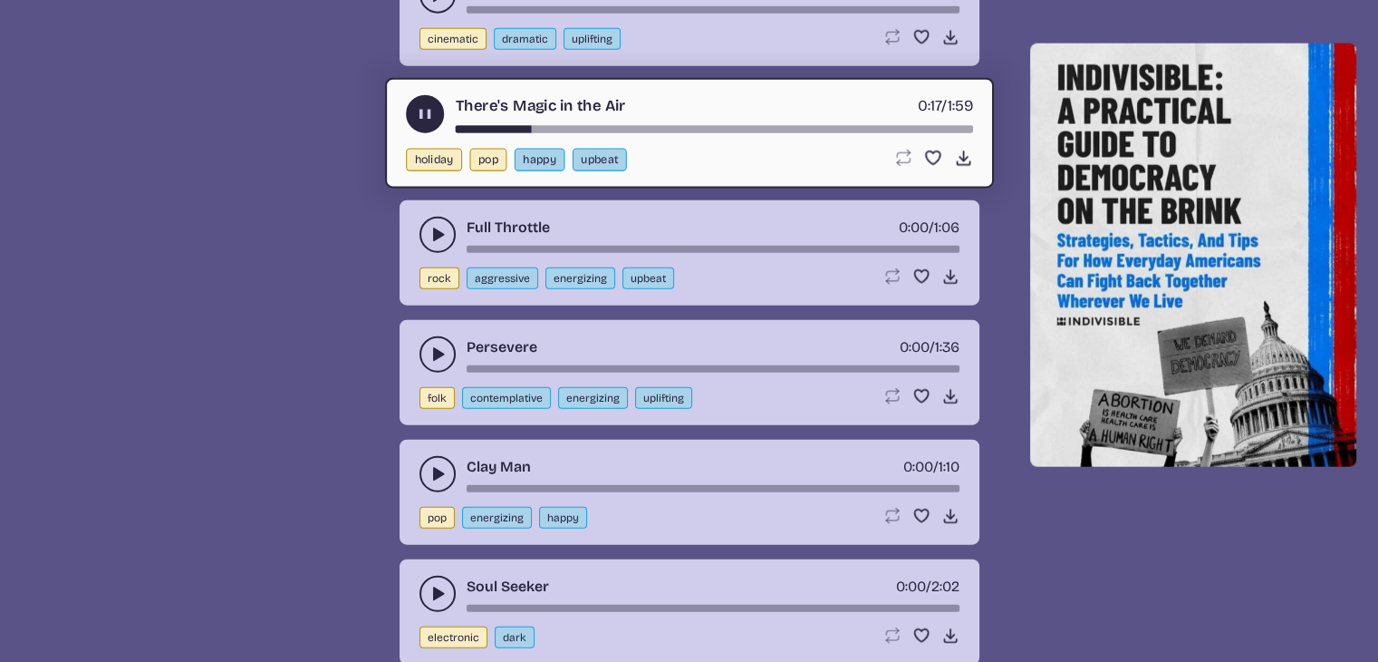
click at [442, 226] on icon "play-pause toggle" at bounding box center [438, 235] width 18 height 18
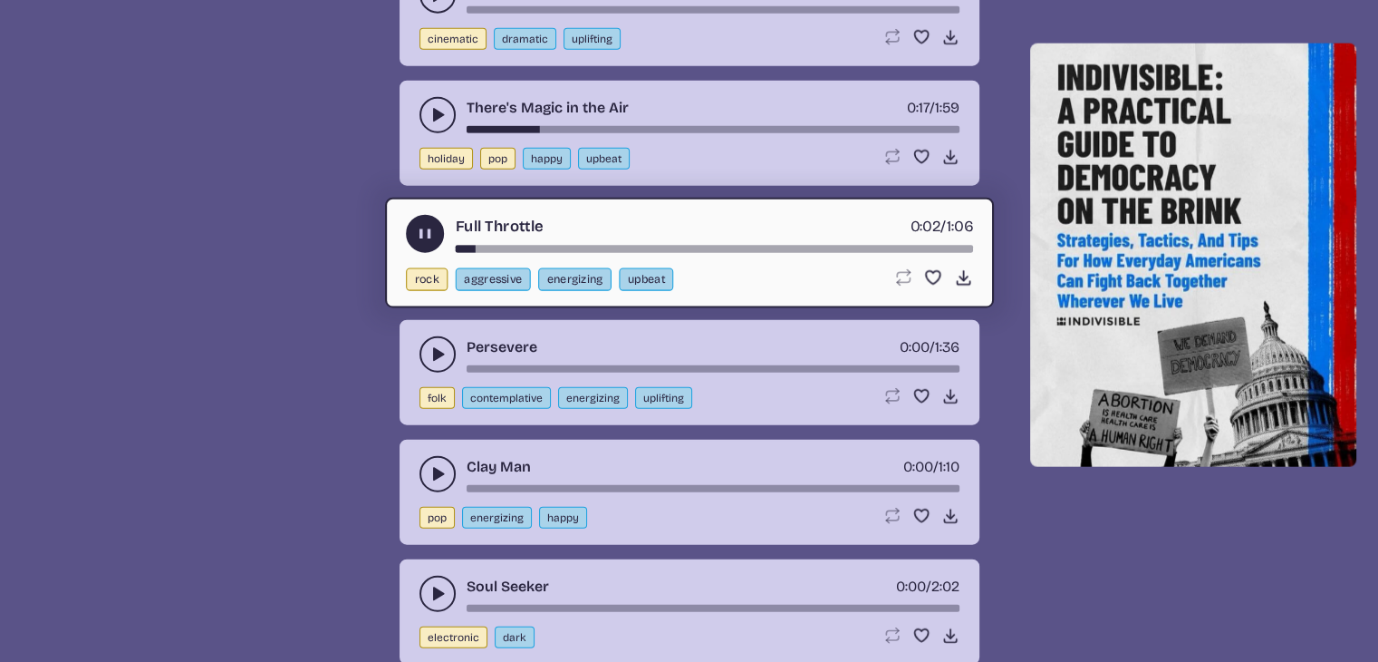
click at [431, 345] on icon "play-pause toggle" at bounding box center [438, 354] width 18 height 18
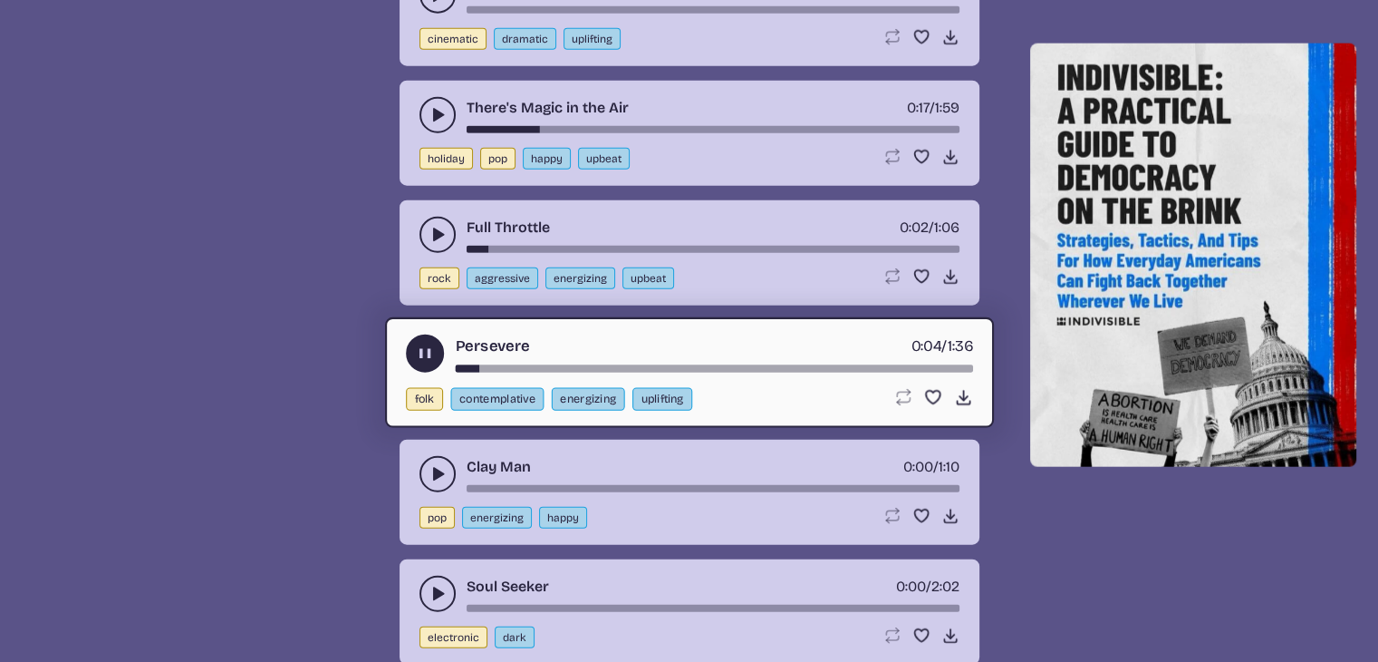
click at [433, 465] on use "play-pause toggle" at bounding box center [438, 474] width 18 height 18
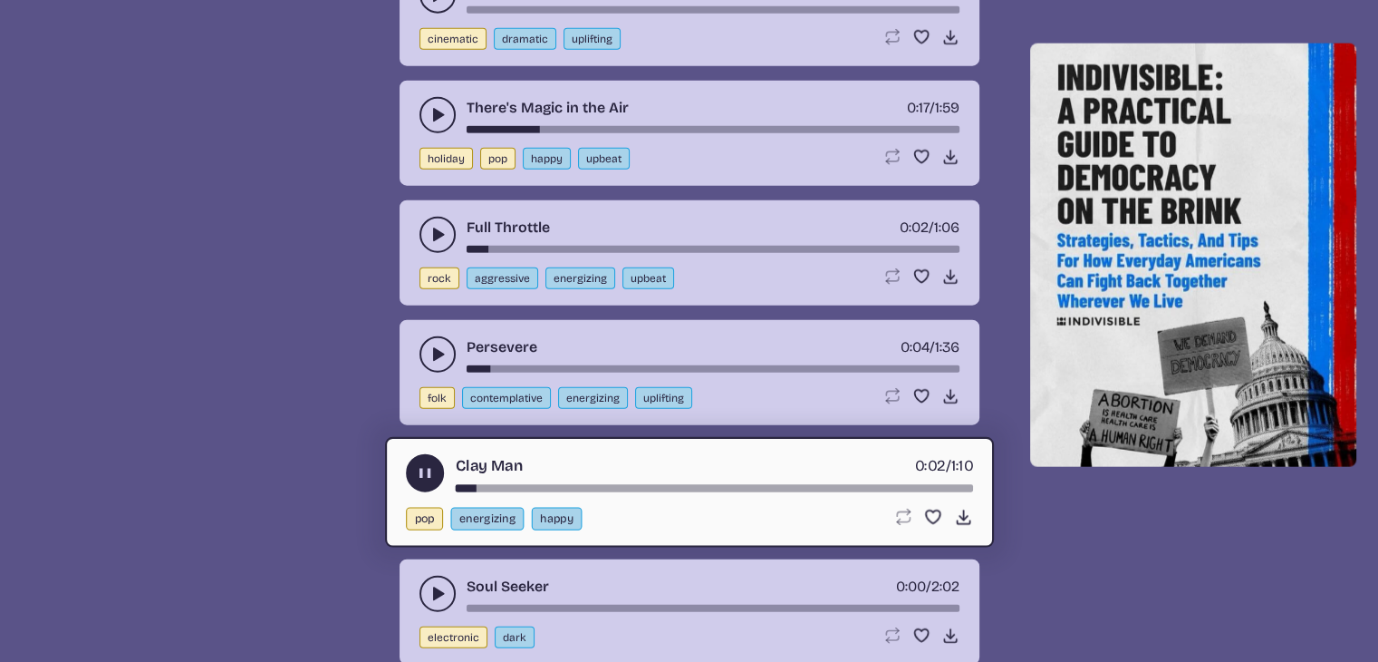
click at [435, 584] on icon "play-pause toggle" at bounding box center [438, 593] width 18 height 18
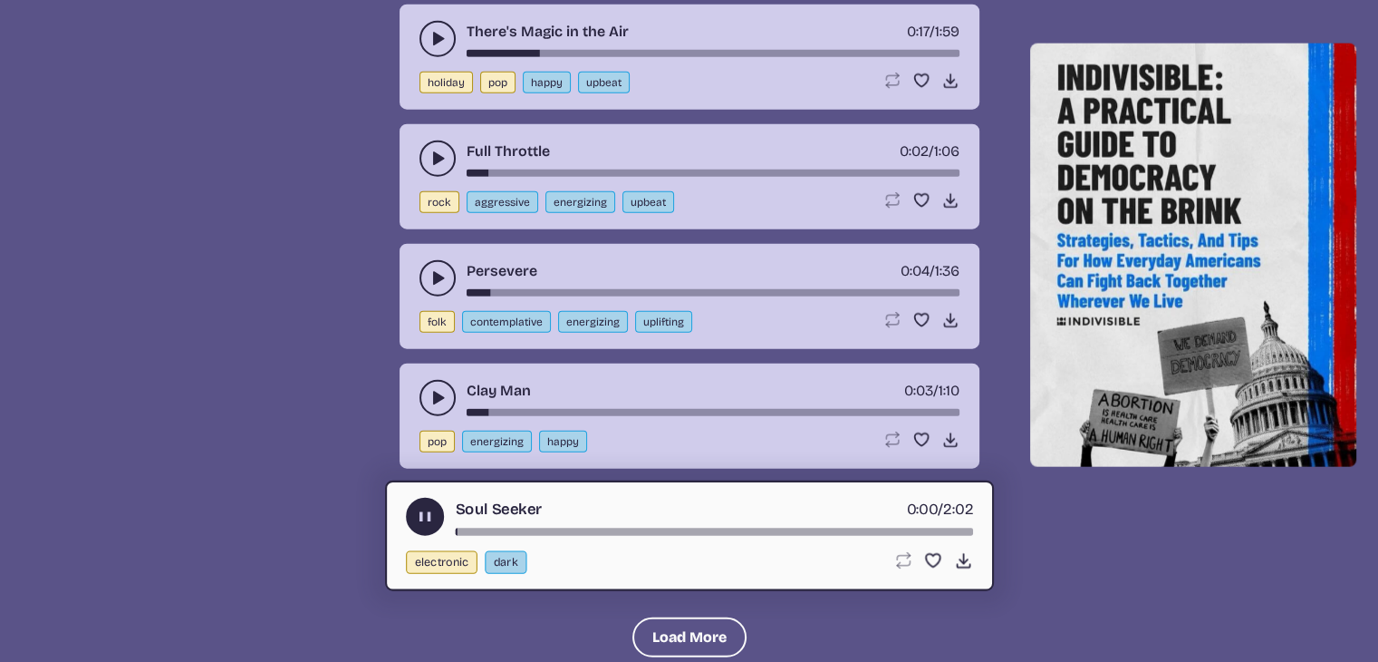
scroll to position [11433, 0]
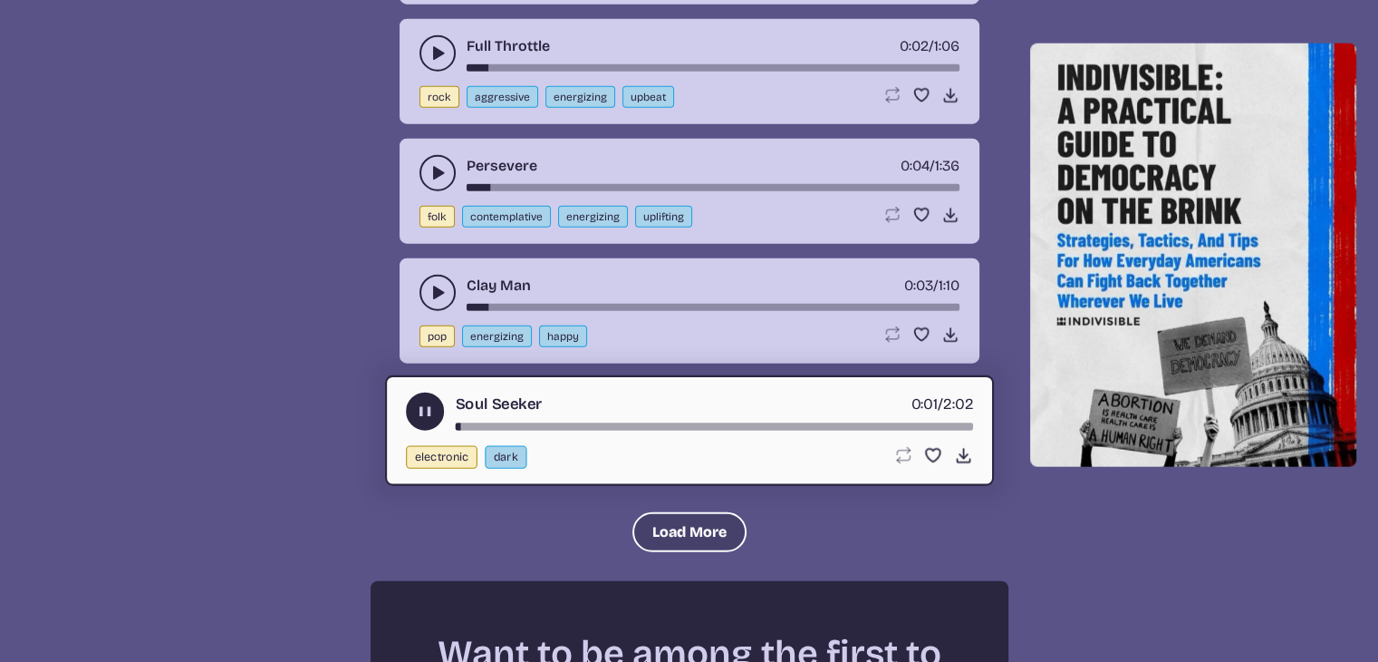
click at [681, 512] on button "Load More" at bounding box center [690, 532] width 114 height 40
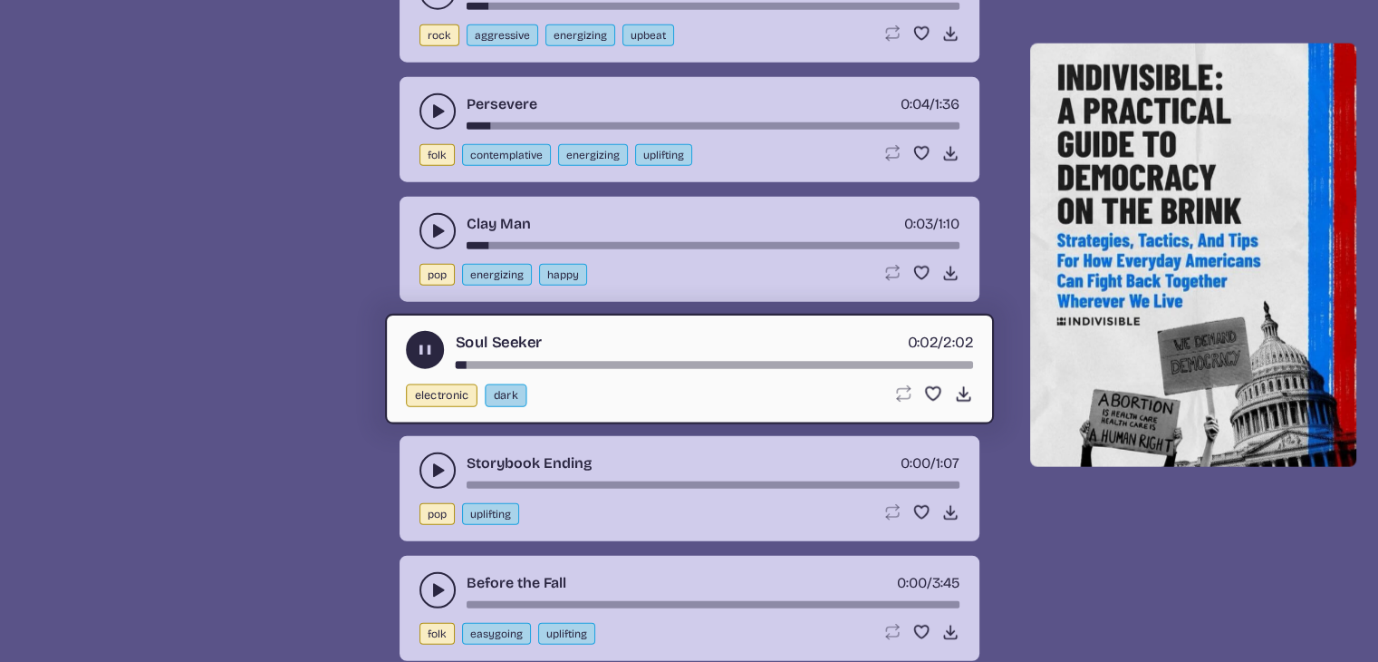
scroll to position [11614, 0]
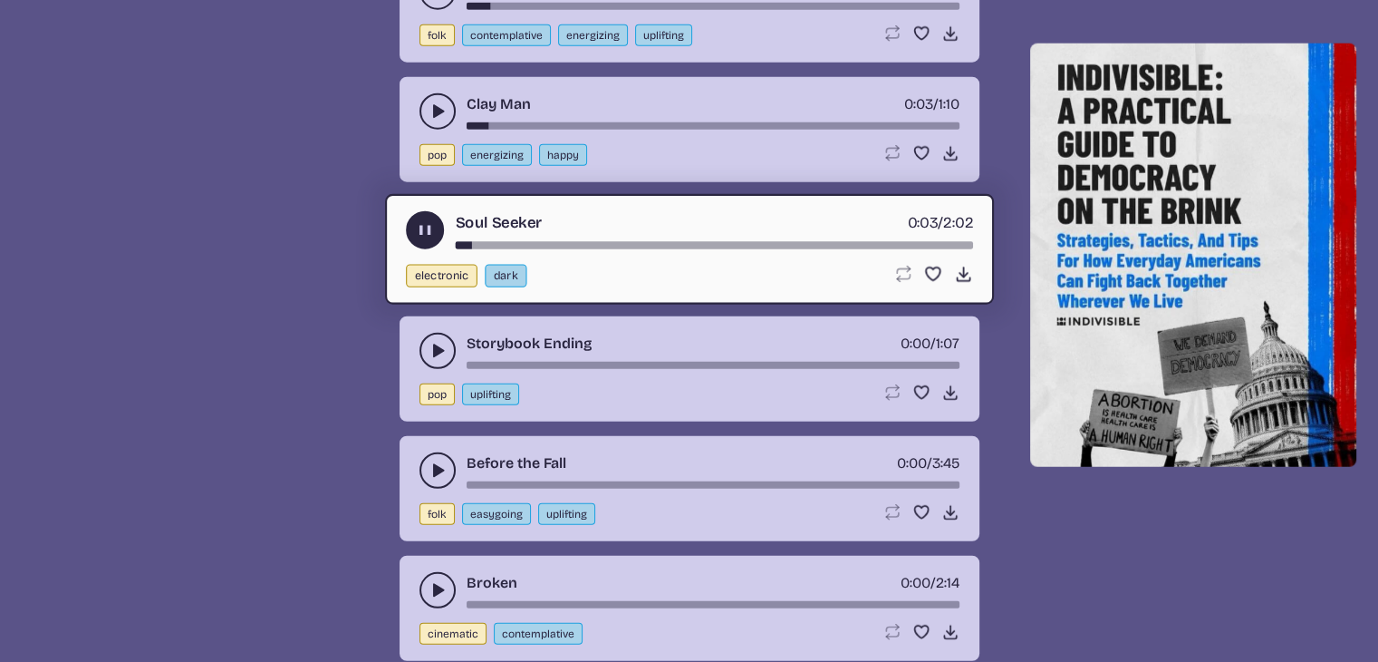
click at [437, 342] on use "play-pause toggle" at bounding box center [438, 351] width 18 height 18
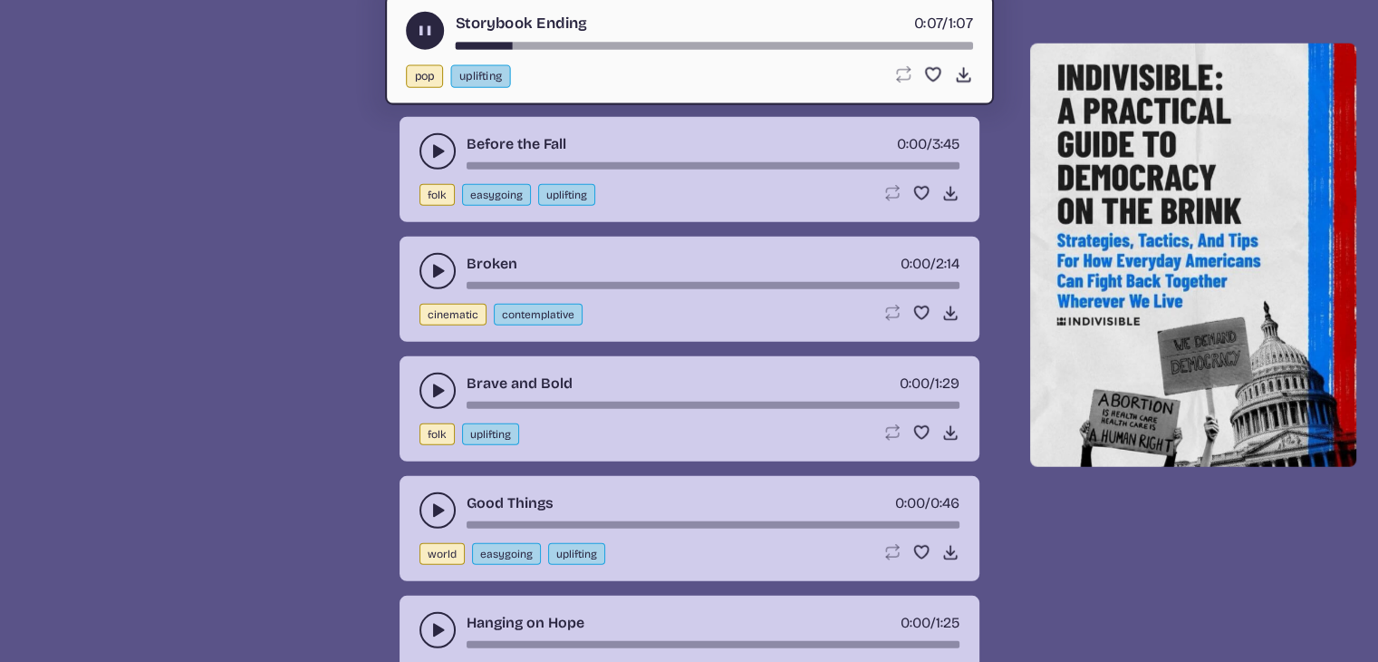
scroll to position [11976, 0]
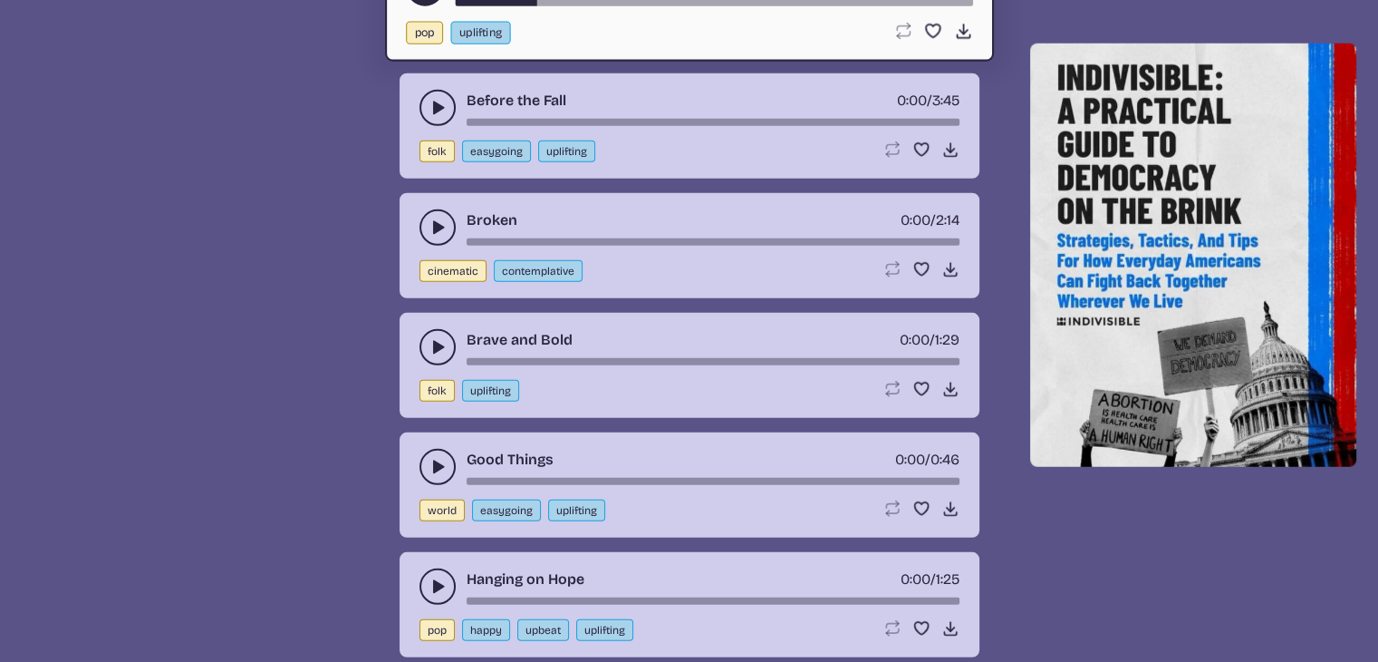
click at [421, 329] on button "play-pause toggle" at bounding box center [438, 347] width 36 height 36
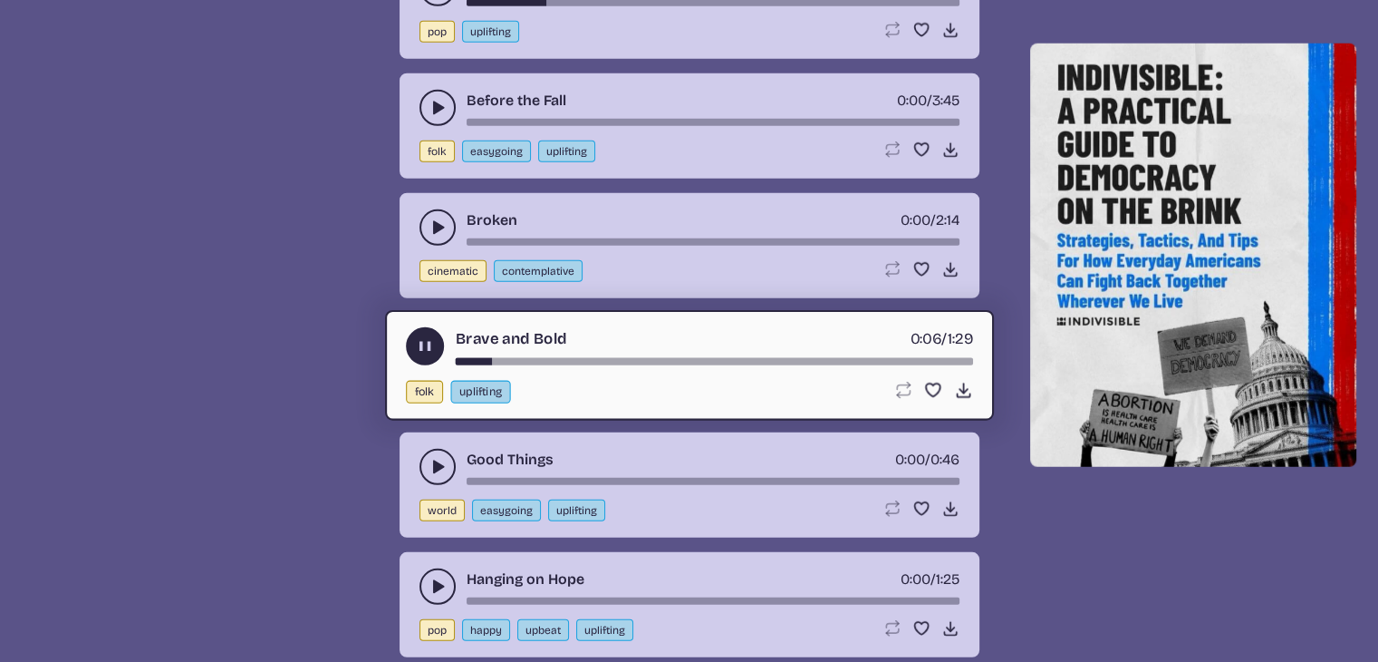
click at [437, 458] on use "play-pause toggle" at bounding box center [438, 467] width 18 height 18
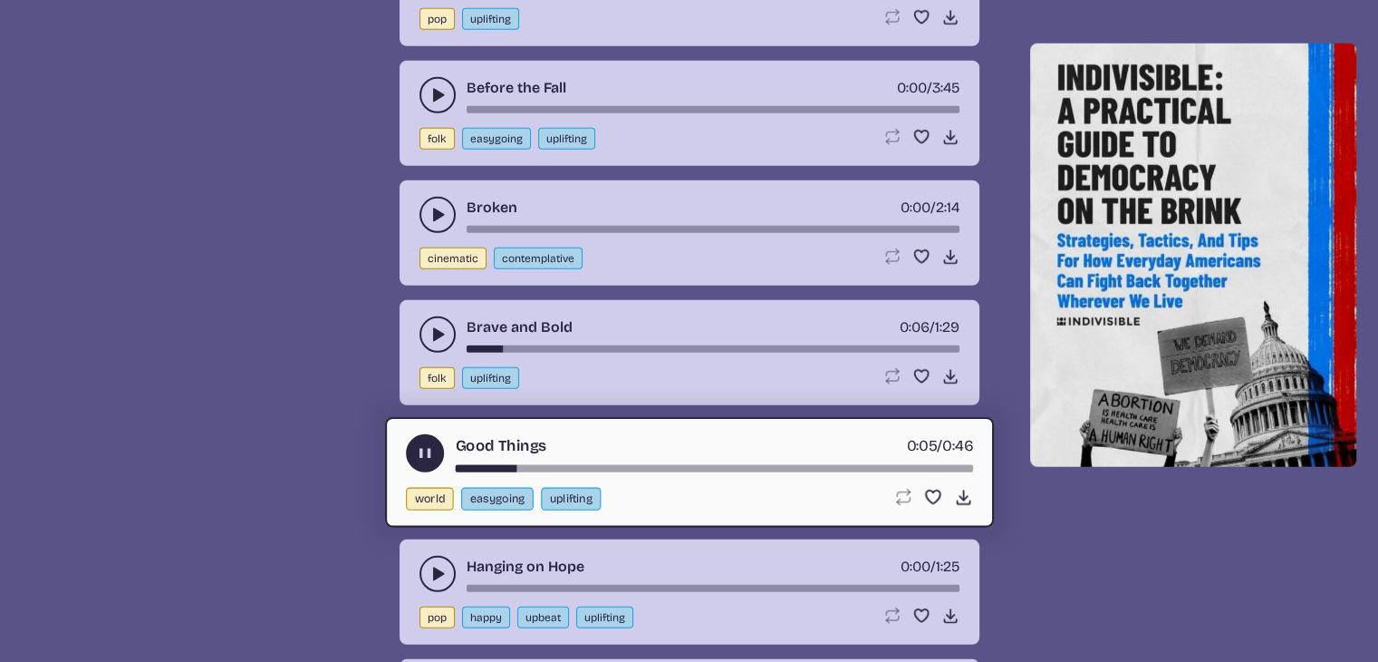
scroll to position [12158, 0]
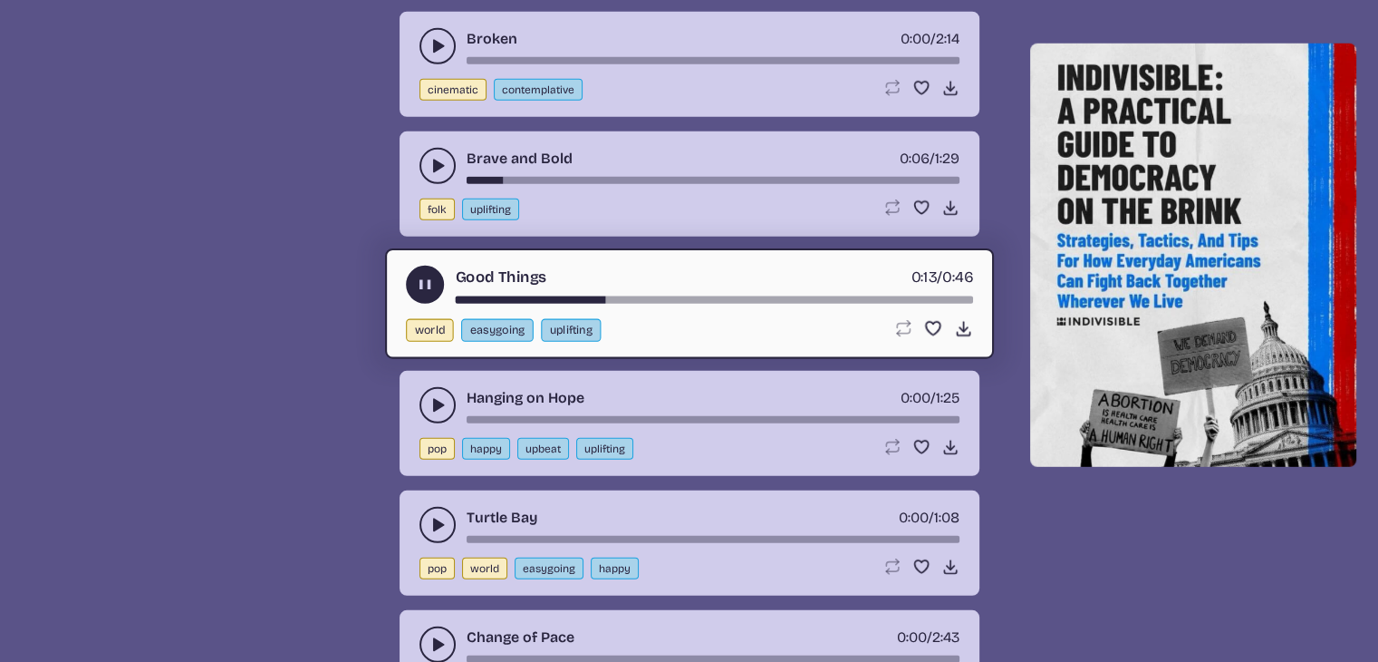
click at [435, 396] on use "play-pause toggle" at bounding box center [438, 405] width 18 height 18
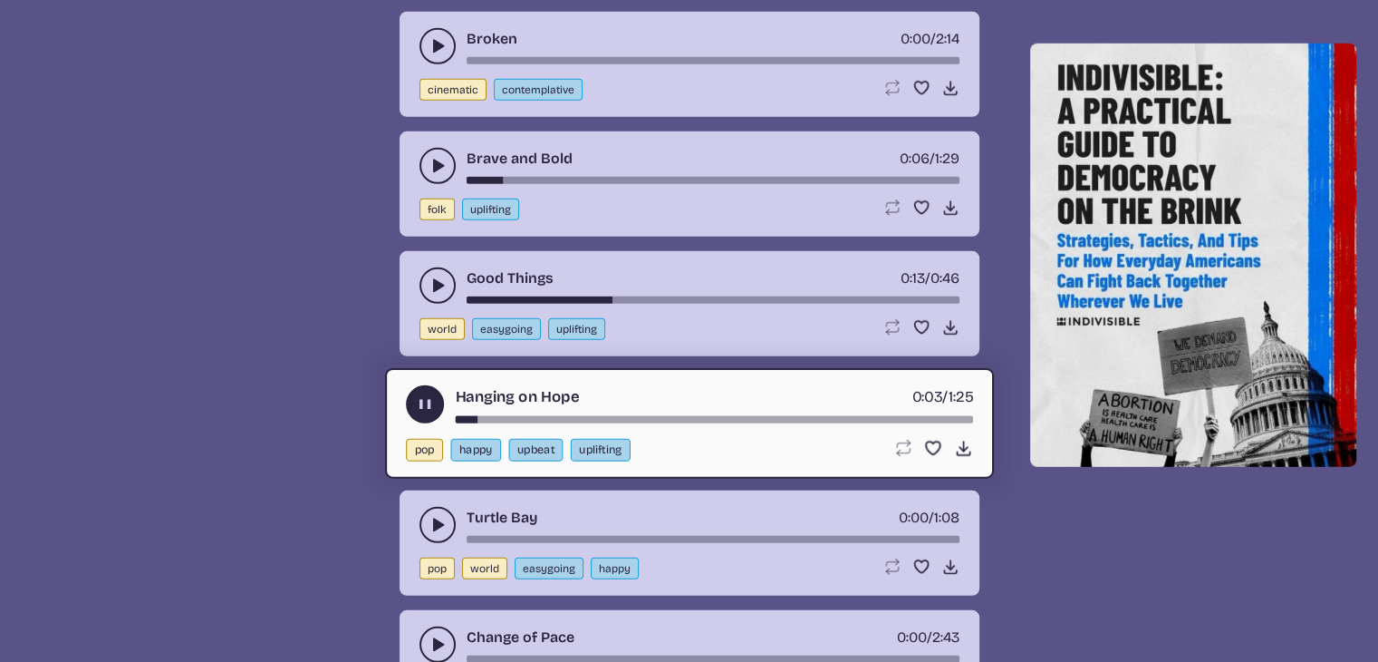
click at [438, 516] on use "play-pause toggle" at bounding box center [438, 525] width 18 height 18
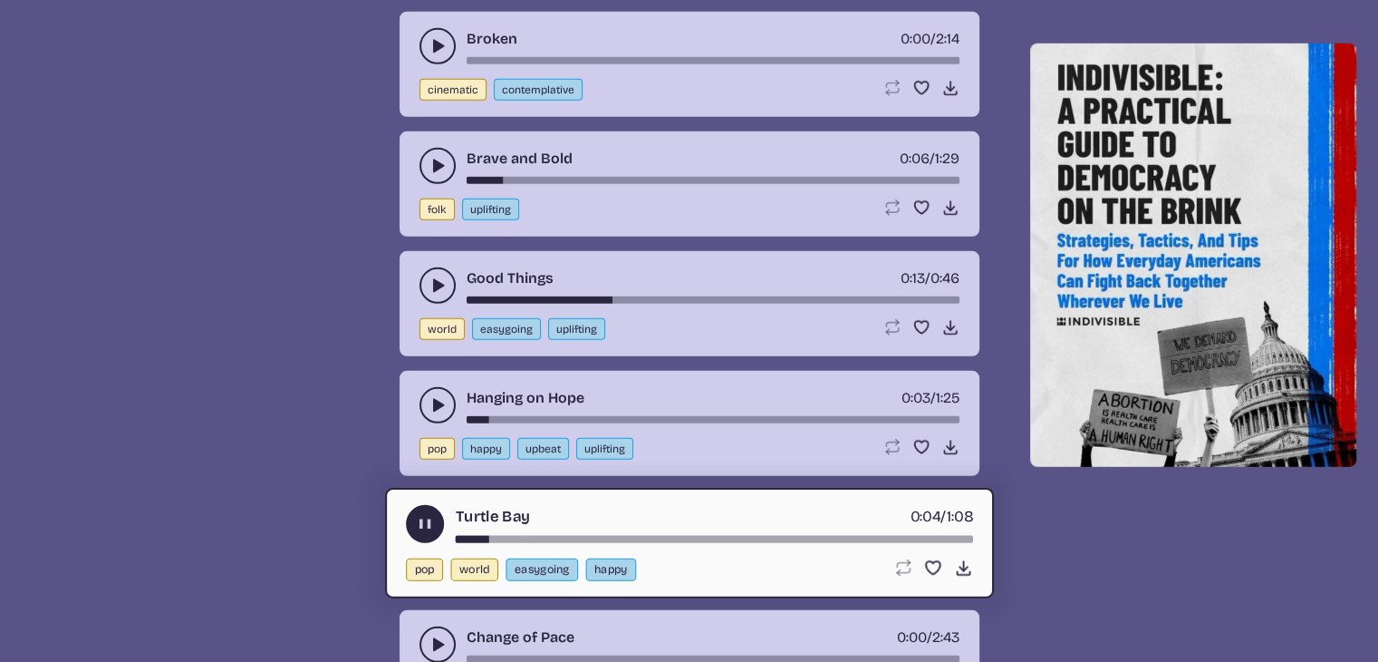
click at [428, 626] on button "play-pause toggle" at bounding box center [438, 644] width 36 height 36
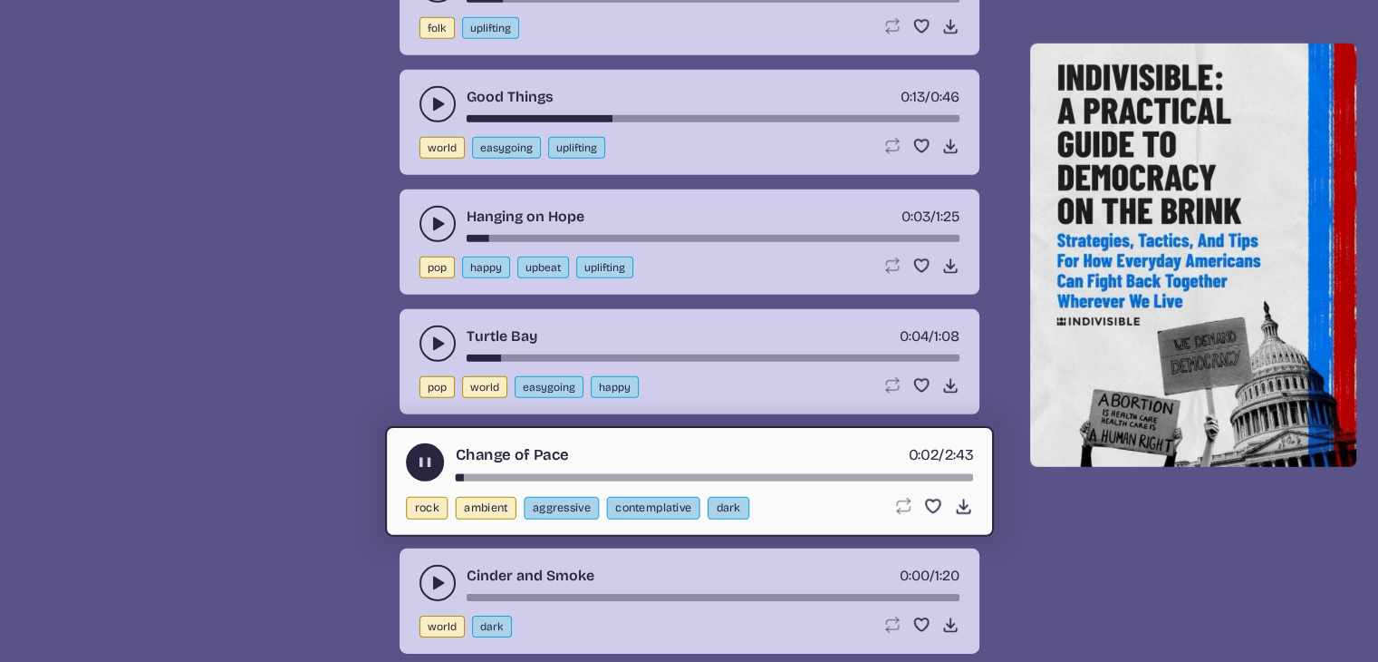
scroll to position [12520, 0]
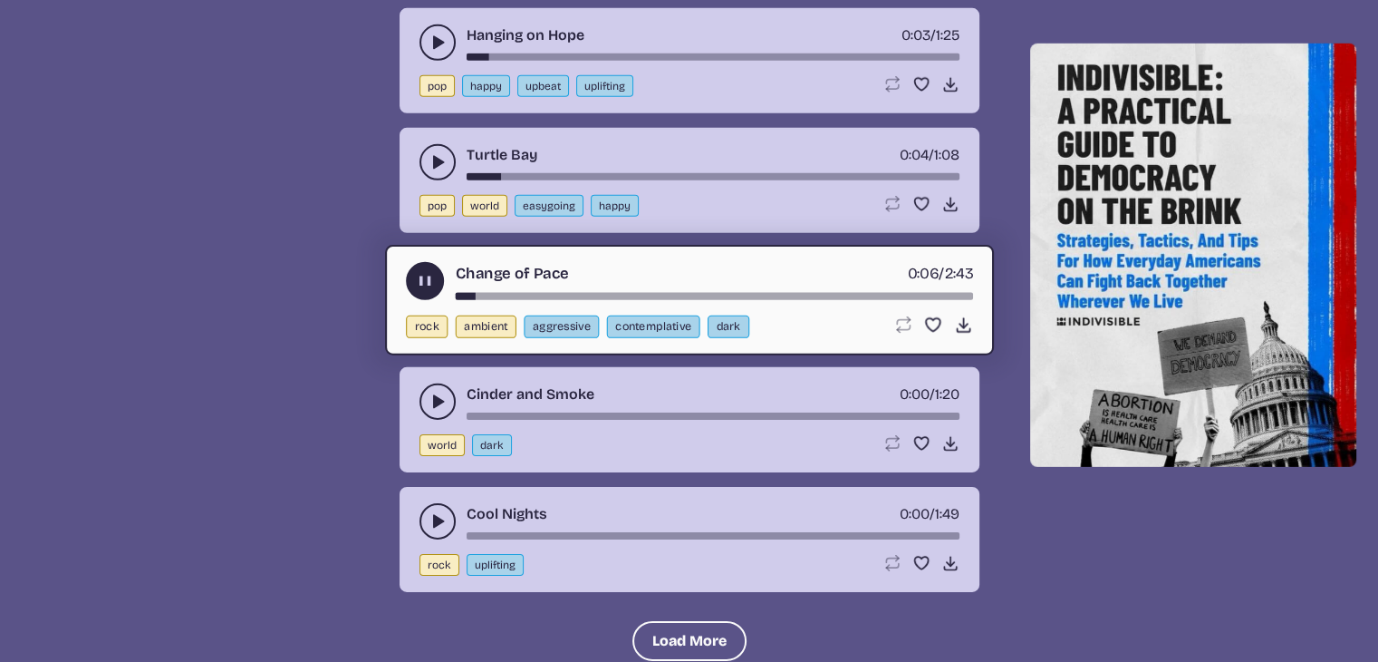
click at [431, 512] on icon "play-pause toggle" at bounding box center [438, 521] width 18 height 18
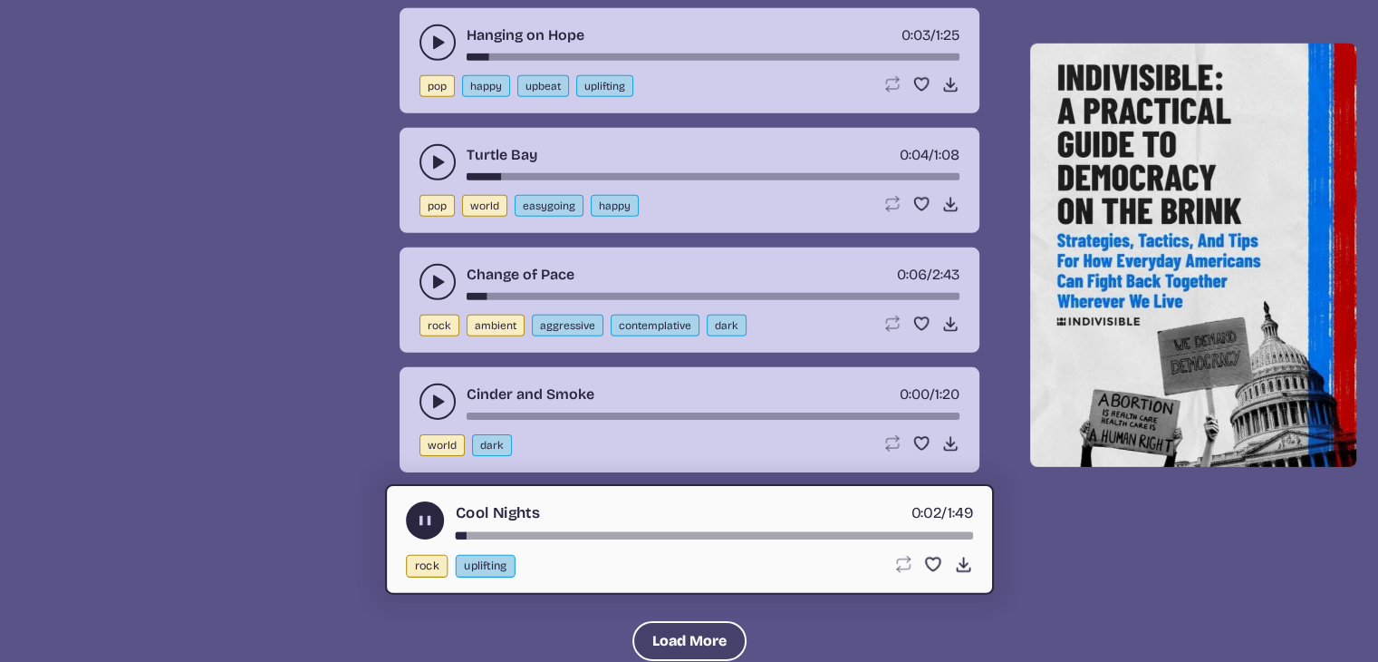
click at [672, 621] on button "Load More" at bounding box center [690, 641] width 114 height 40
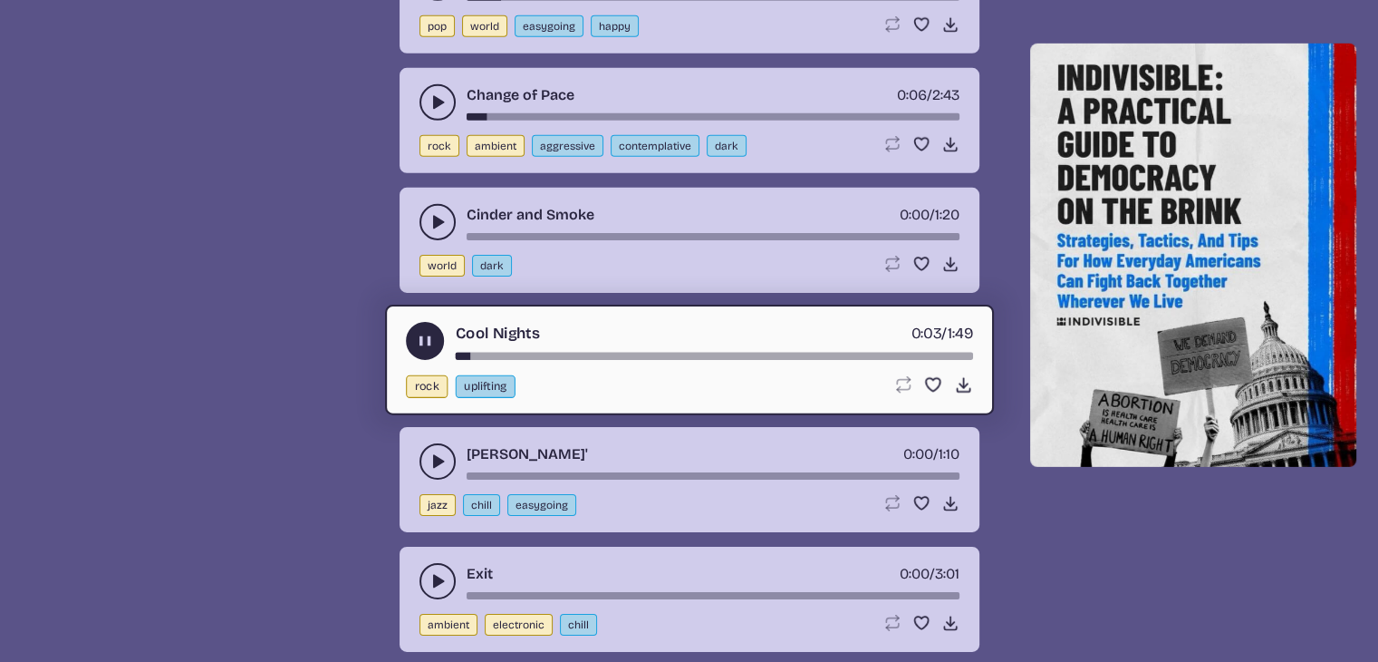
scroll to position [12701, 0]
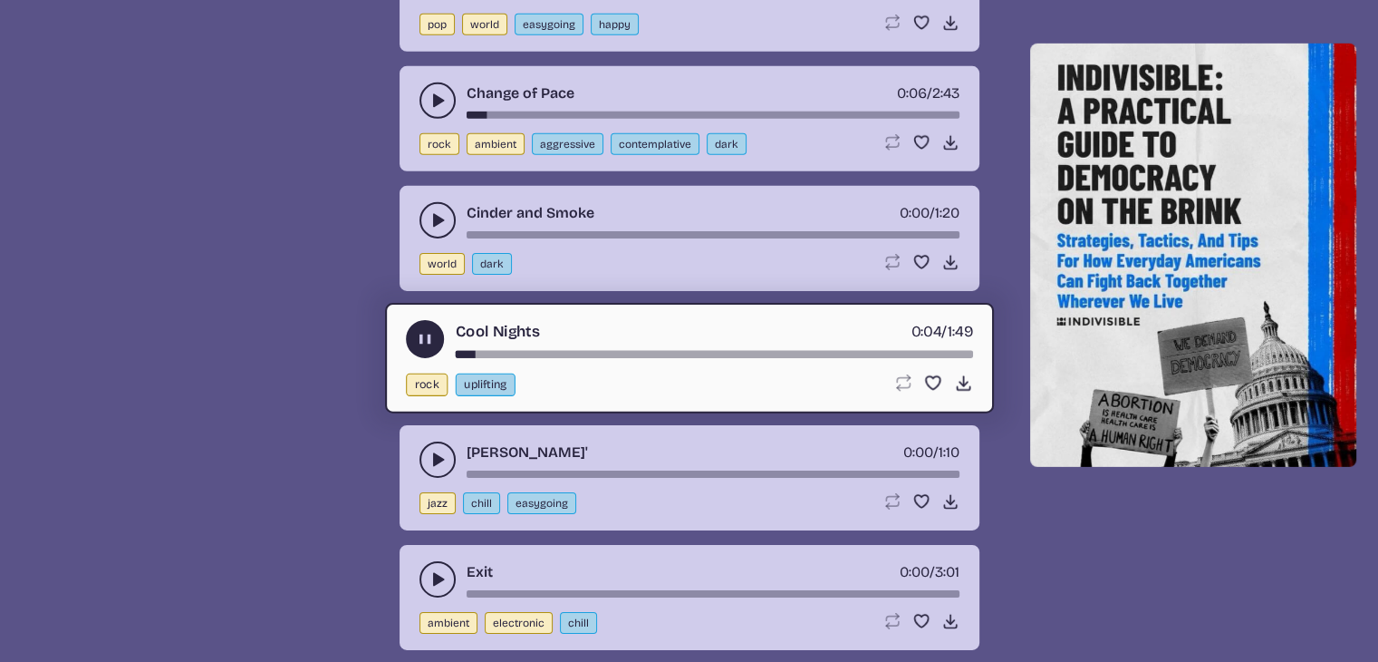
click at [439, 450] on use "play-pause toggle" at bounding box center [438, 459] width 18 height 18
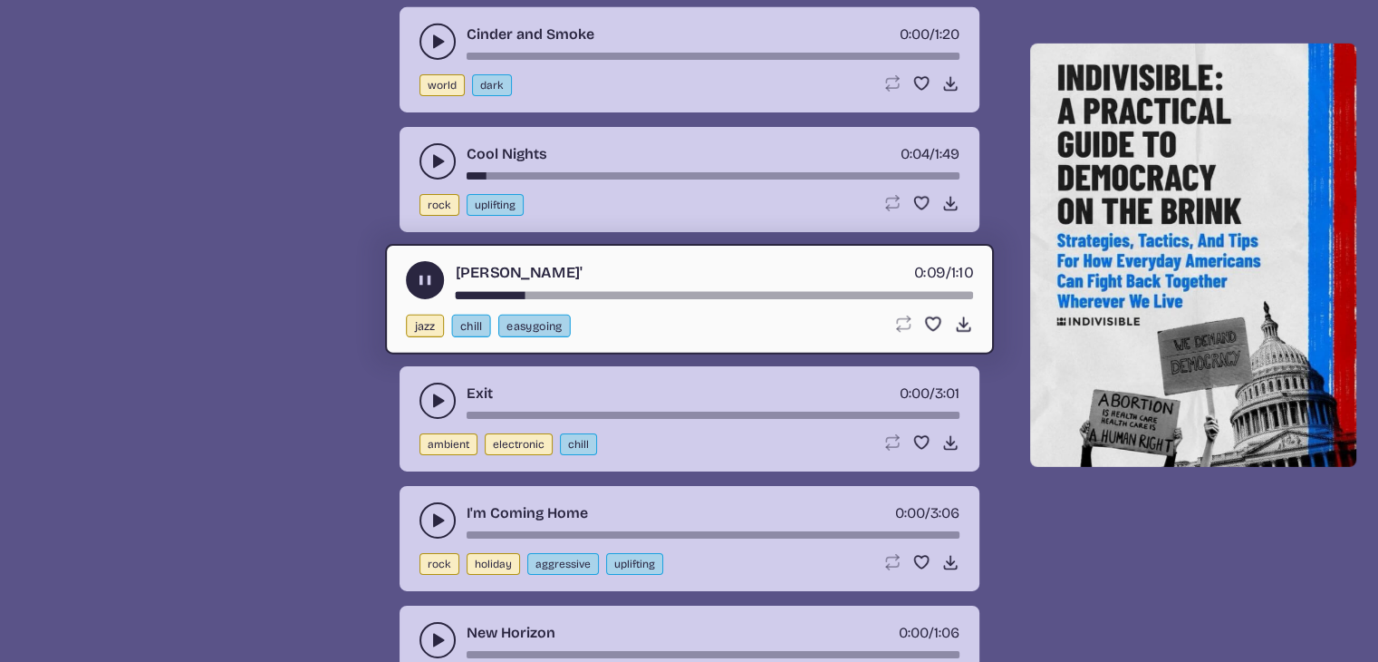
scroll to position [12882, 0]
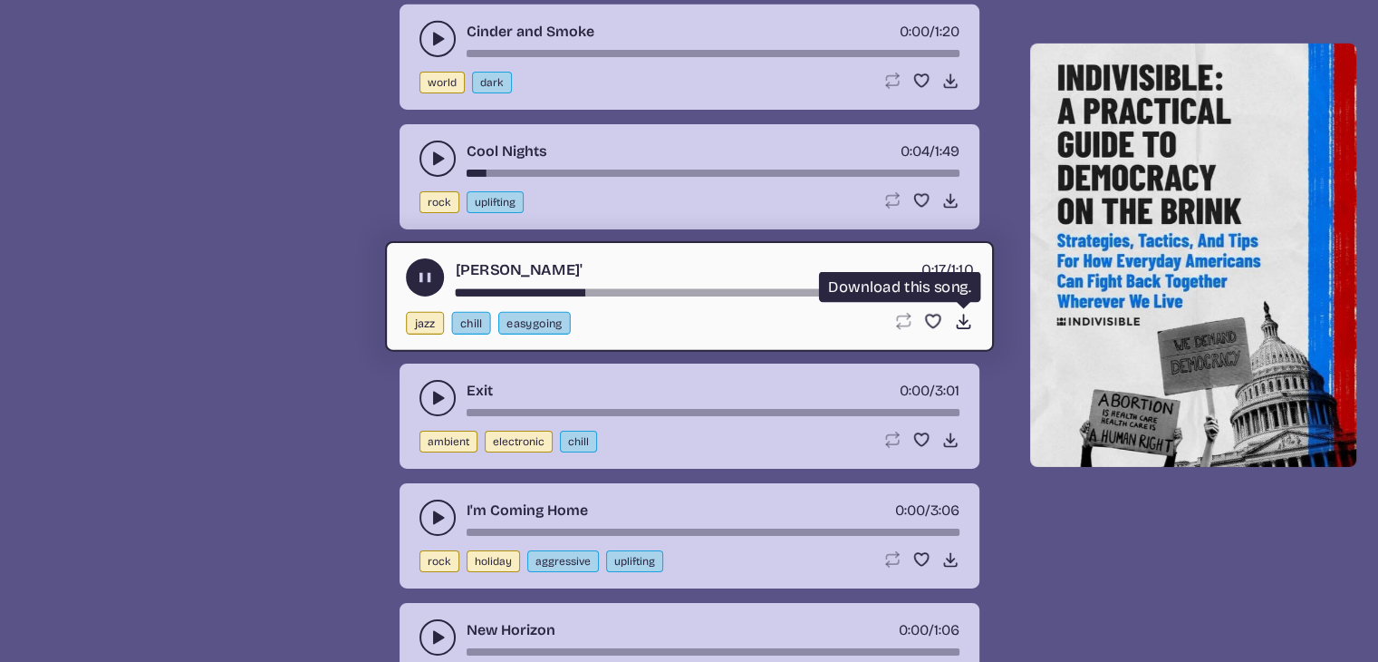
click at [971, 312] on icon "Download song" at bounding box center [962, 321] width 19 height 19
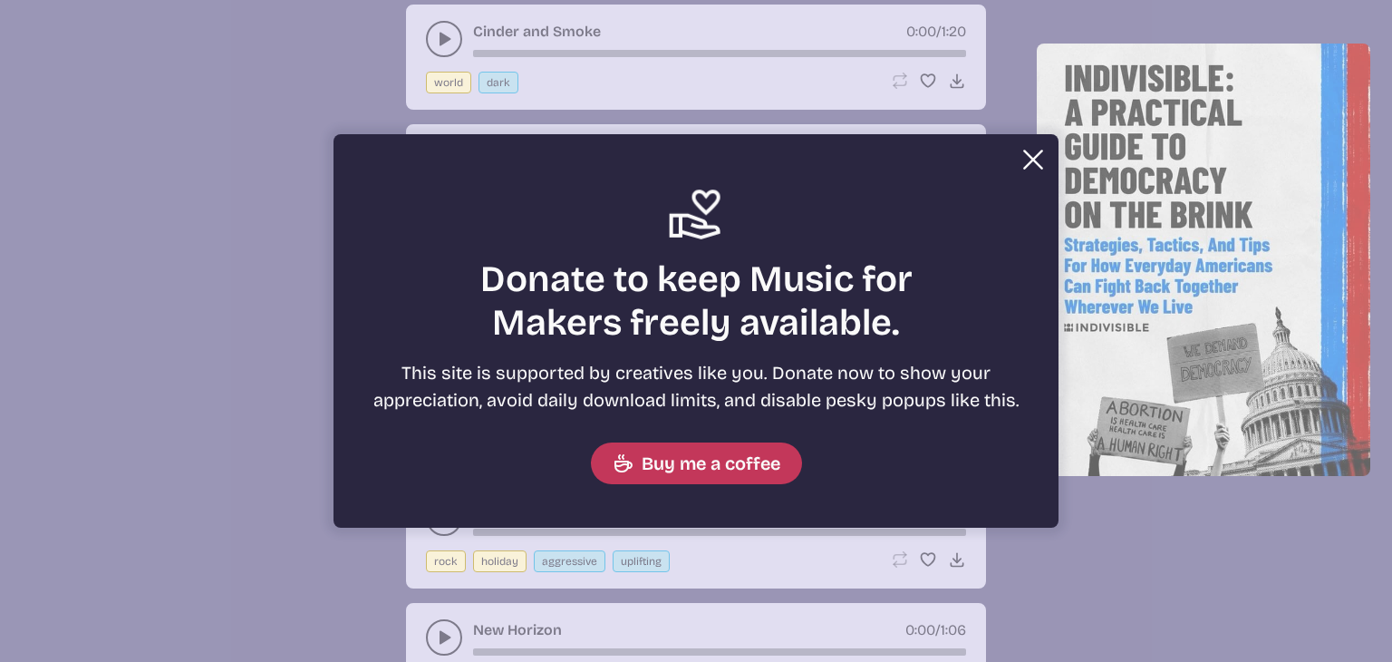
click at [848, 175] on div "Close Support icon Donate to keep Music for Makers freely available. This site …" at bounding box center [695, 330] width 725 height 393
click at [1026, 147] on button "Close" at bounding box center [1033, 159] width 36 height 36
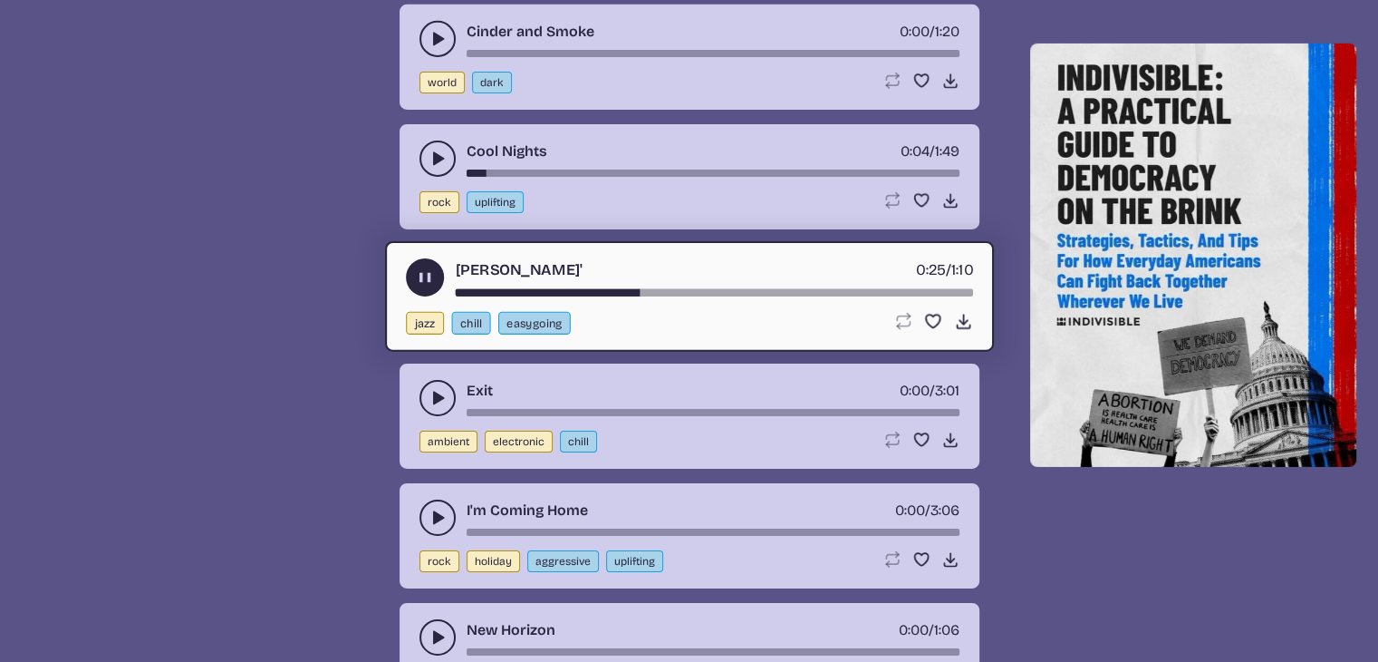
click at [433, 380] on button "play-pause toggle" at bounding box center [438, 398] width 36 height 36
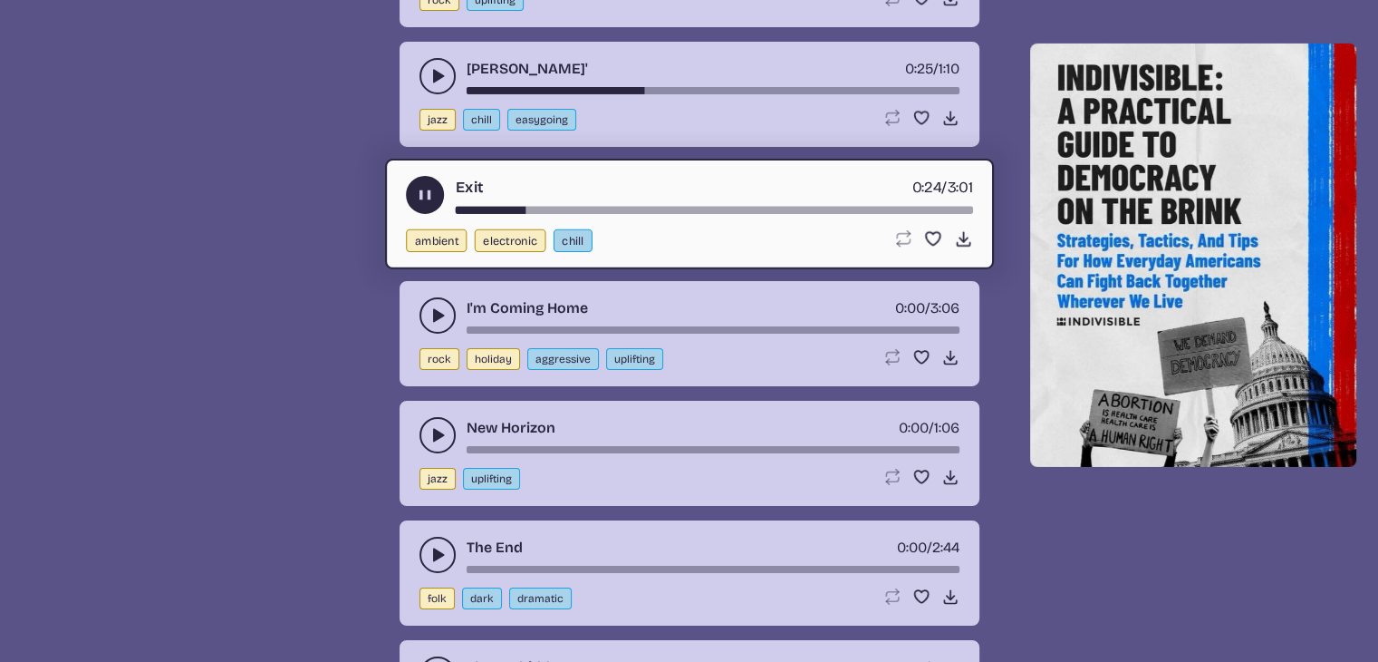
scroll to position [13064, 0]
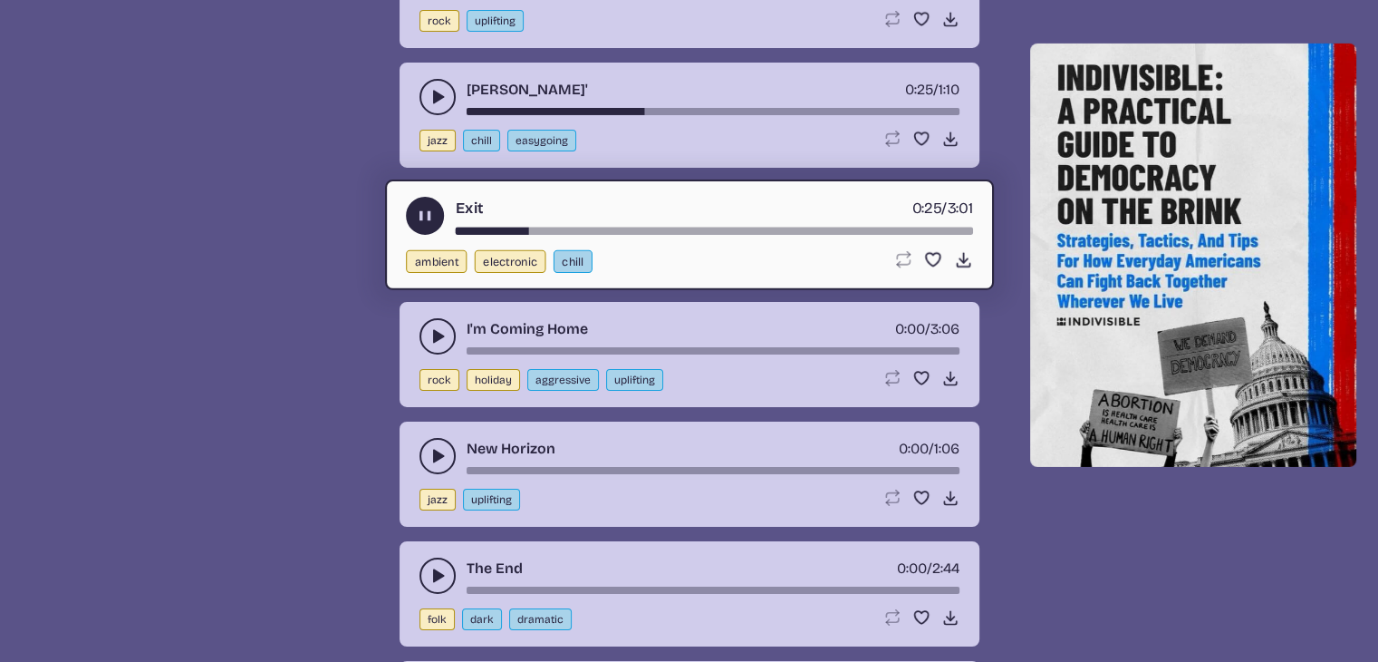
click at [424, 318] on button "play-pause toggle" at bounding box center [438, 336] width 36 height 36
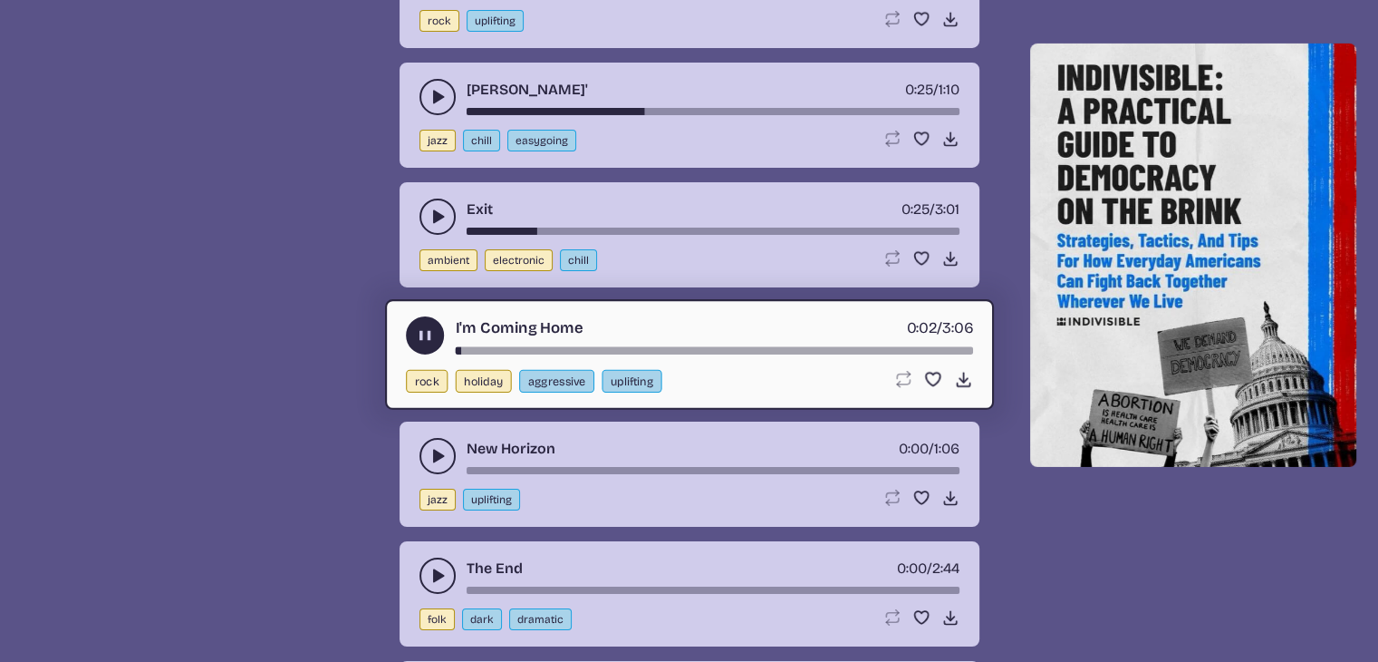
click at [431, 447] on icon "play-pause toggle" at bounding box center [438, 456] width 18 height 18
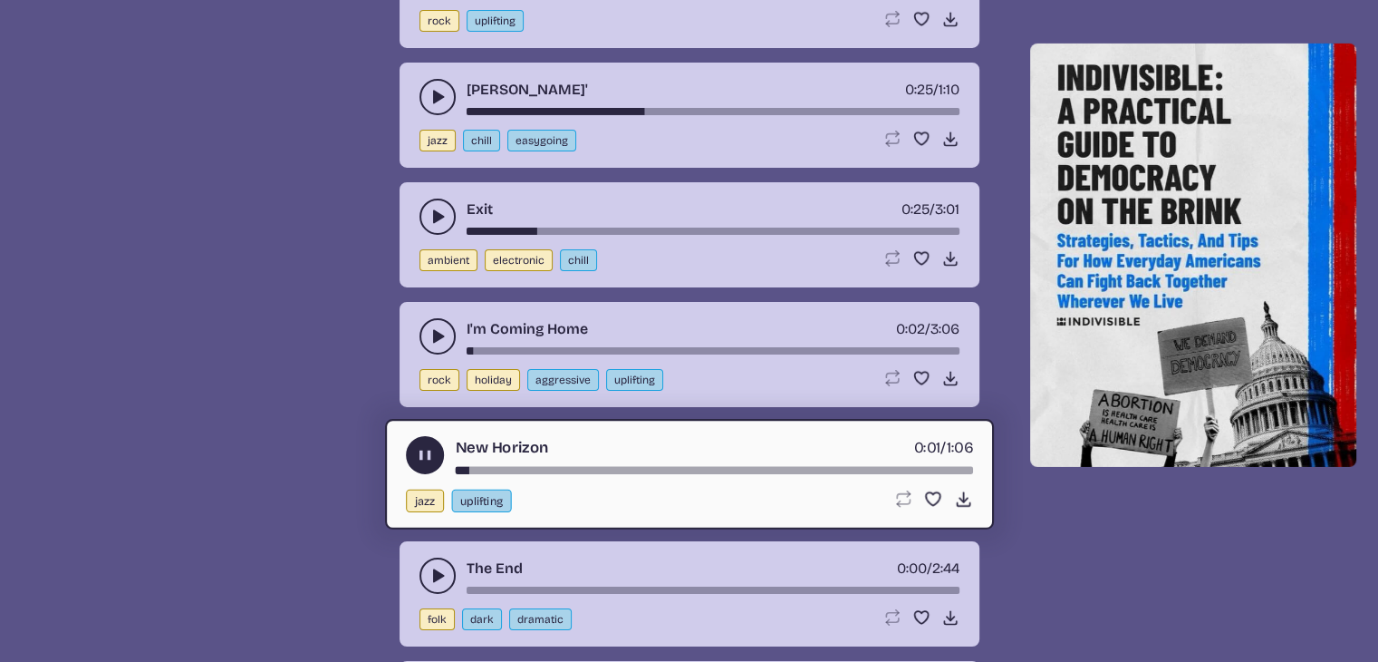
click at [420, 557] on button "play-pause toggle" at bounding box center [438, 575] width 36 height 36
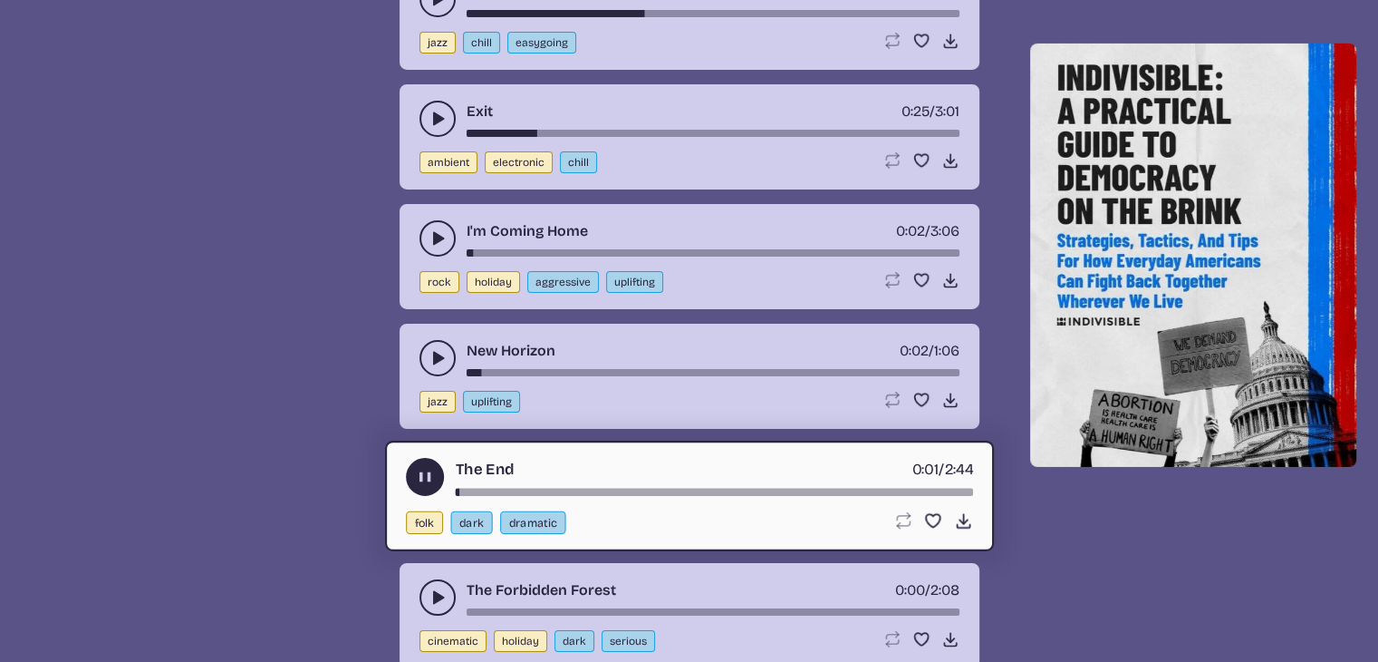
scroll to position [13245, 0]
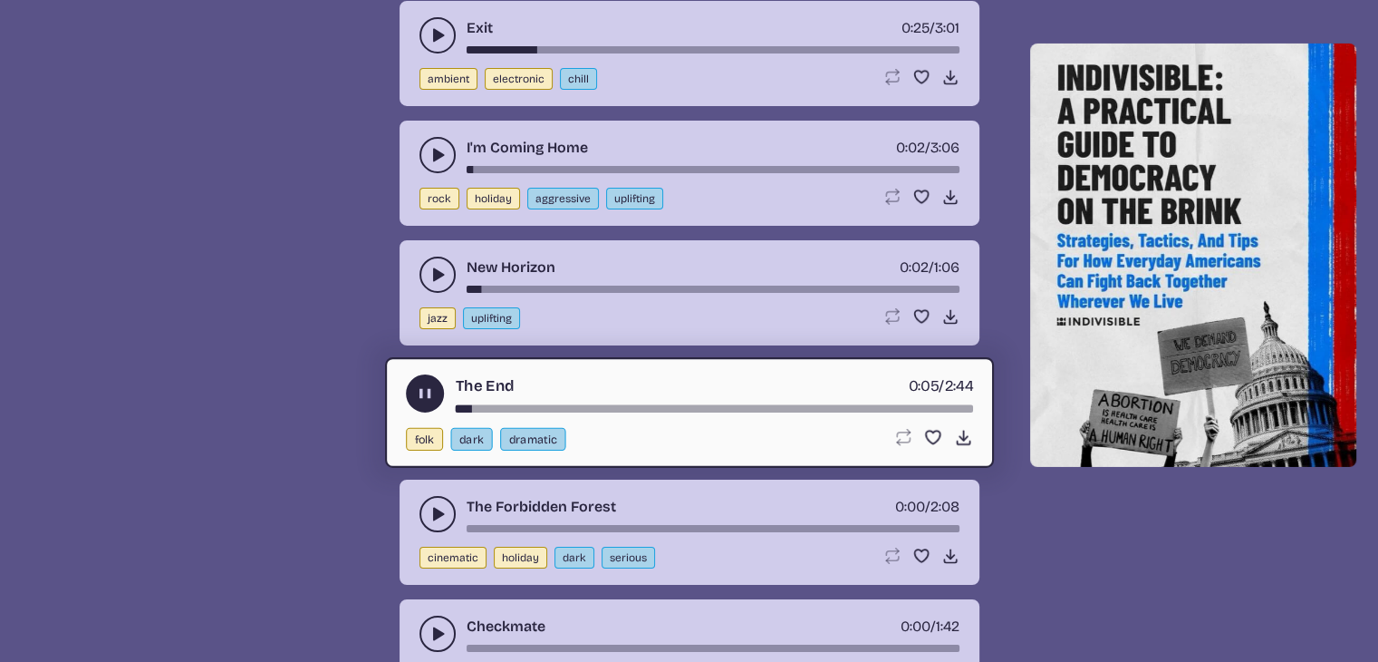
click at [423, 496] on button "play-pause toggle" at bounding box center [438, 514] width 36 height 36
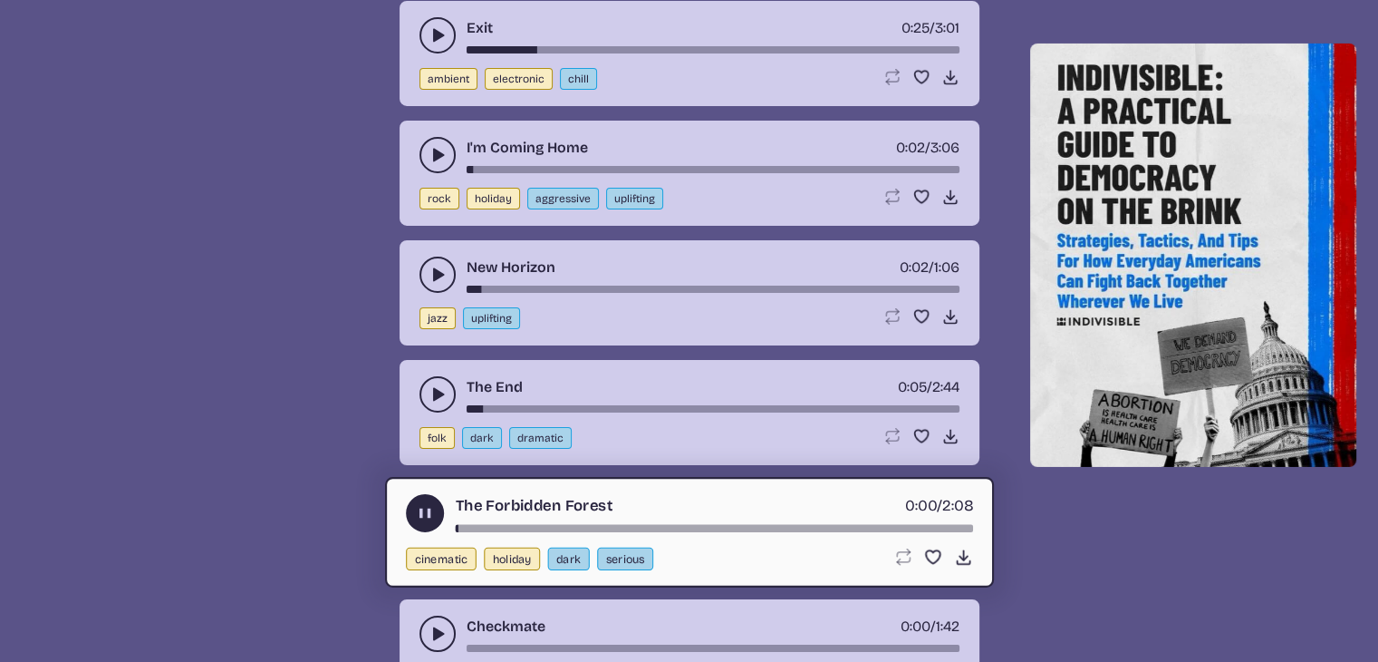
scroll to position [13336, 0]
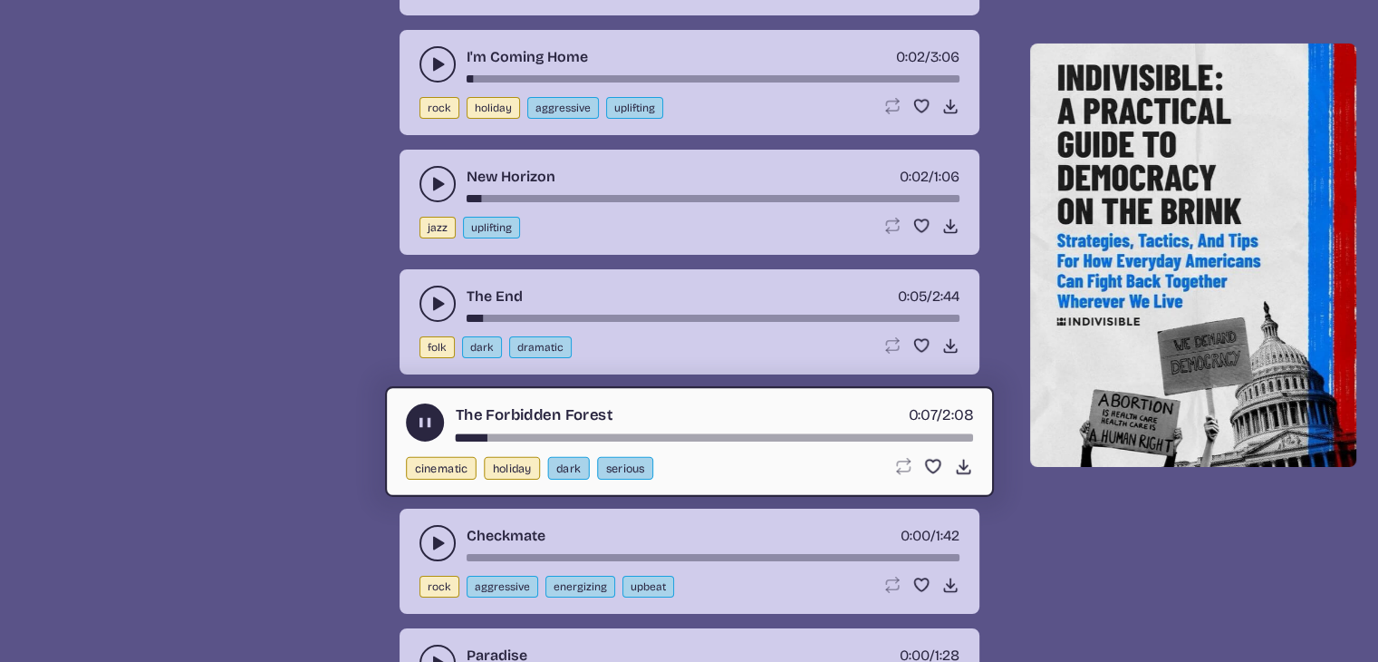
click at [426, 525] on button "play-pause toggle" at bounding box center [438, 543] width 36 height 36
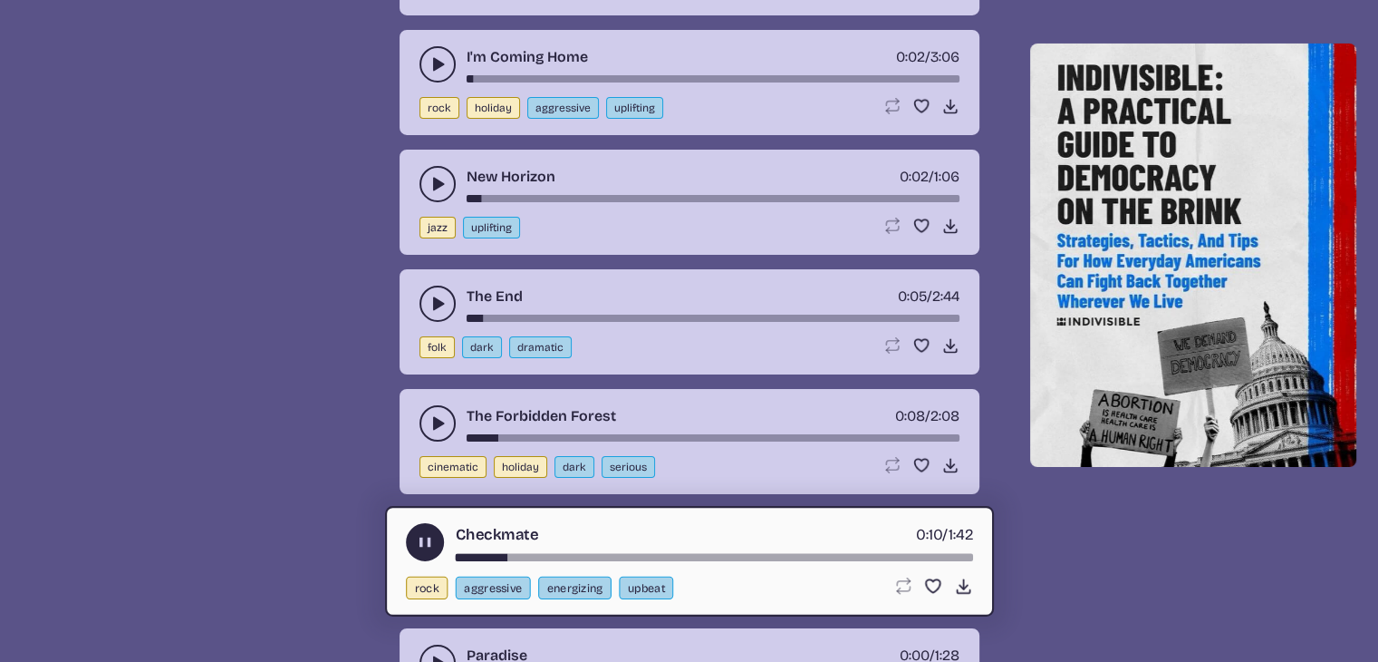
click at [429, 653] on icon "play-pause toggle" at bounding box center [438, 662] width 18 height 18
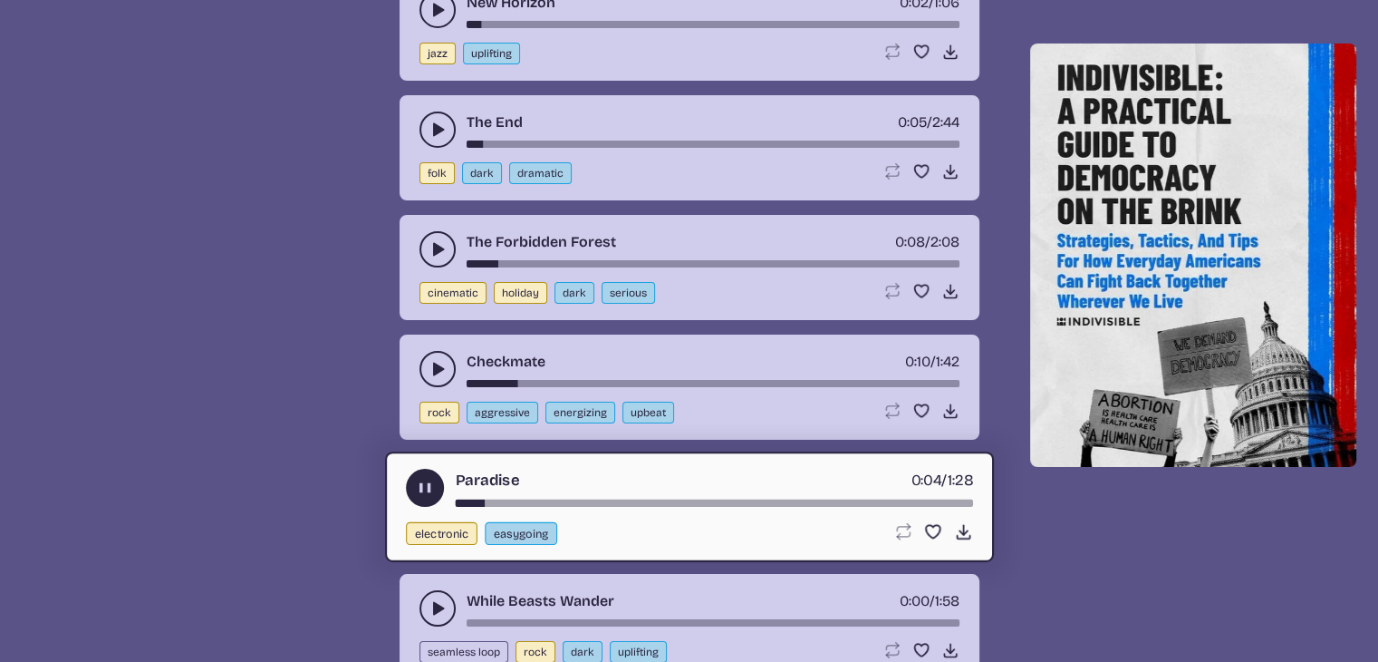
scroll to position [13517, 0]
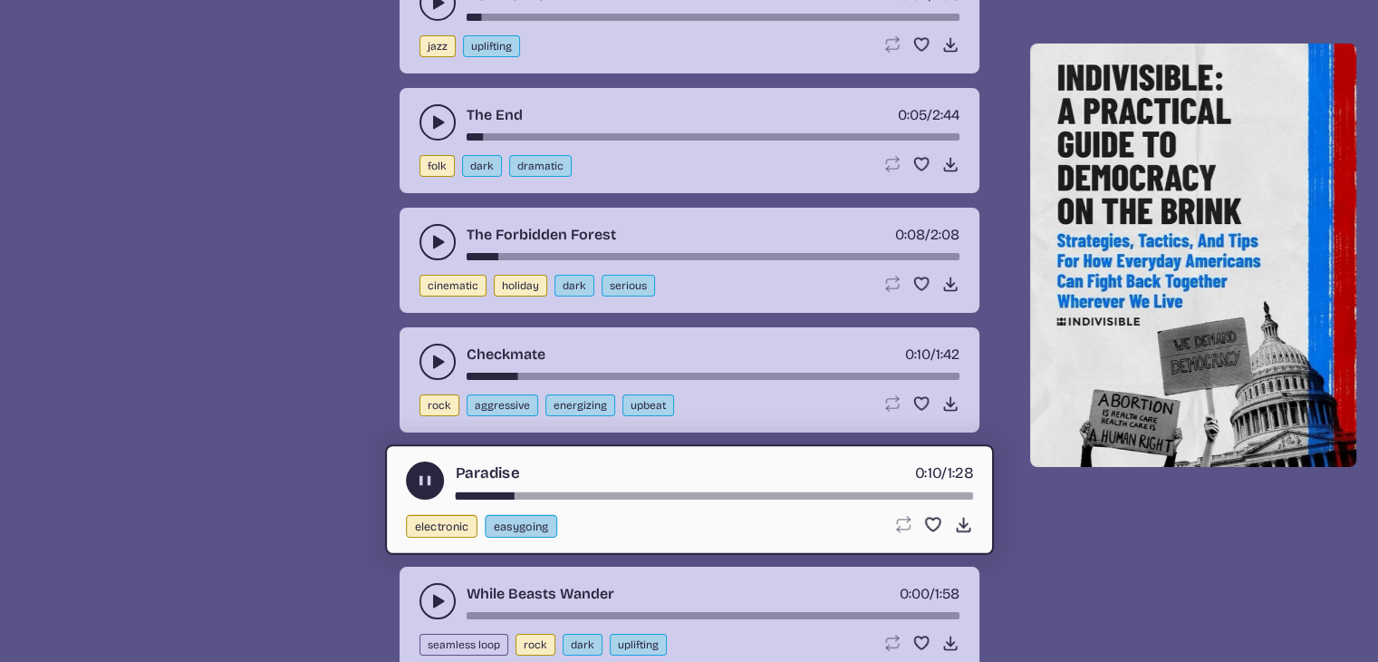
click at [435, 592] on icon "play-pause toggle" at bounding box center [438, 601] width 18 height 18
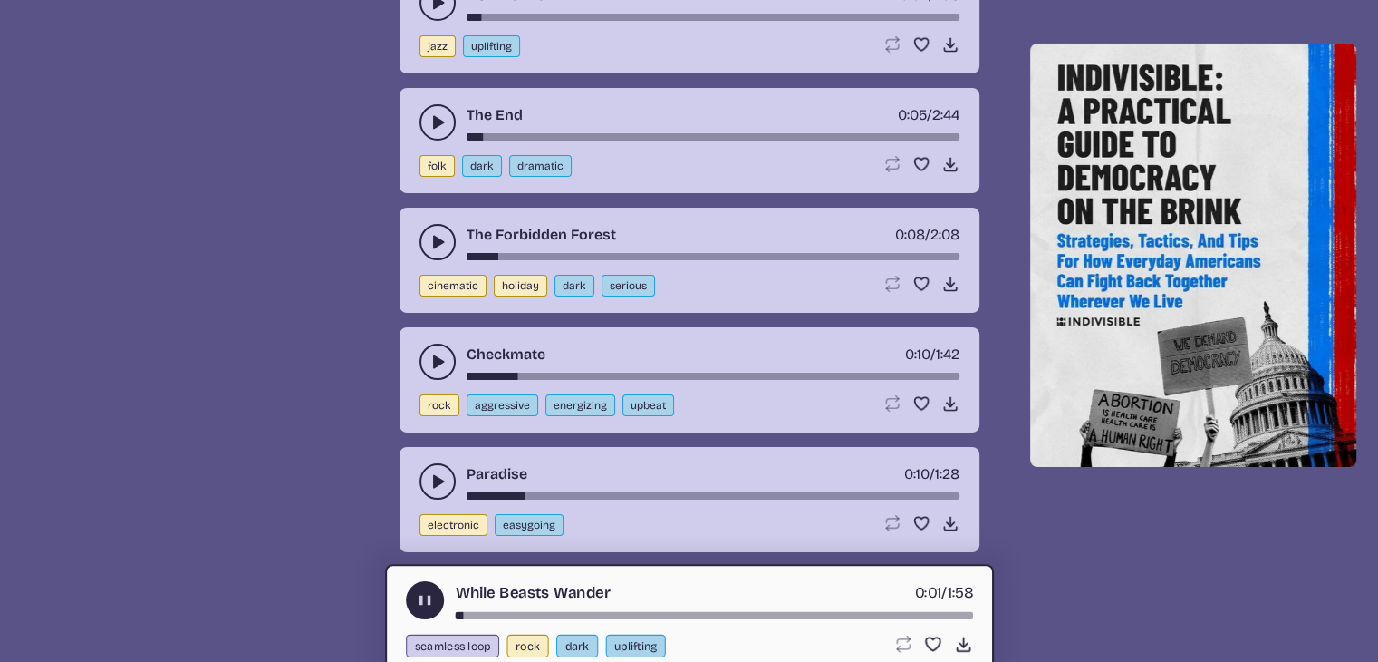
scroll to position [13698, 0]
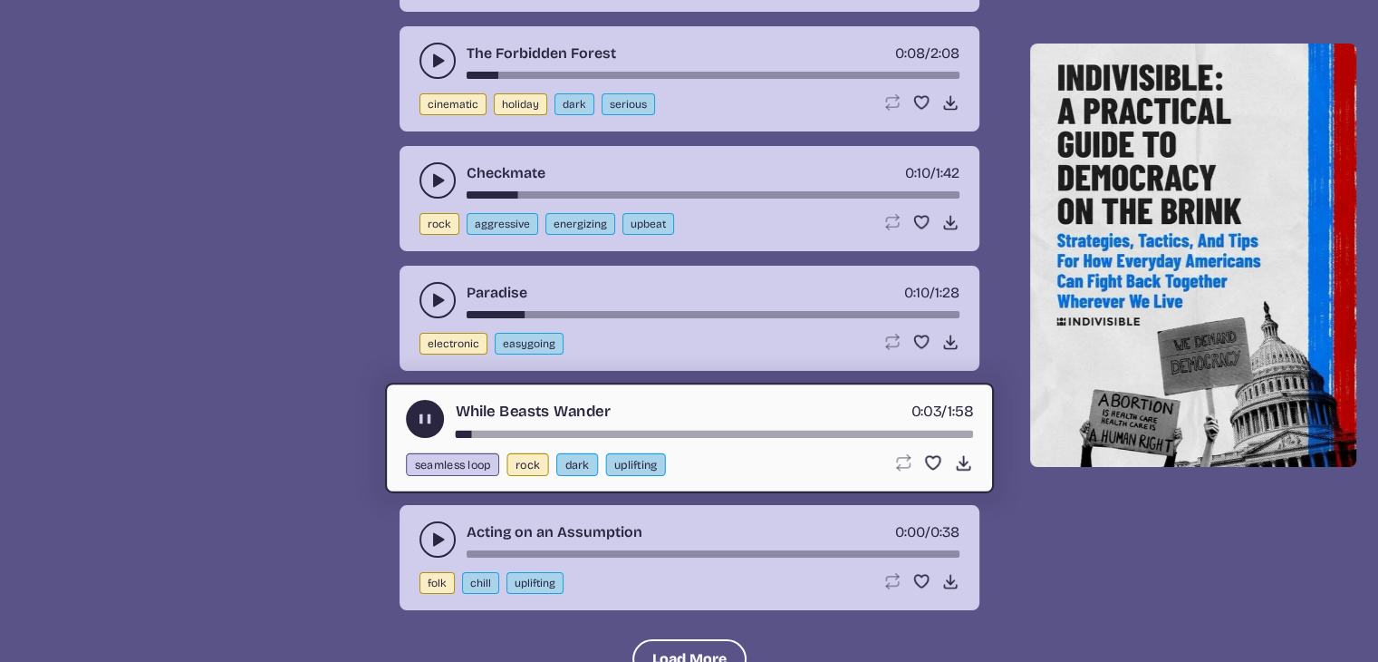
click at [431, 530] on icon "play-pause toggle" at bounding box center [438, 539] width 18 height 18
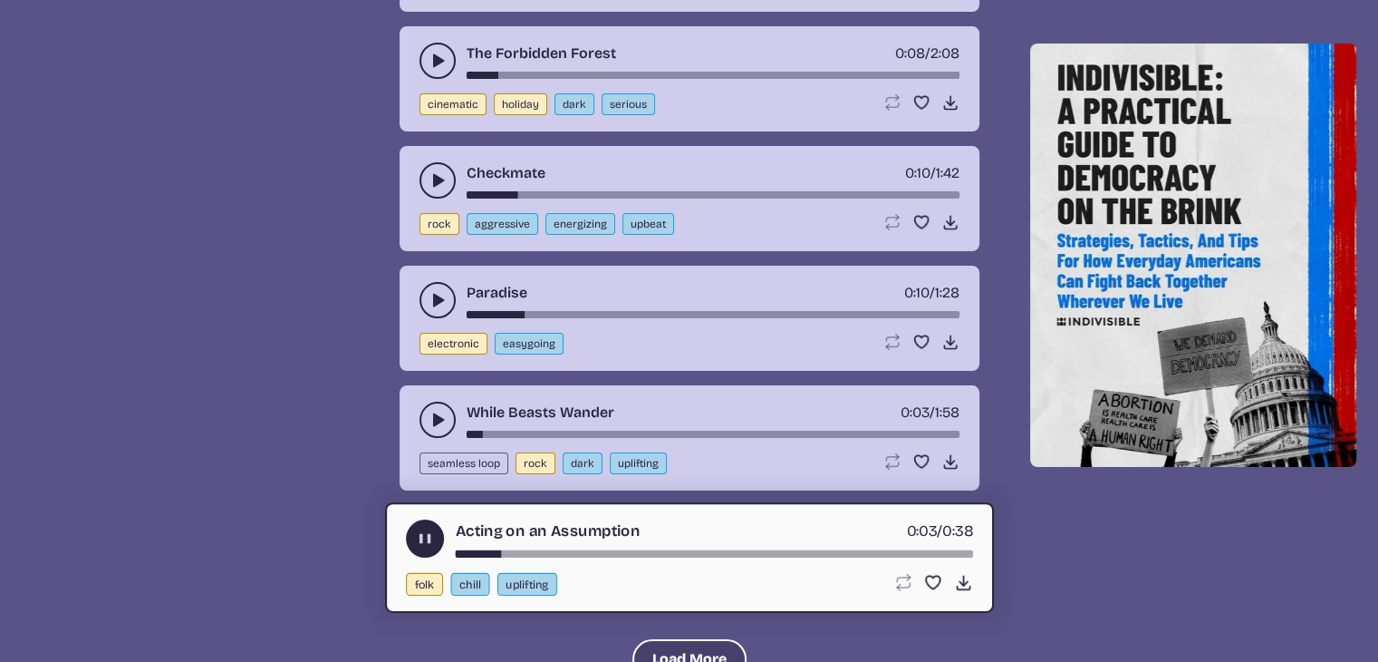
click at [701, 639] on button "Load More" at bounding box center [690, 659] width 114 height 40
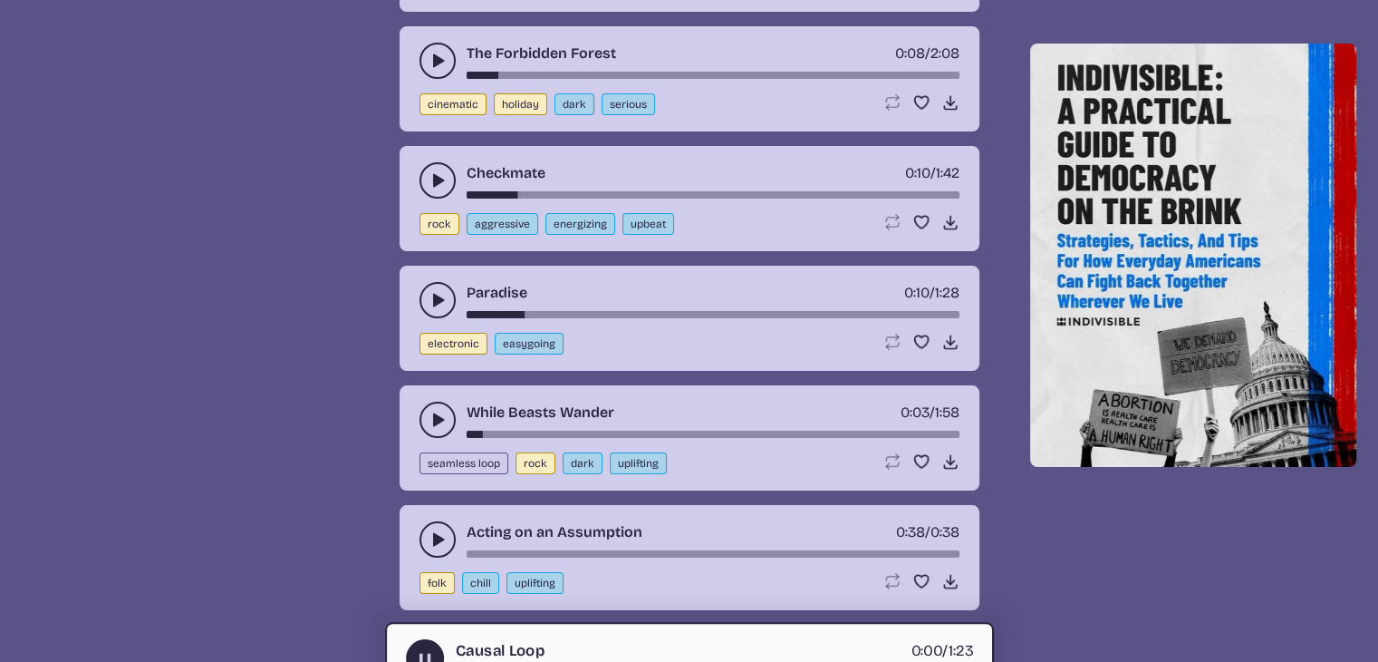
click at [435, 639] on button "play-pause toggle" at bounding box center [425, 658] width 38 height 38
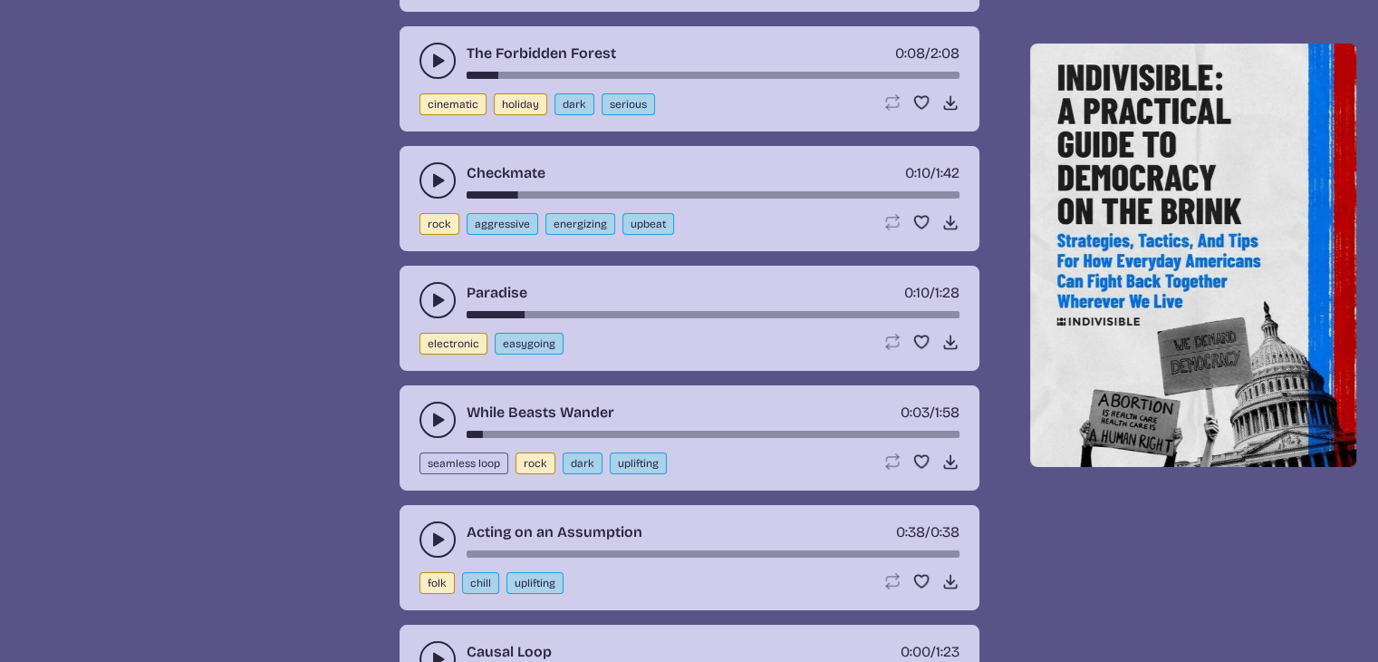
click at [438, 650] on use "play-pause toggle" at bounding box center [438, 659] width 18 height 18
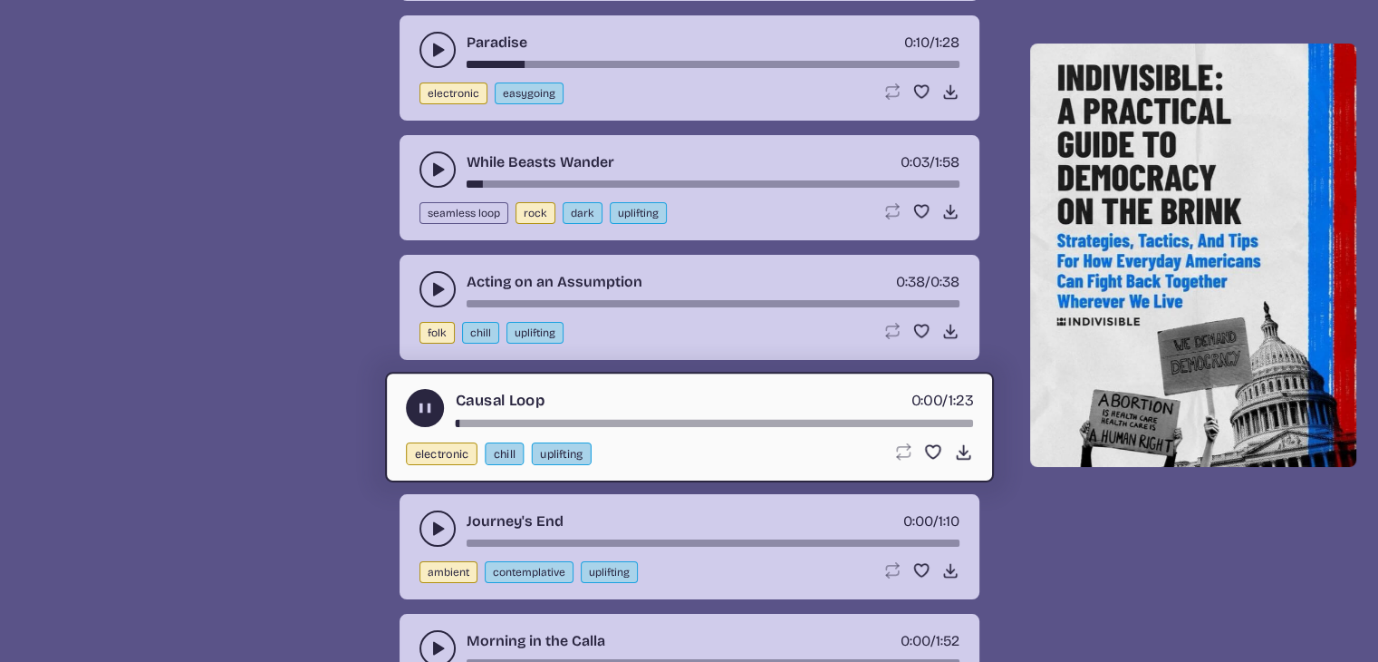
scroll to position [14423, 0]
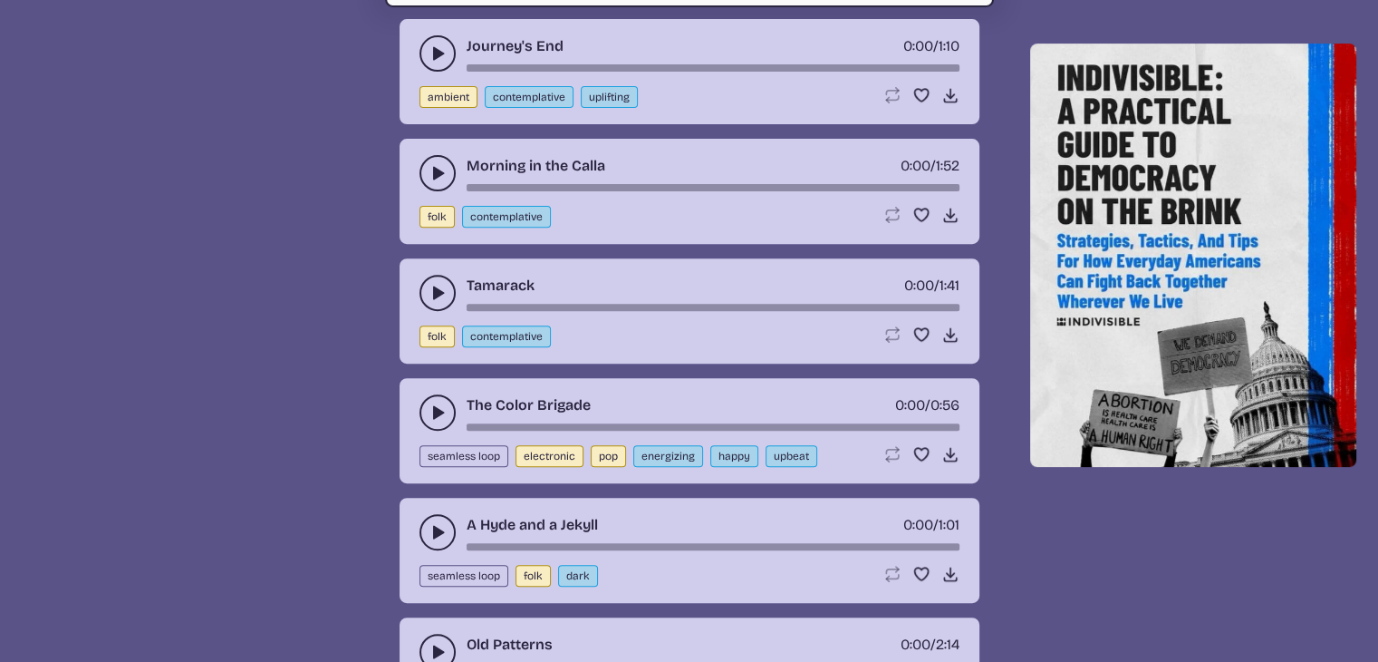
click at [430, 394] on button "play-pause toggle" at bounding box center [438, 412] width 36 height 36
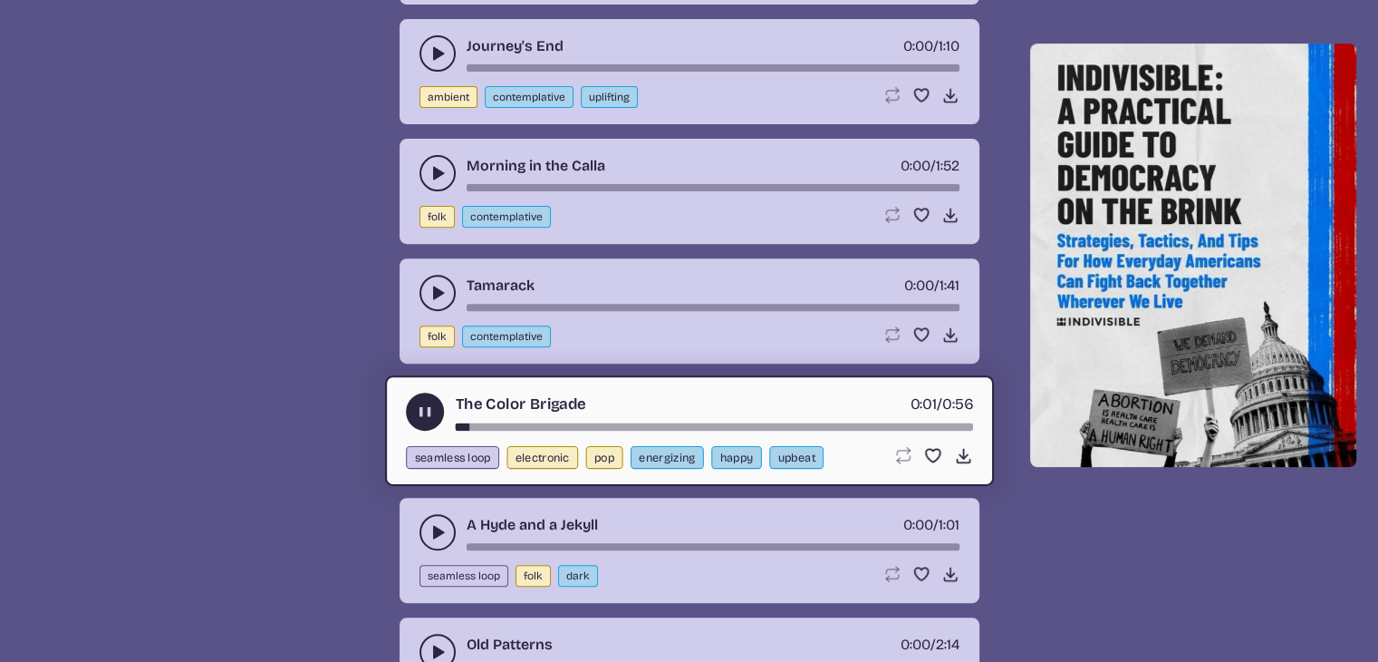
click at [420, 514] on button "play-pause toggle" at bounding box center [438, 532] width 36 height 36
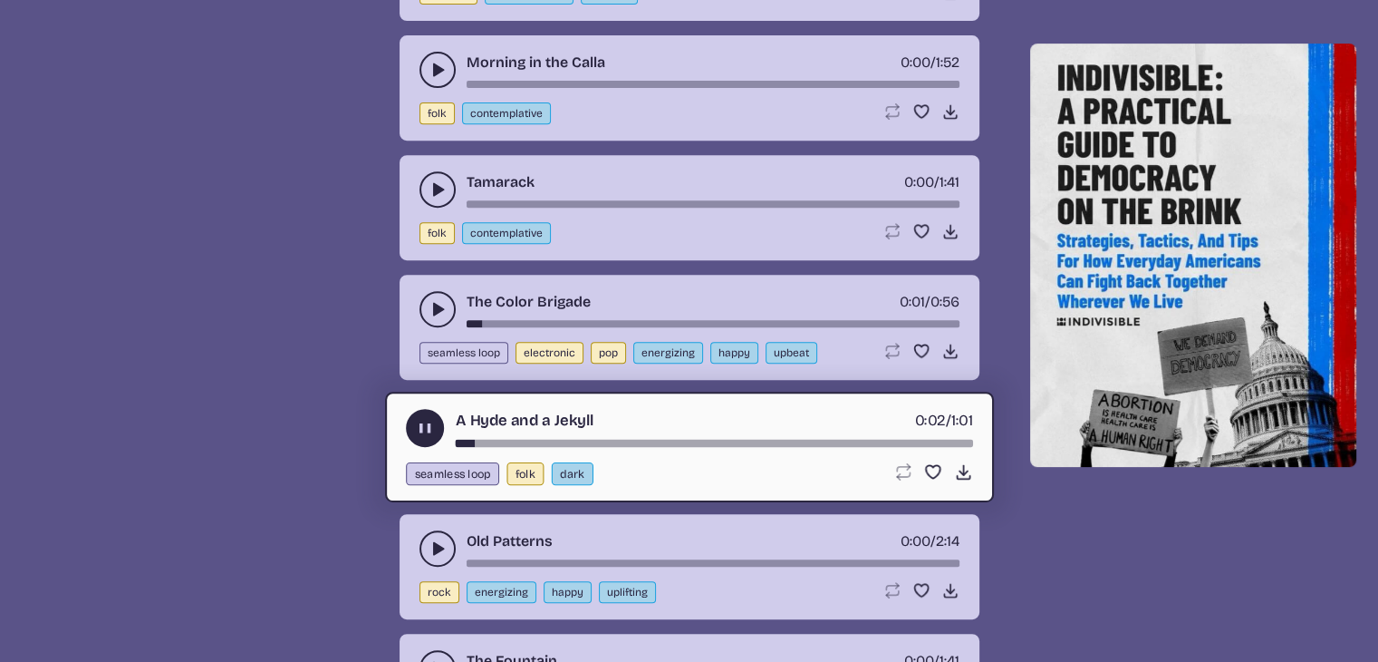
scroll to position [14604, 0]
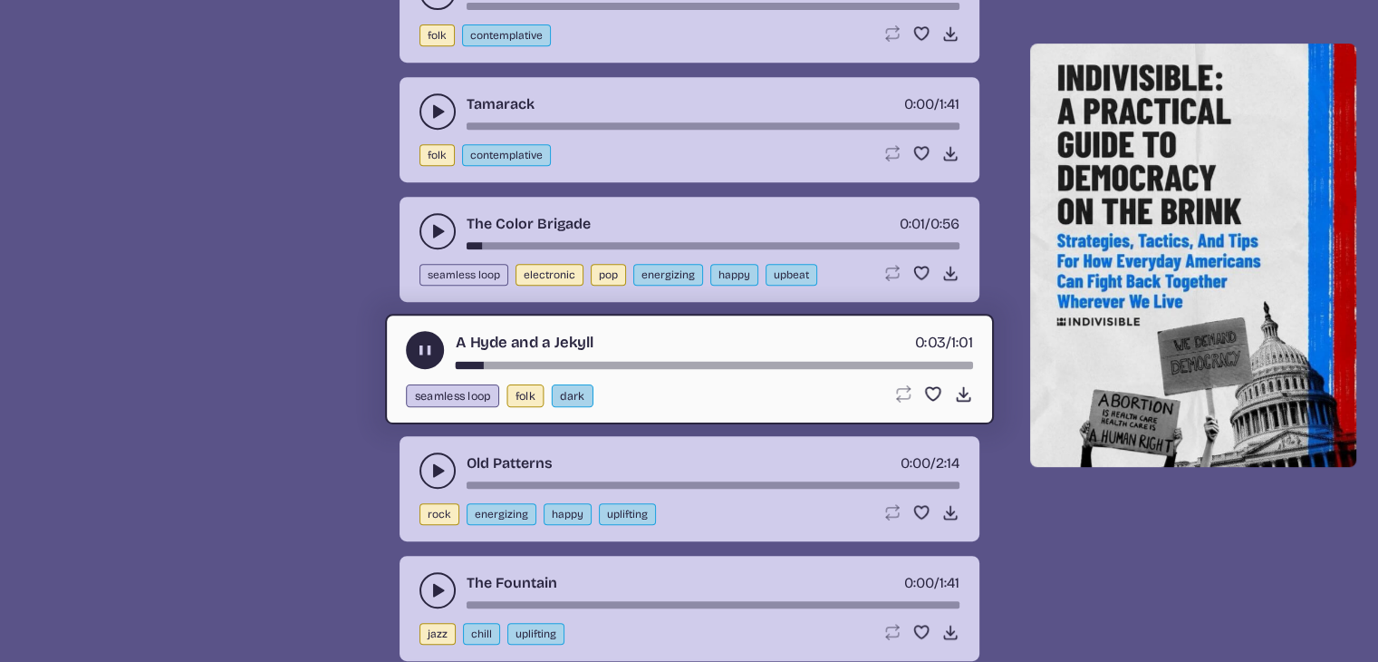
click at [432, 461] on use "play-pause toggle" at bounding box center [438, 470] width 18 height 18
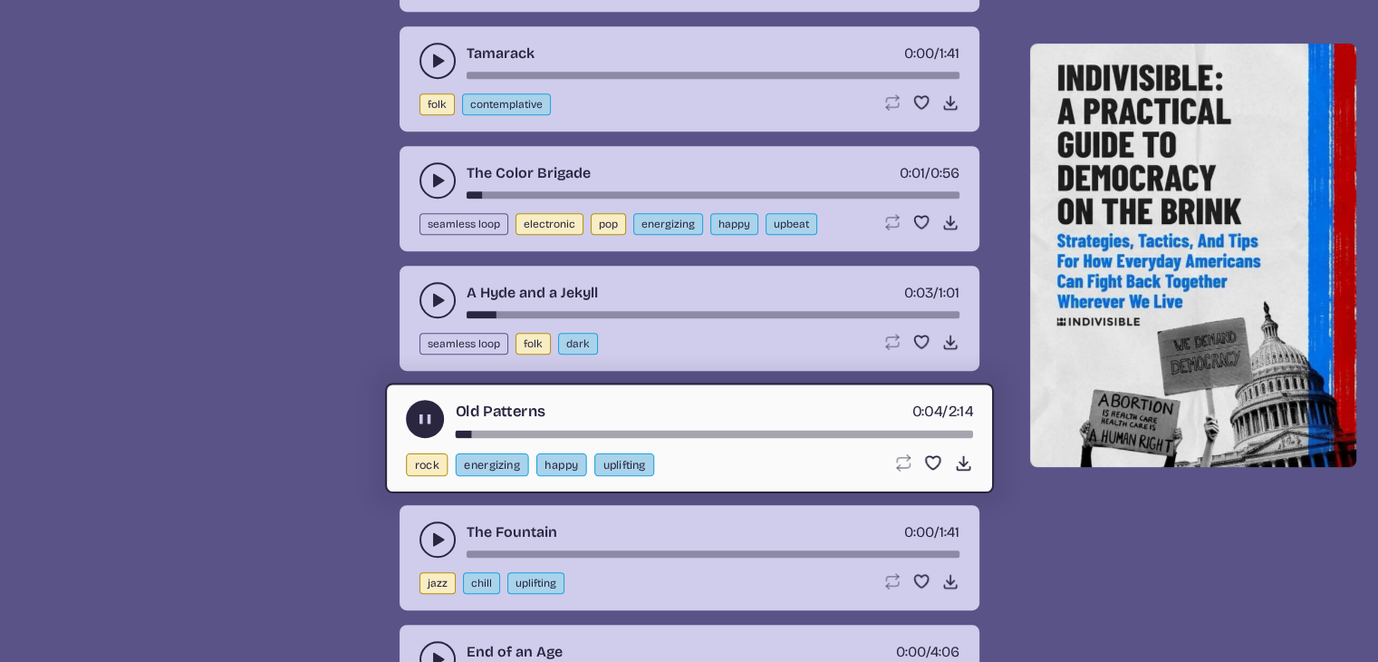
scroll to position [14695, 0]
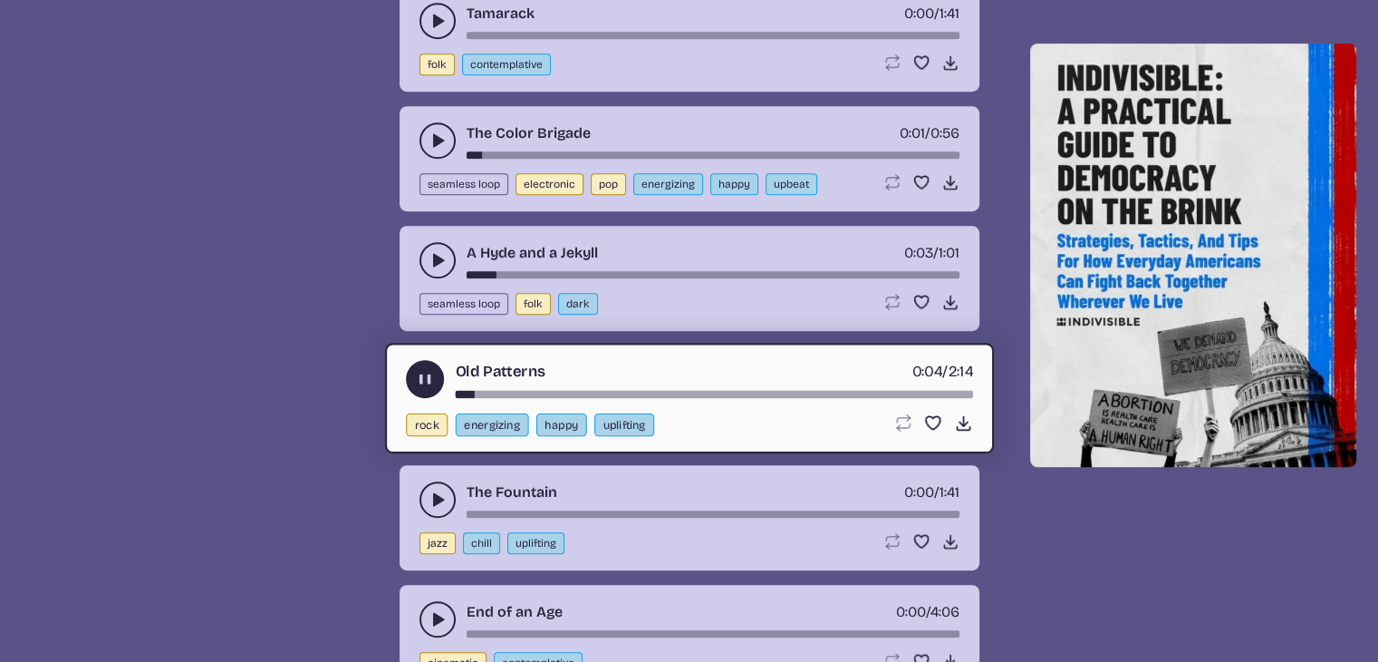
click at [442, 490] on icon "play-pause toggle" at bounding box center [438, 499] width 18 height 18
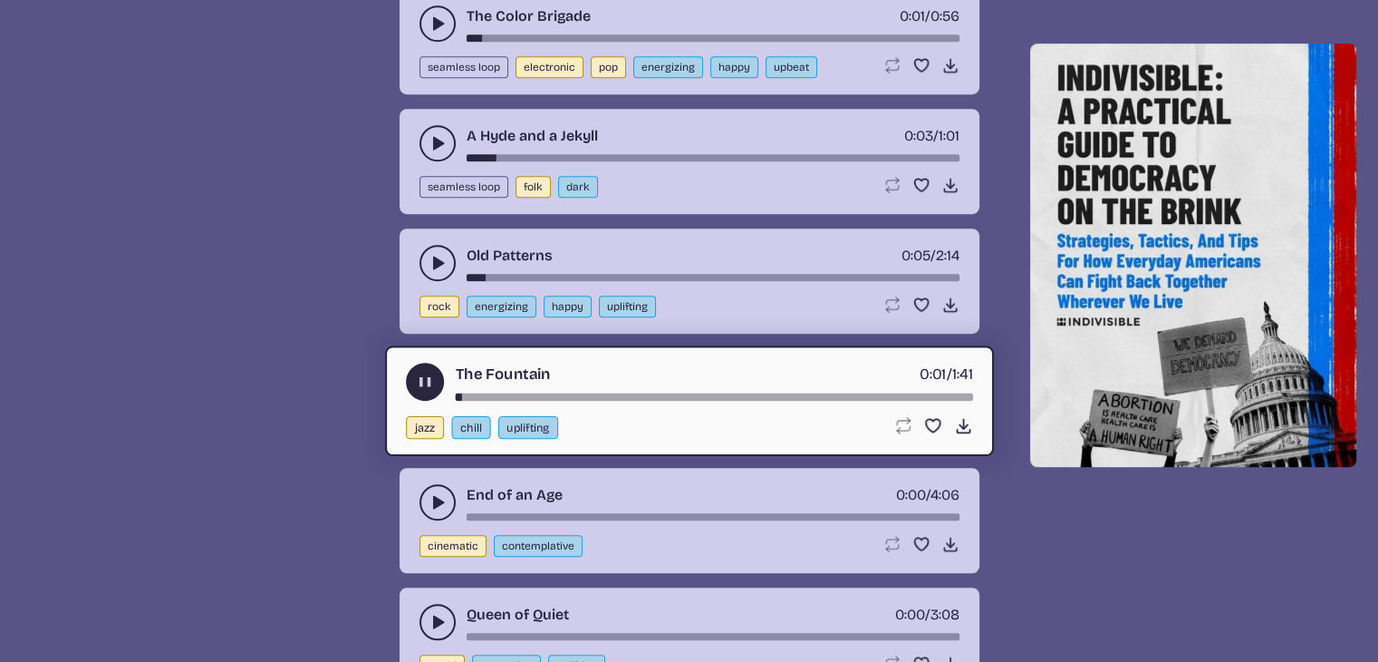
scroll to position [14876, 0]
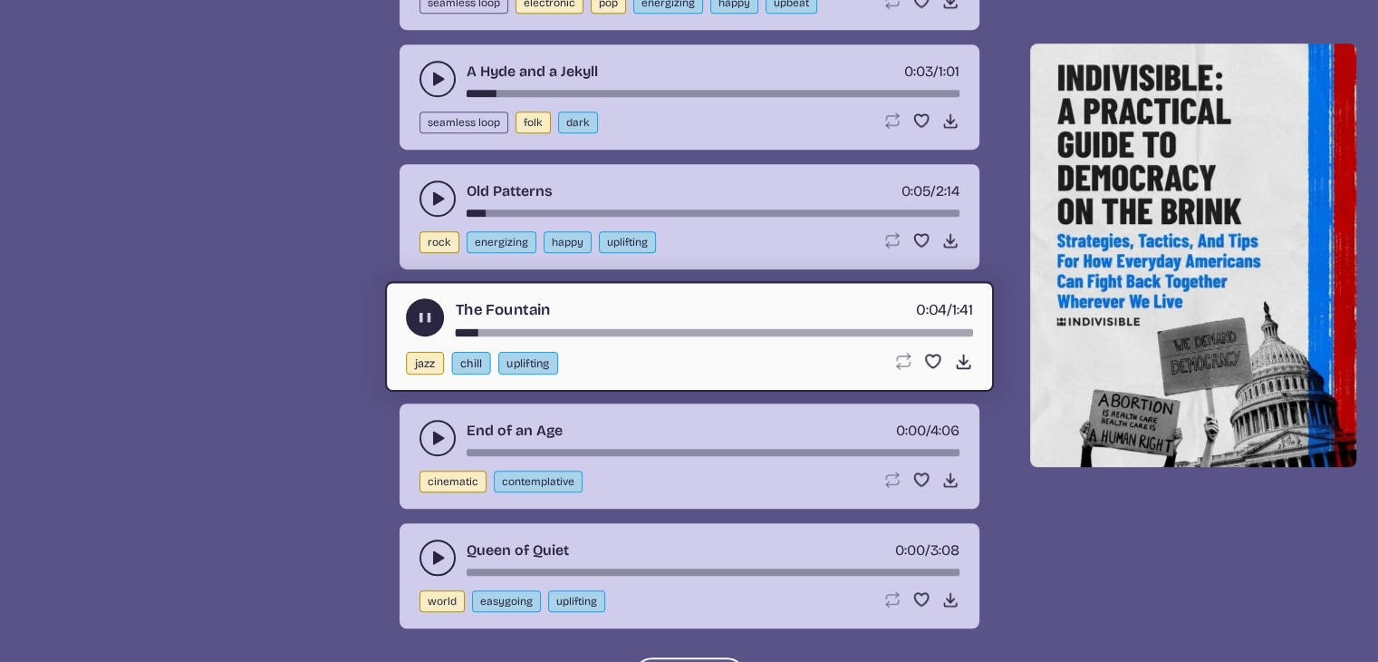
click at [434, 548] on use "play-pause toggle" at bounding box center [438, 557] width 18 height 18
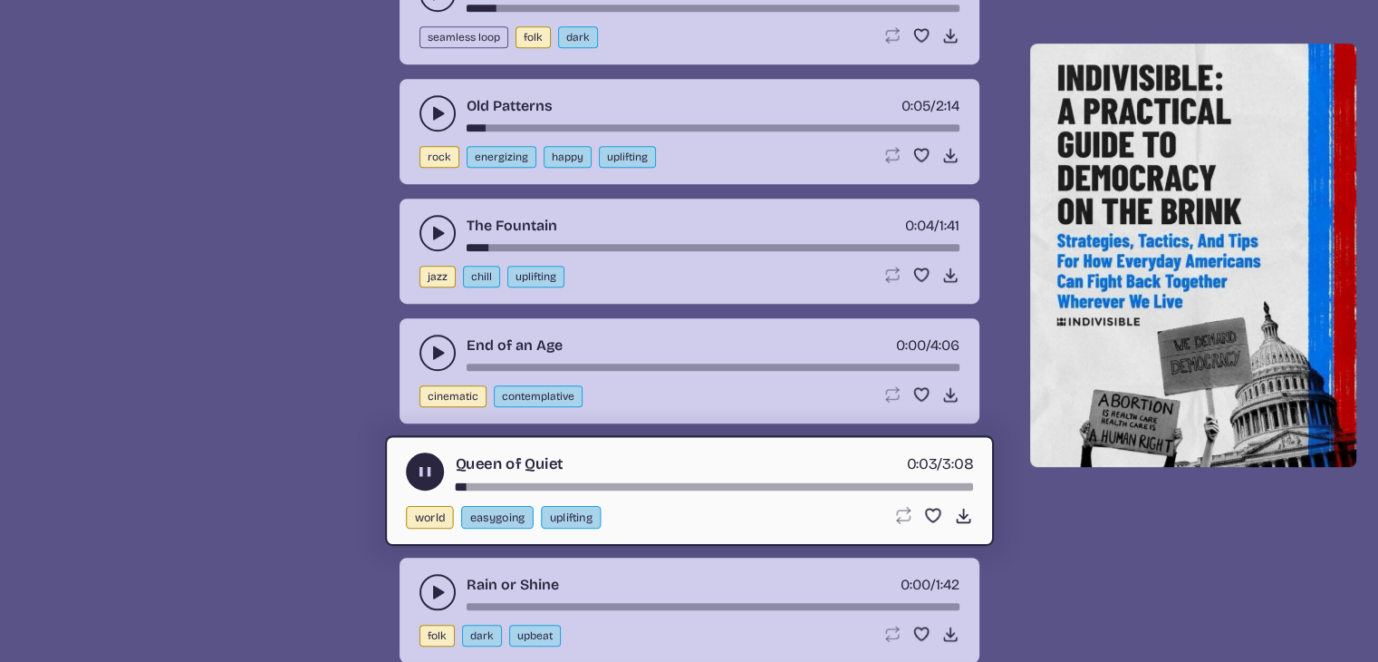
scroll to position [15057, 0]
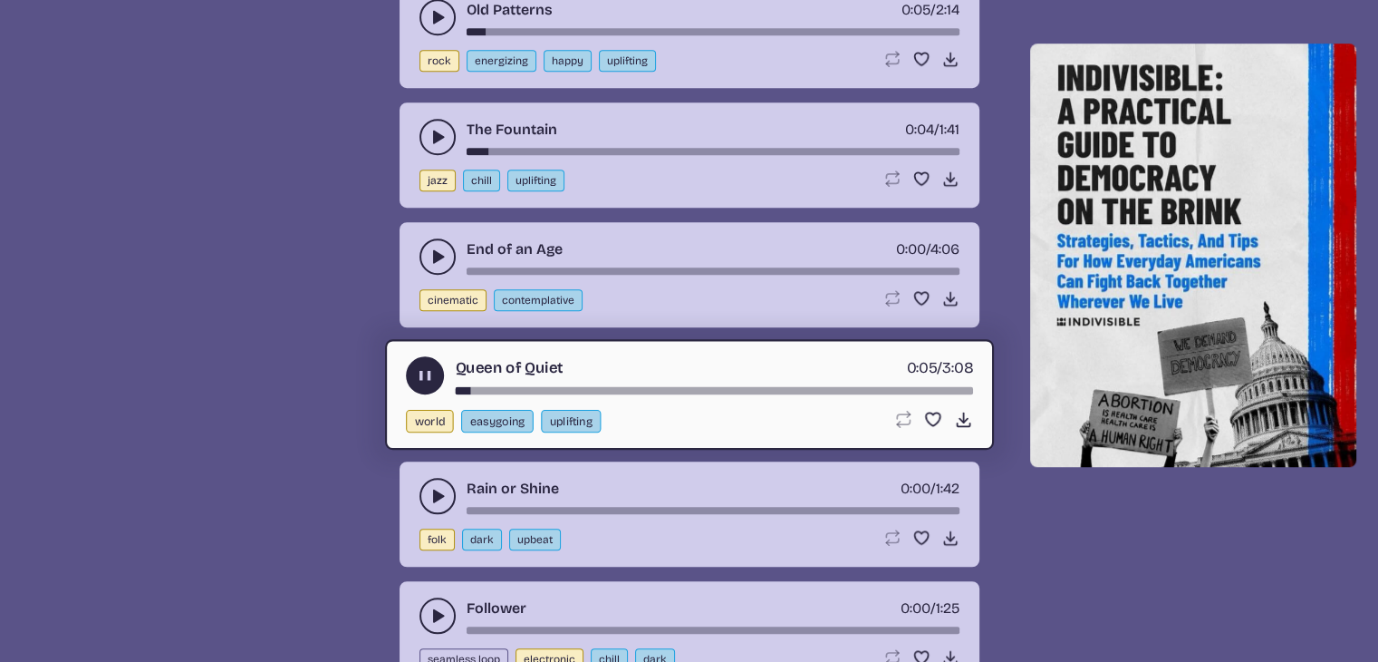
click at [435, 478] on button "play-pause toggle" at bounding box center [438, 496] width 36 height 36
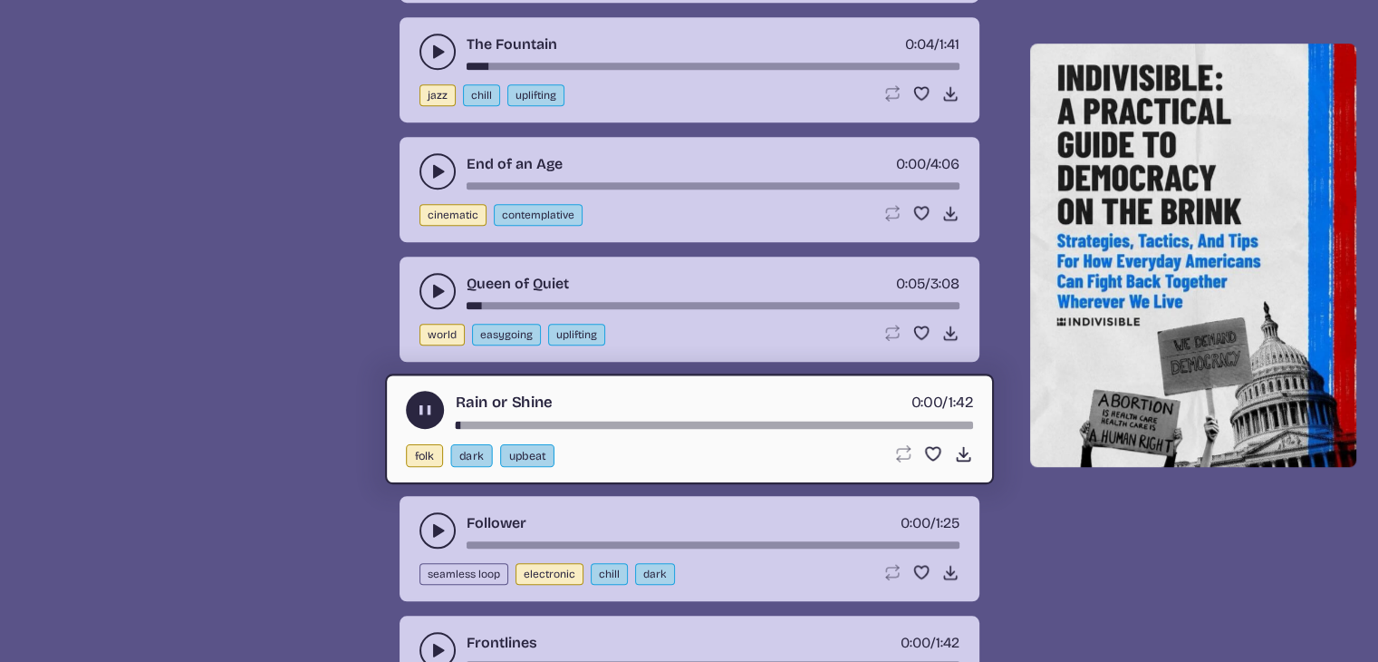
scroll to position [15239, 0]
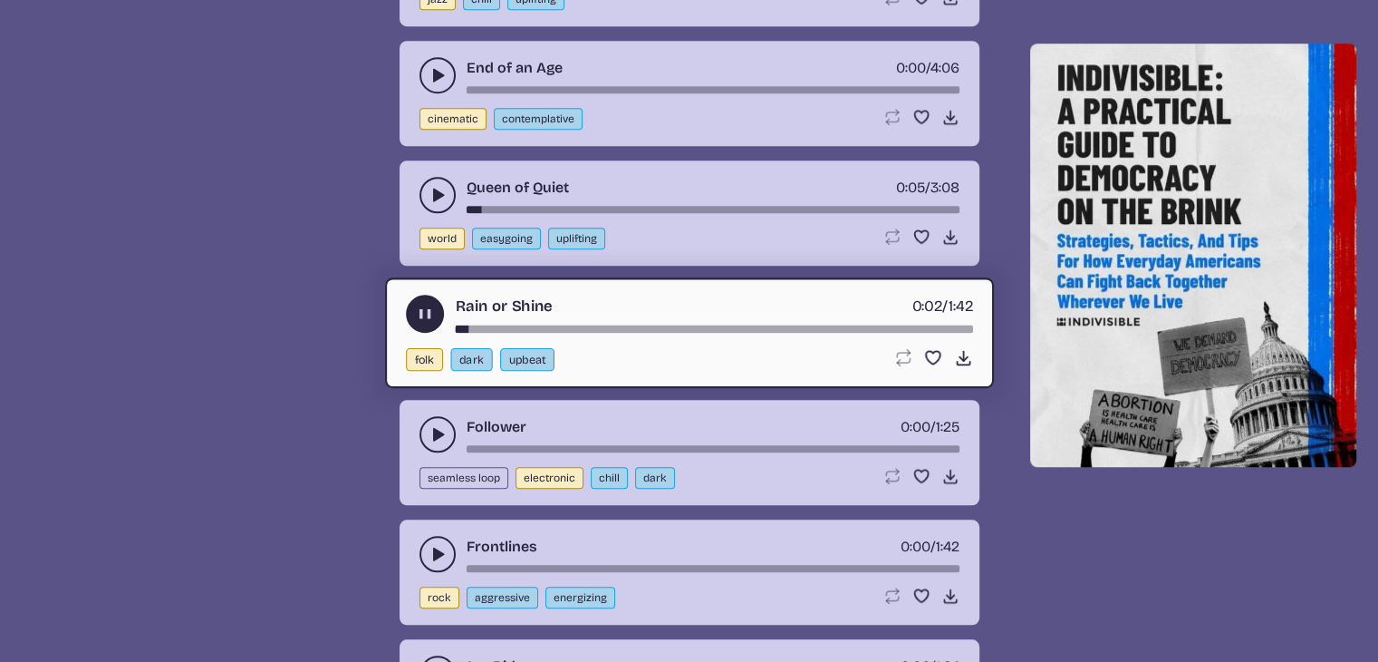
click at [431, 425] on icon "play-pause toggle" at bounding box center [438, 434] width 18 height 18
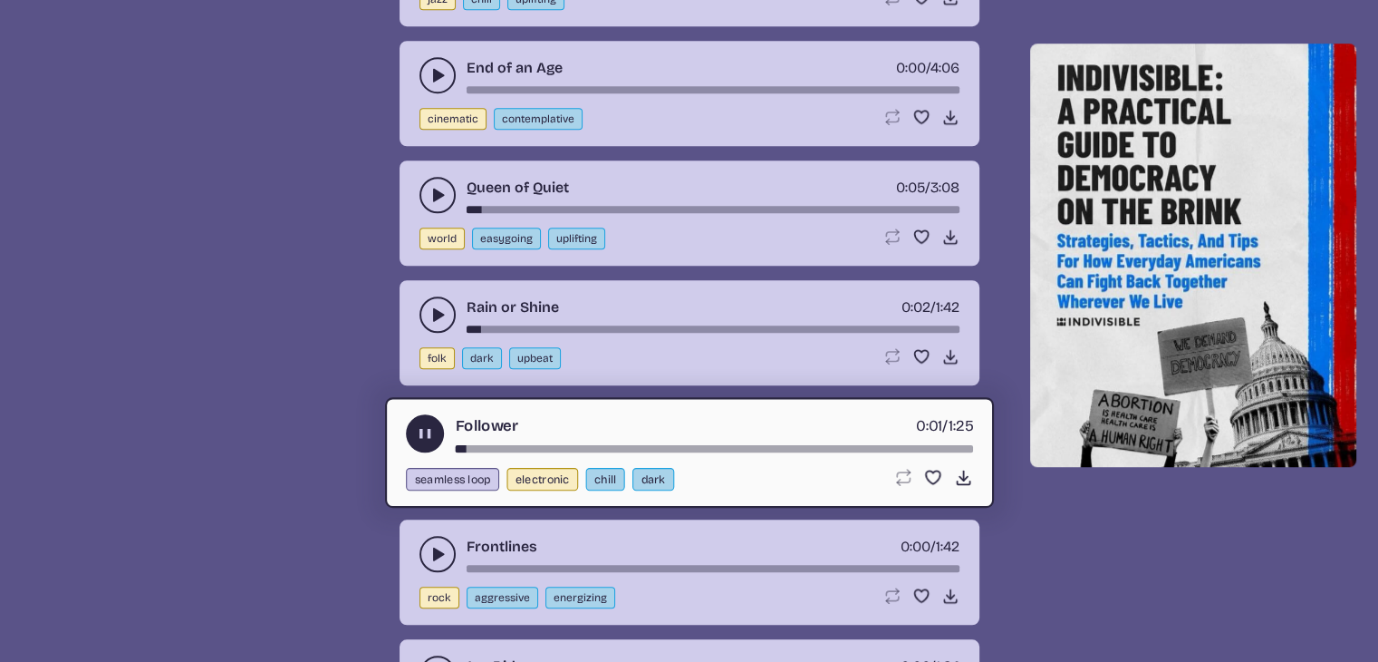
click at [435, 545] on use "play-pause toggle" at bounding box center [438, 554] width 18 height 18
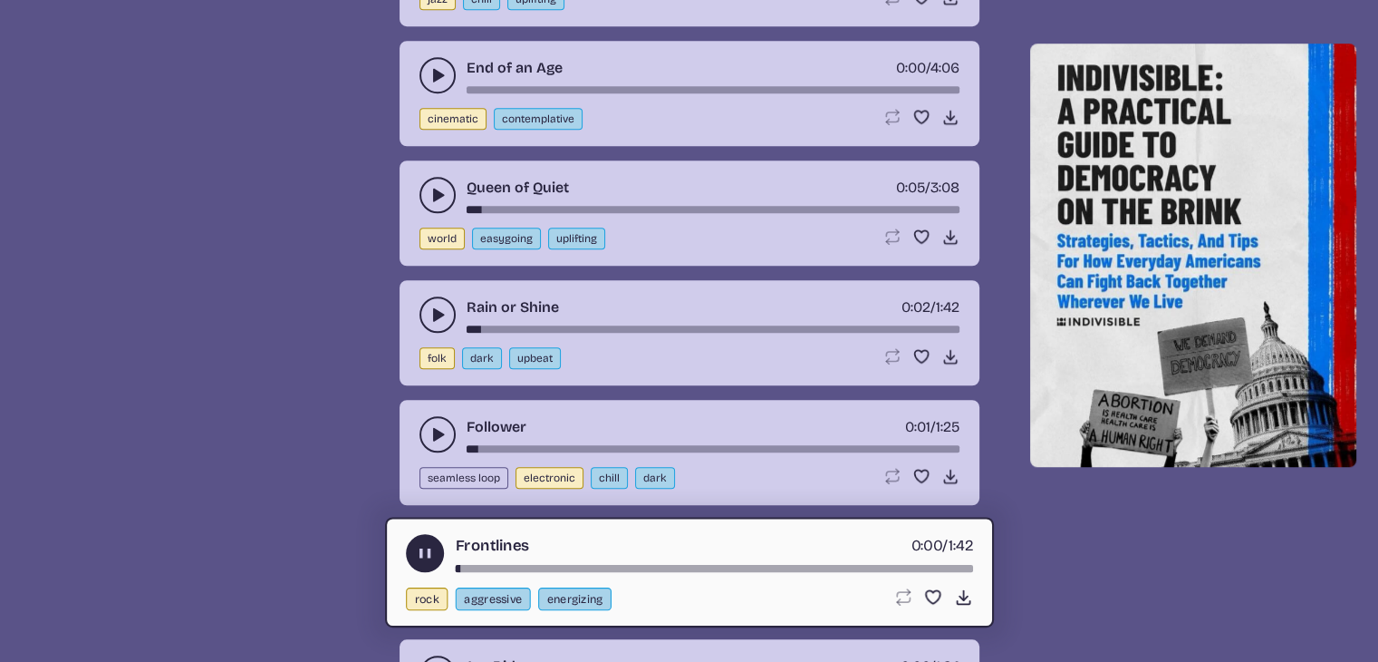
click at [443, 661] on icon "play-pause toggle" at bounding box center [438, 673] width 18 height 18
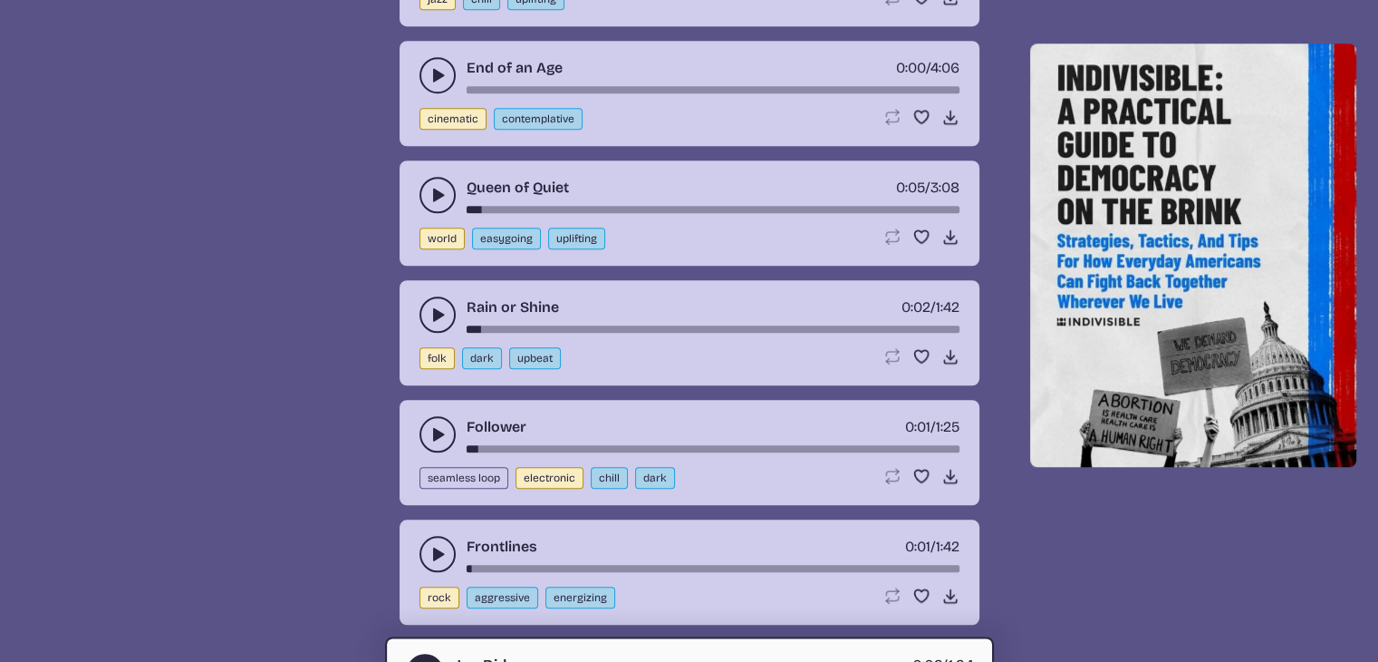
click at [420, 661] on use "play-pause toggle" at bounding box center [424, 671] width 19 height 19
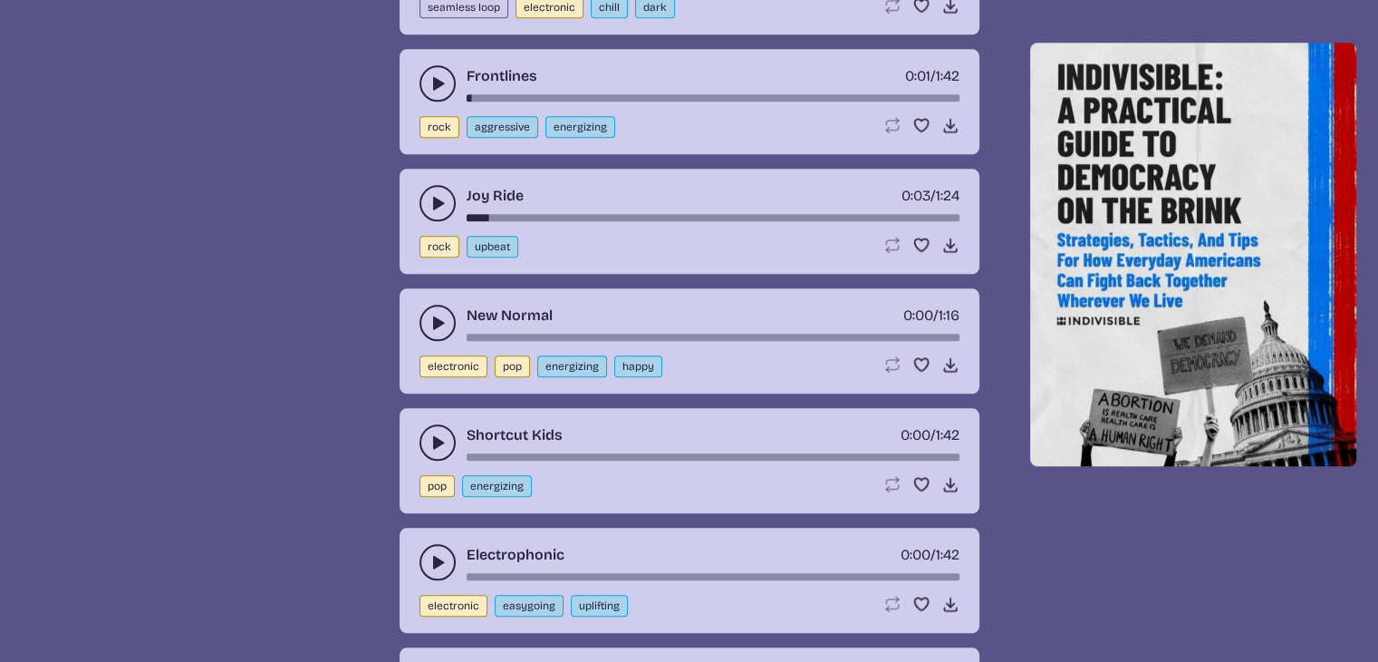
scroll to position [16417, 0]
